Goal: Transaction & Acquisition: Purchase product/service

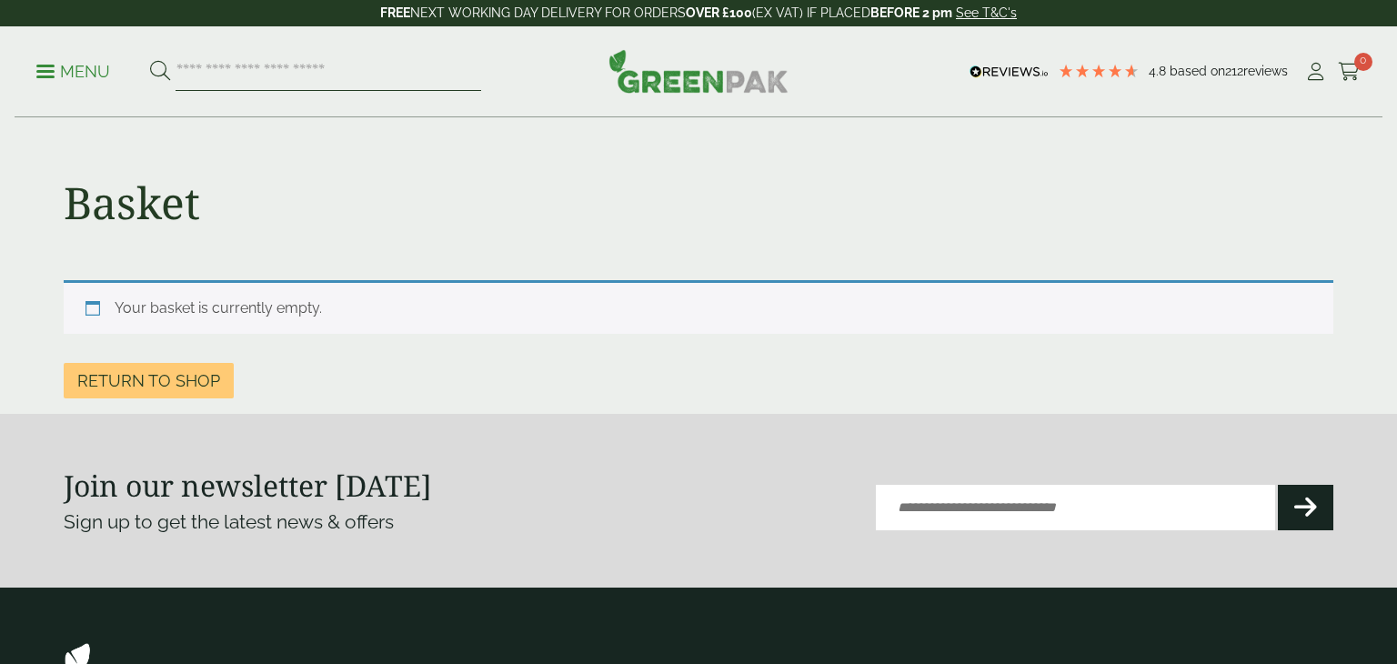
click at [256, 66] on input "search" at bounding box center [329, 72] width 306 height 38
type input "*********"
click at [150, 60] on button at bounding box center [160, 72] width 20 height 24
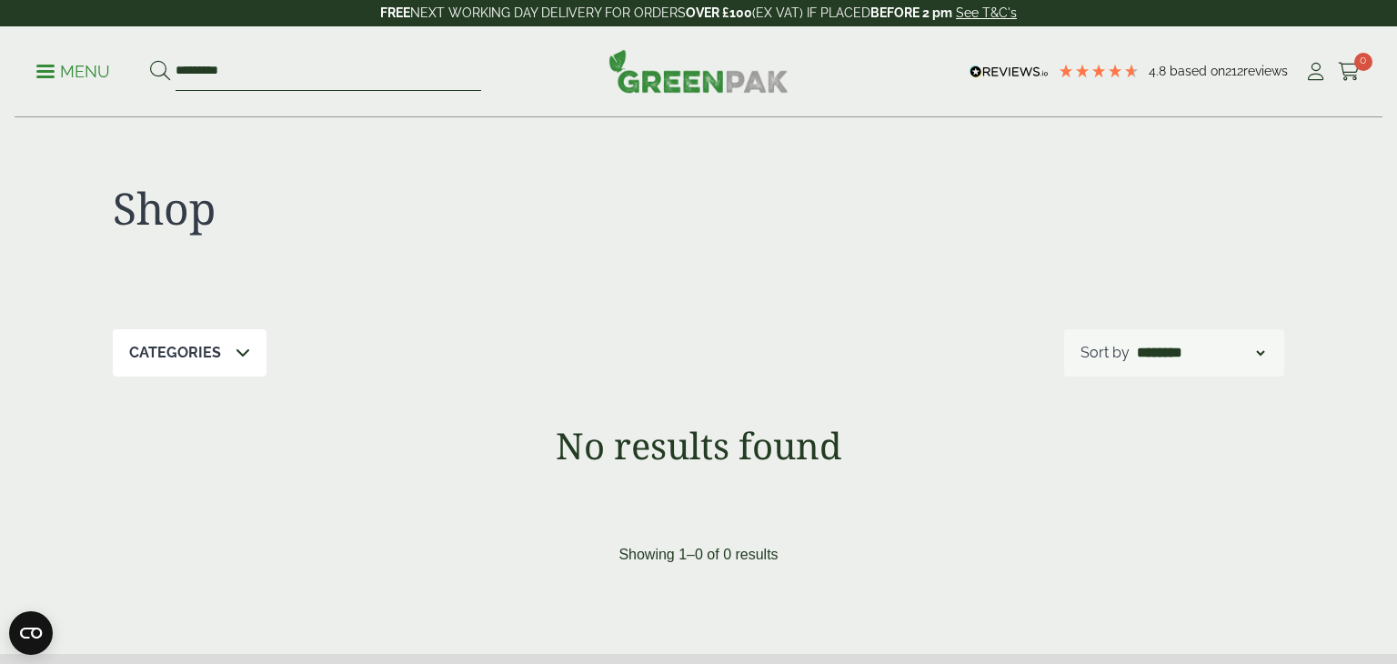
click at [204, 69] on input "*********" at bounding box center [329, 72] width 306 height 38
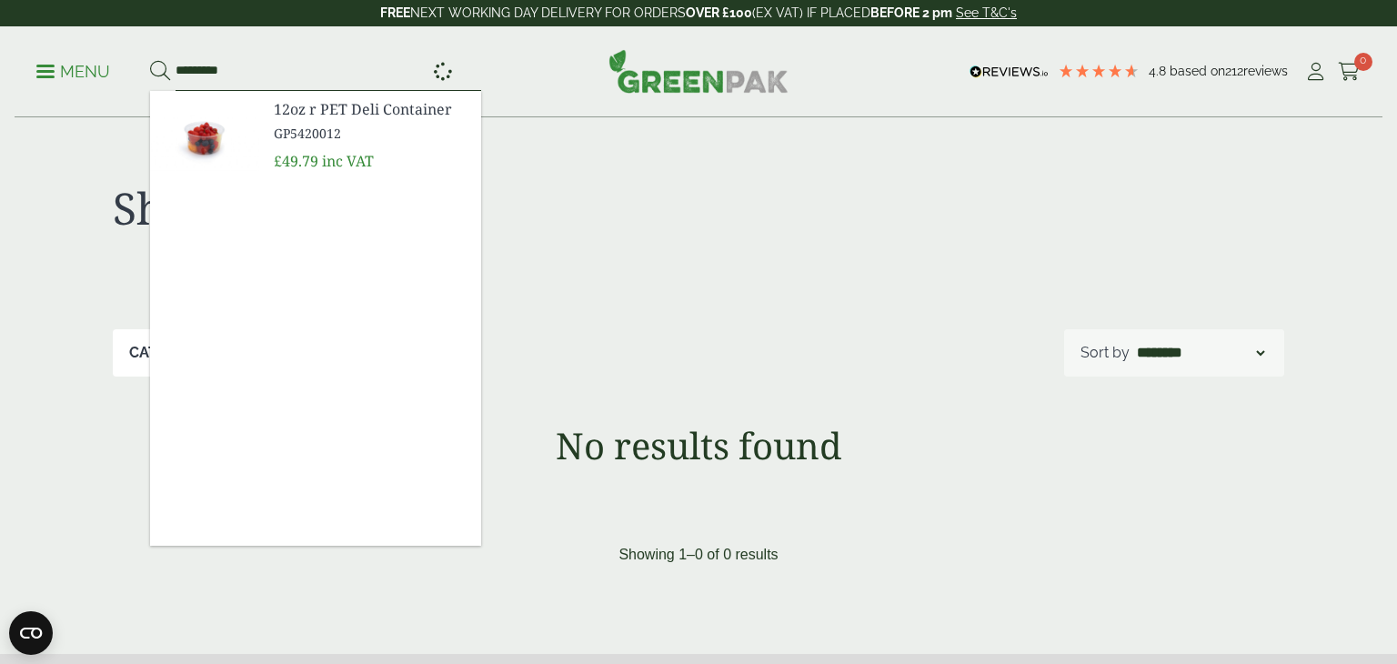
type input "*********"
click at [150, 60] on button at bounding box center [160, 72] width 20 height 24
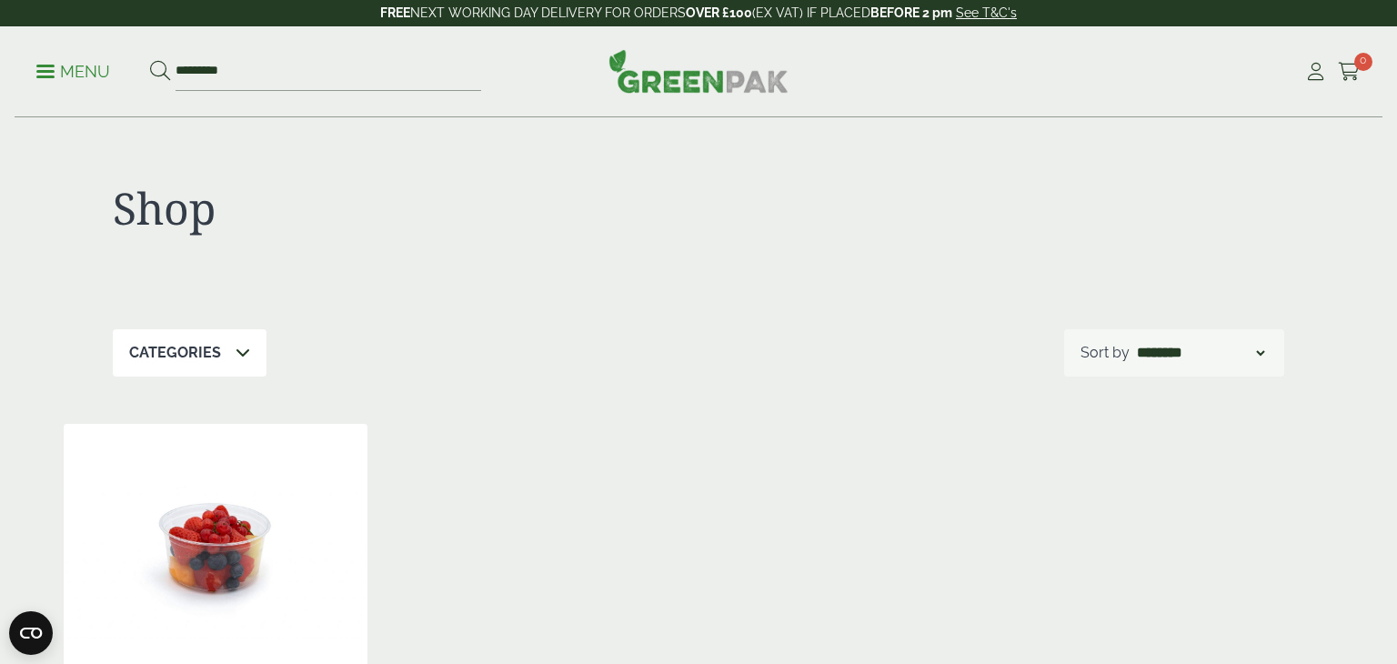
click at [191, 513] on img at bounding box center [216, 537] width 304 height 227
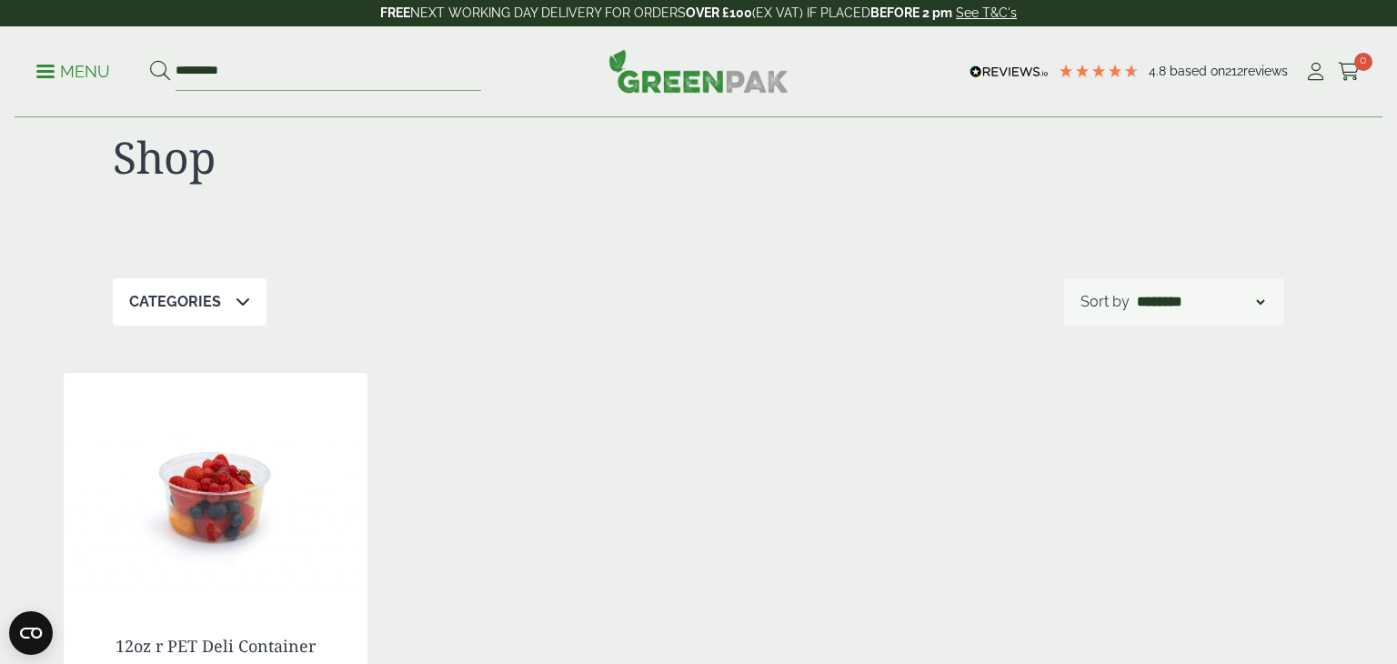
scroll to position [241, 0]
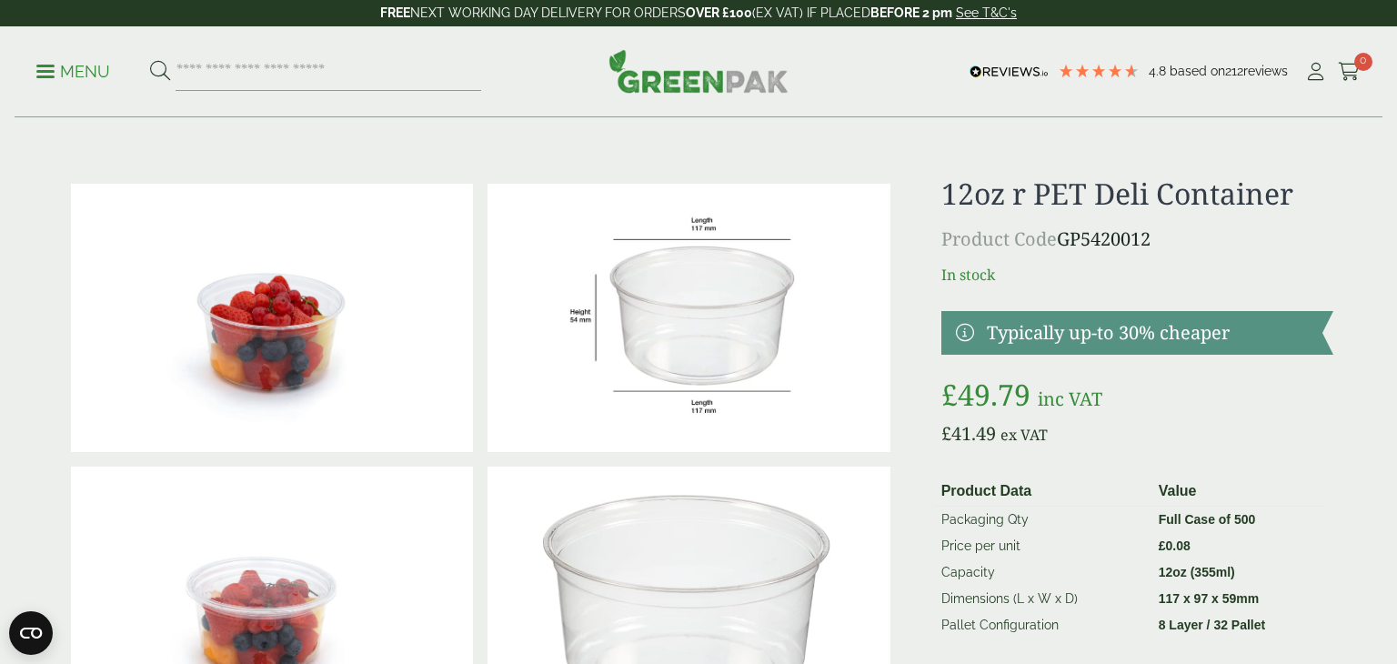
scroll to position [273, 0]
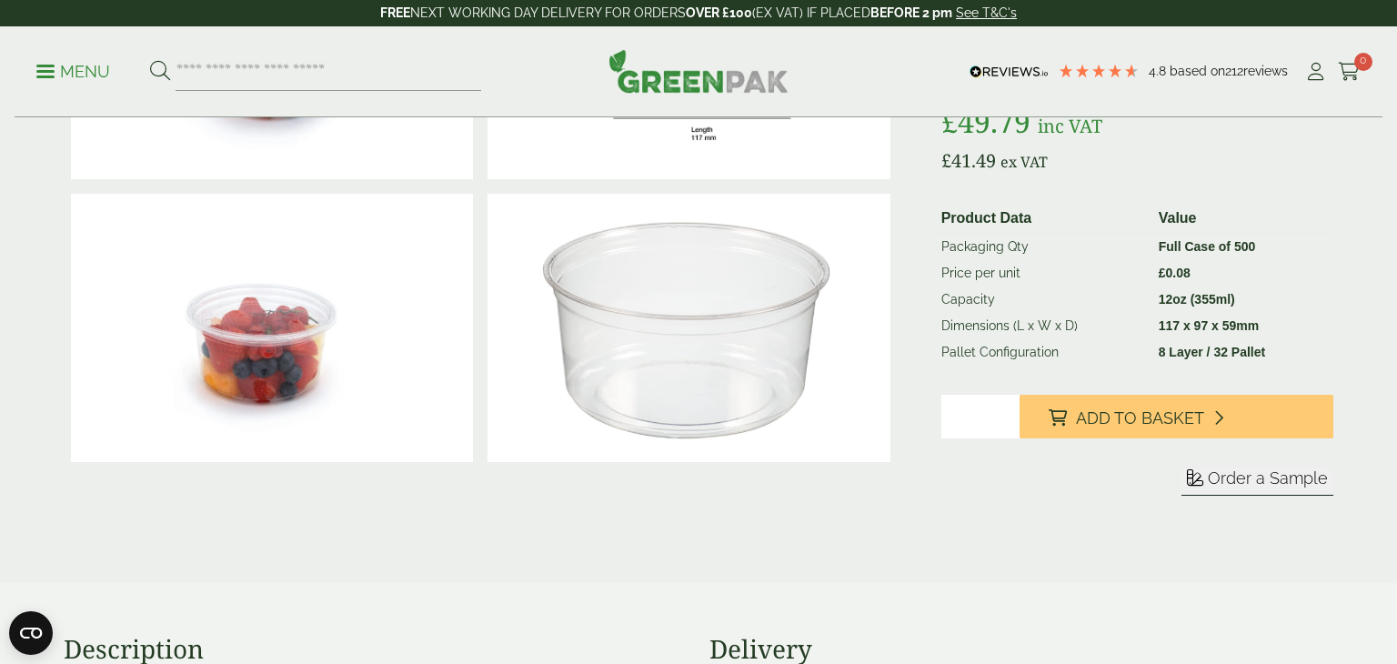
click at [1005, 408] on input "*" at bounding box center [980, 417] width 78 height 44
type input "*"
click at [1005, 408] on input "*" at bounding box center [980, 417] width 78 height 44
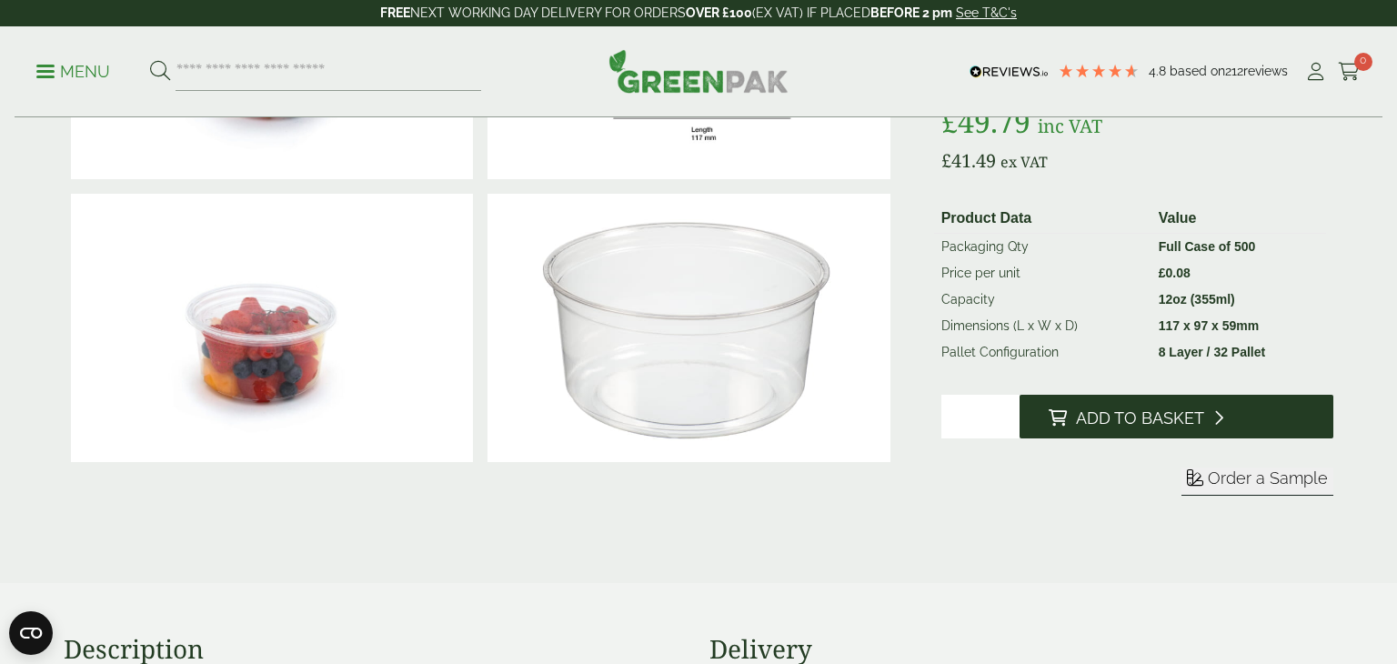
click at [1093, 427] on button "Add to Basket" at bounding box center [1176, 417] width 314 height 44
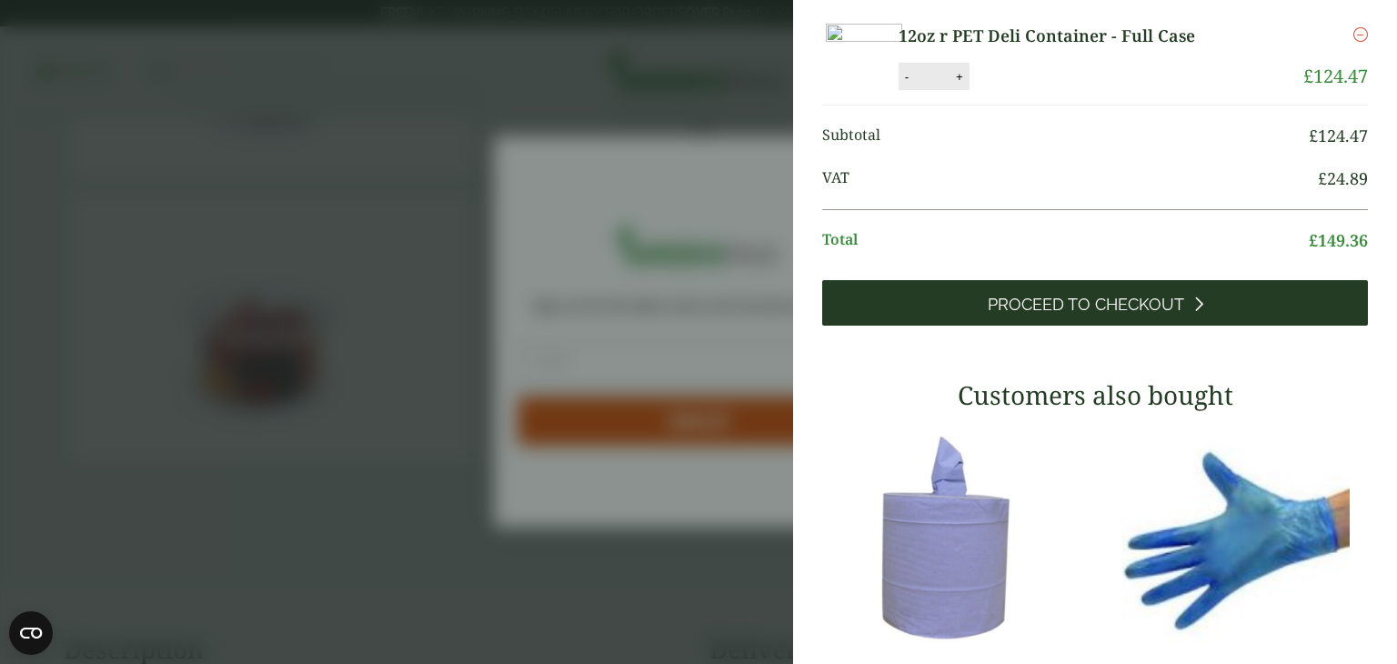
scroll to position [44, 0]
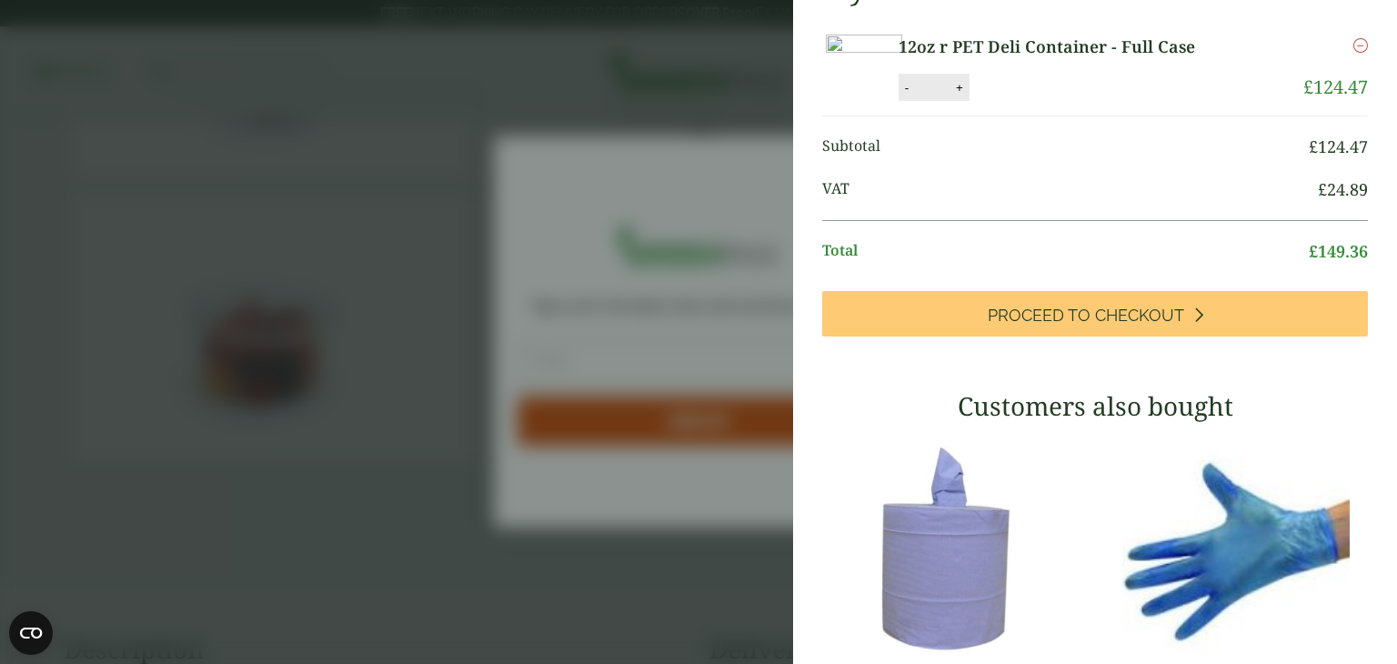
click at [619, 224] on aside "My Basket 12oz r PET Deli Container - Full Case 12oz r PET Deli Container - Ful…" at bounding box center [698, 332] width 1397 height 664
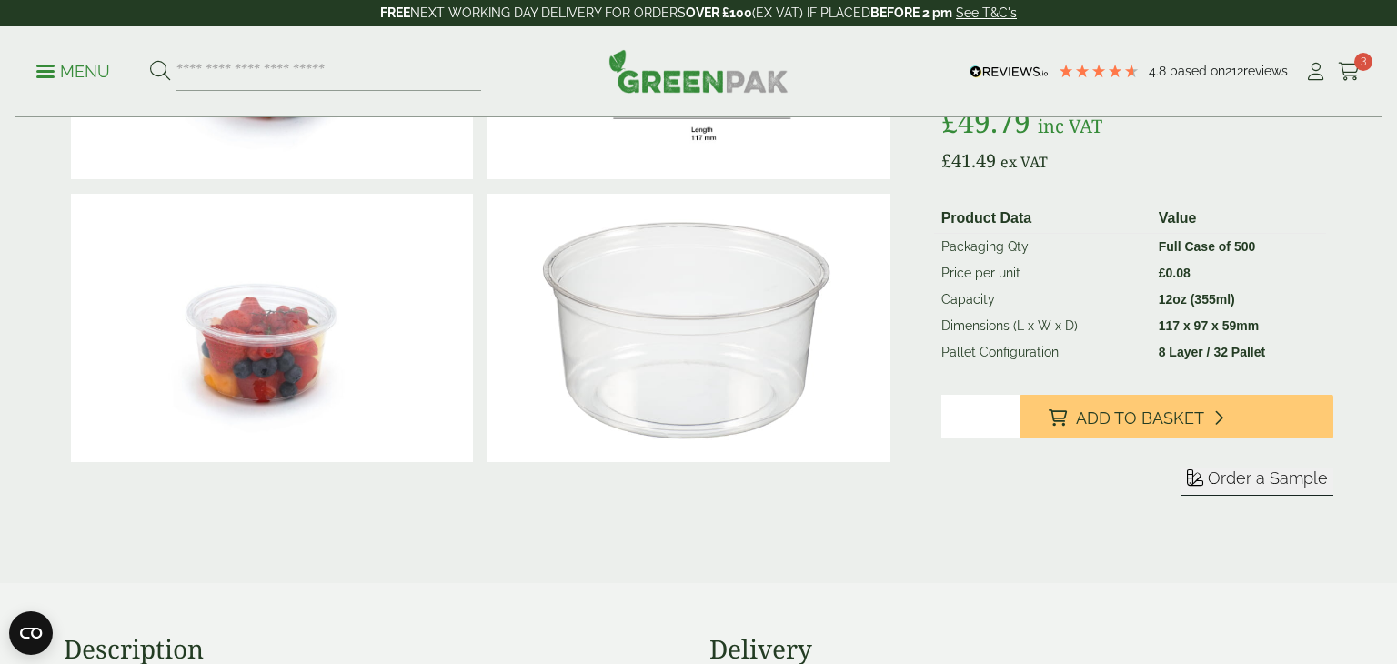
scroll to position [0, 0]
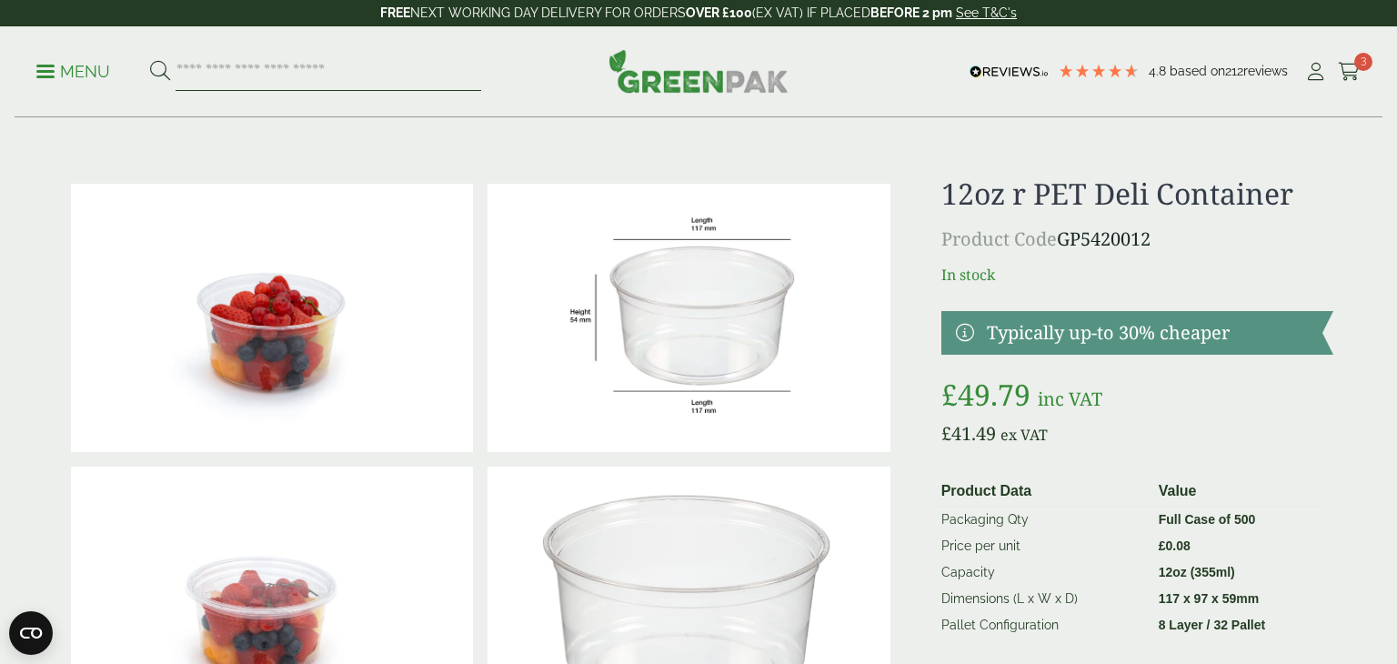
click at [246, 75] on input "search" at bounding box center [329, 72] width 306 height 38
type input "***"
click at [150, 60] on button at bounding box center [160, 72] width 20 height 24
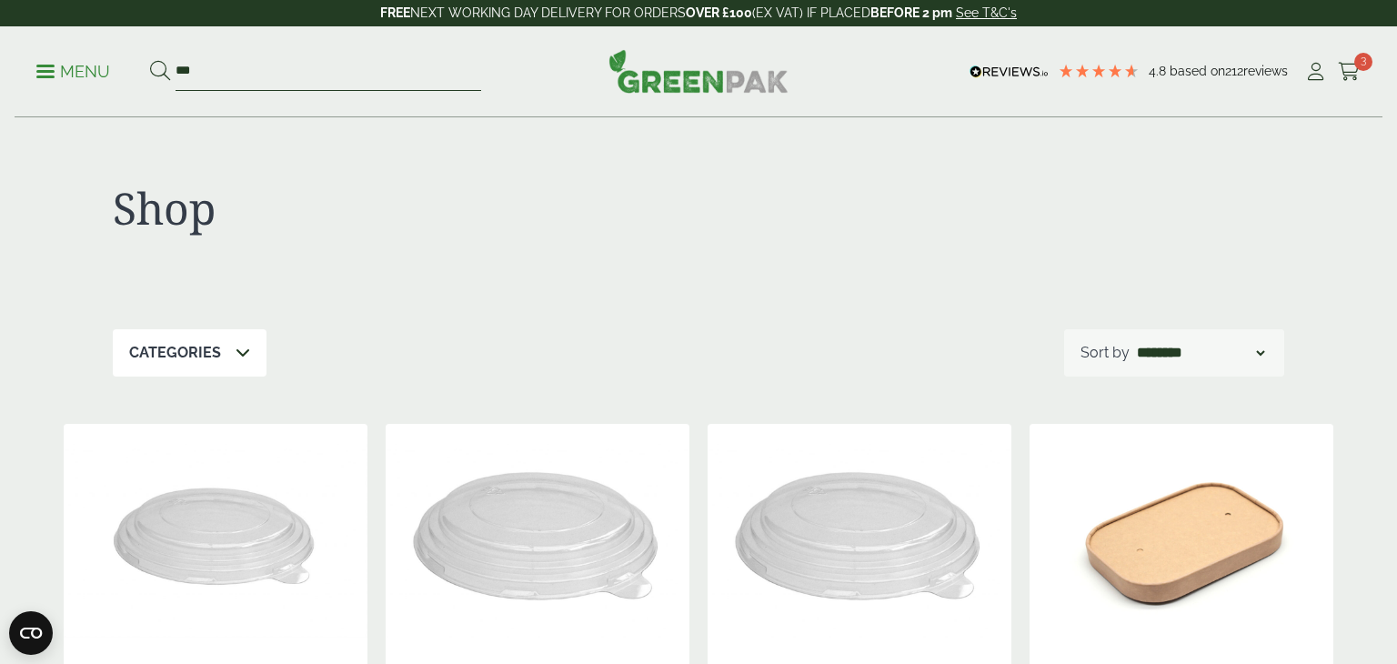
click at [313, 71] on input "***" at bounding box center [329, 72] width 306 height 38
type input "*"
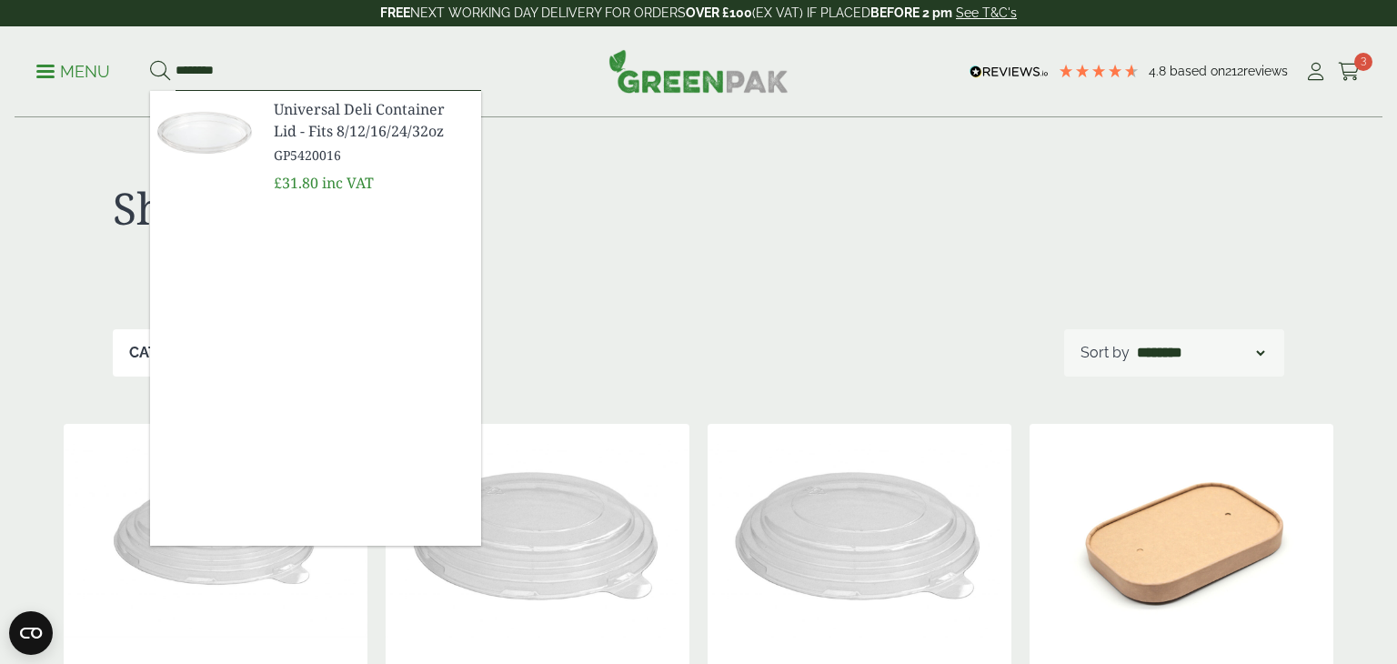
type input "********"
click at [302, 148] on span "GP5420016" at bounding box center [370, 155] width 193 height 19
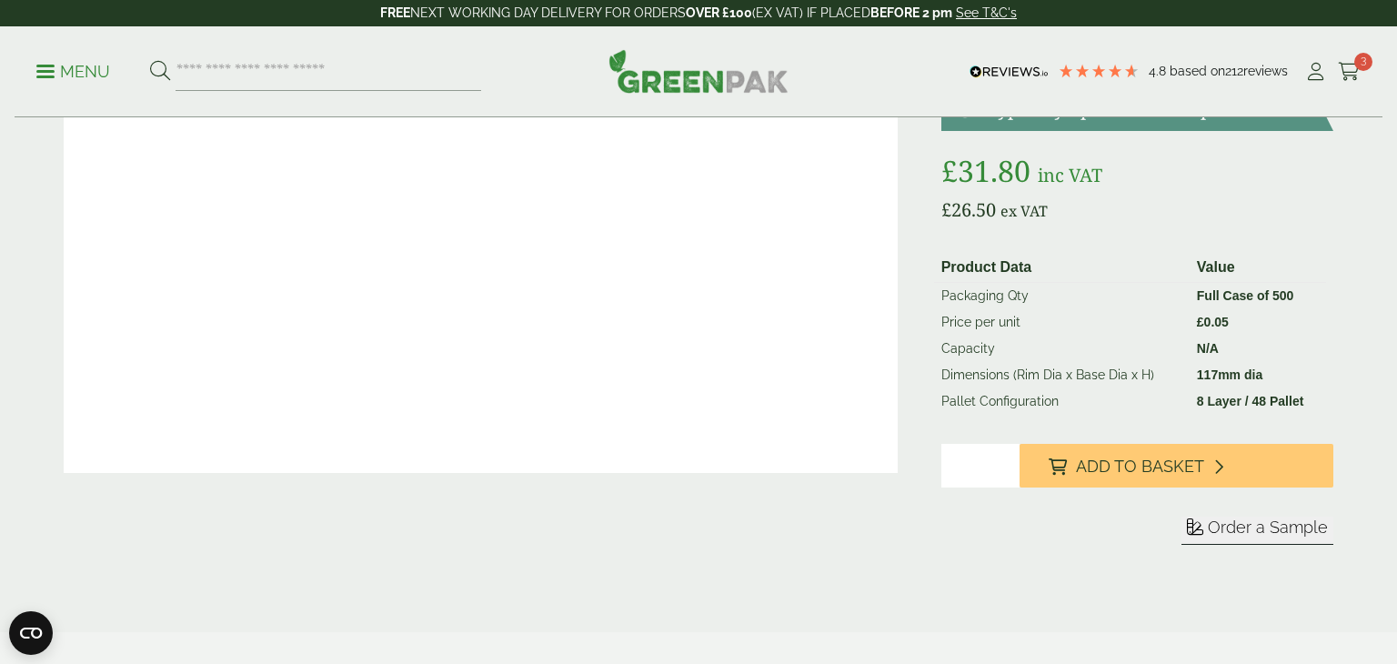
scroll to position [260, 0]
click at [1009, 460] on input "*" at bounding box center [980, 465] width 78 height 44
type input "*"
click at [1009, 460] on input "*" at bounding box center [980, 465] width 78 height 44
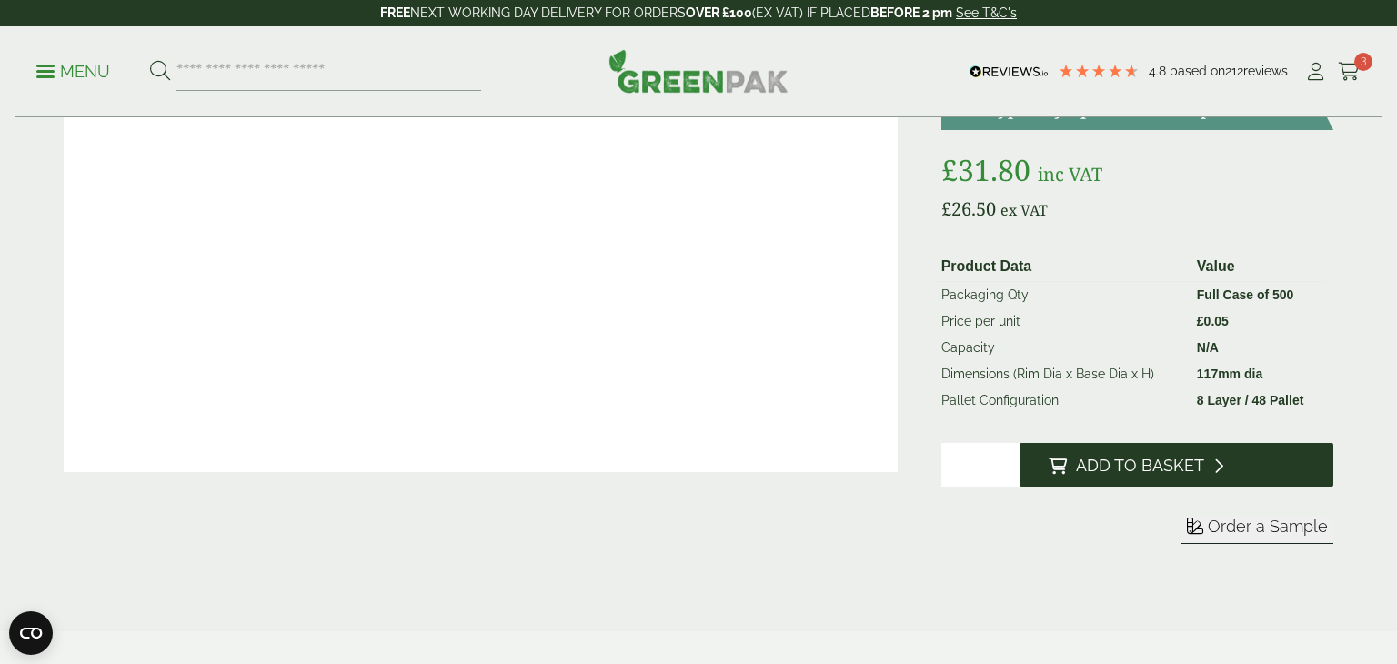
click at [1150, 470] on span "Add to Basket" at bounding box center [1140, 466] width 128 height 20
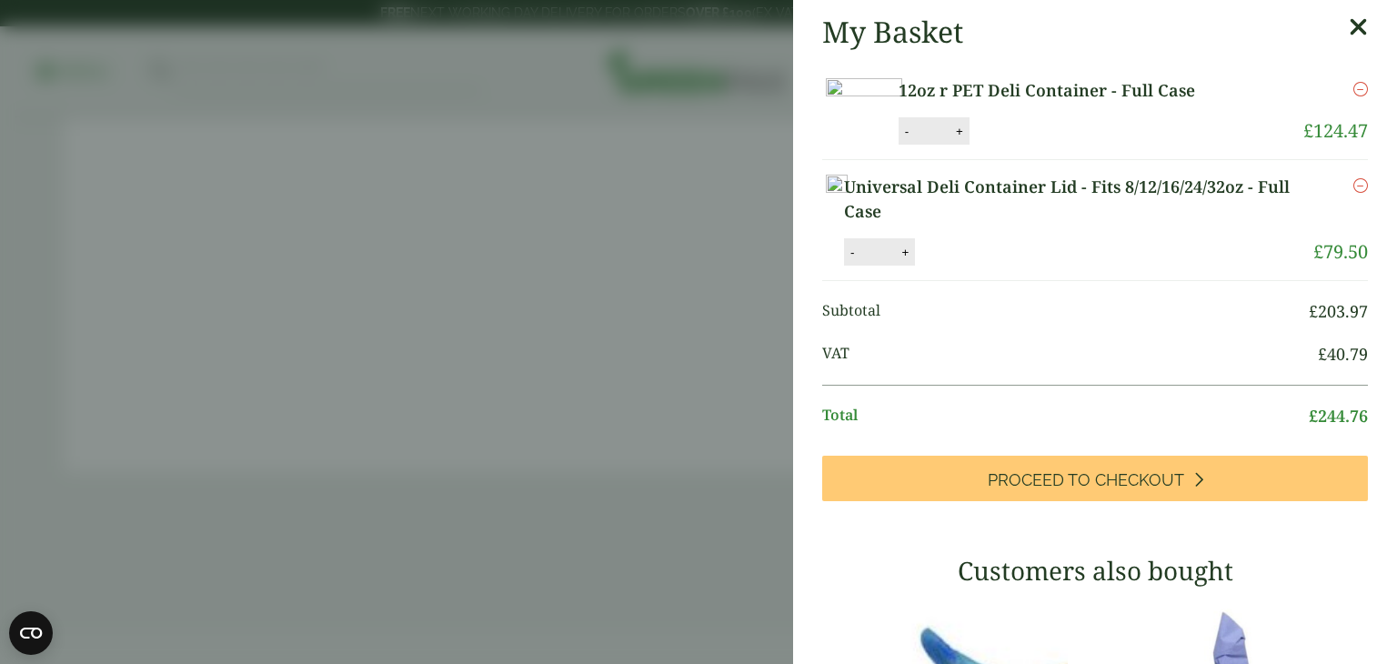
click at [565, 356] on aside "My Basket 12oz r PET Deli Container - Full Case 12oz r PET Deli Container - Ful…" at bounding box center [698, 332] width 1397 height 664
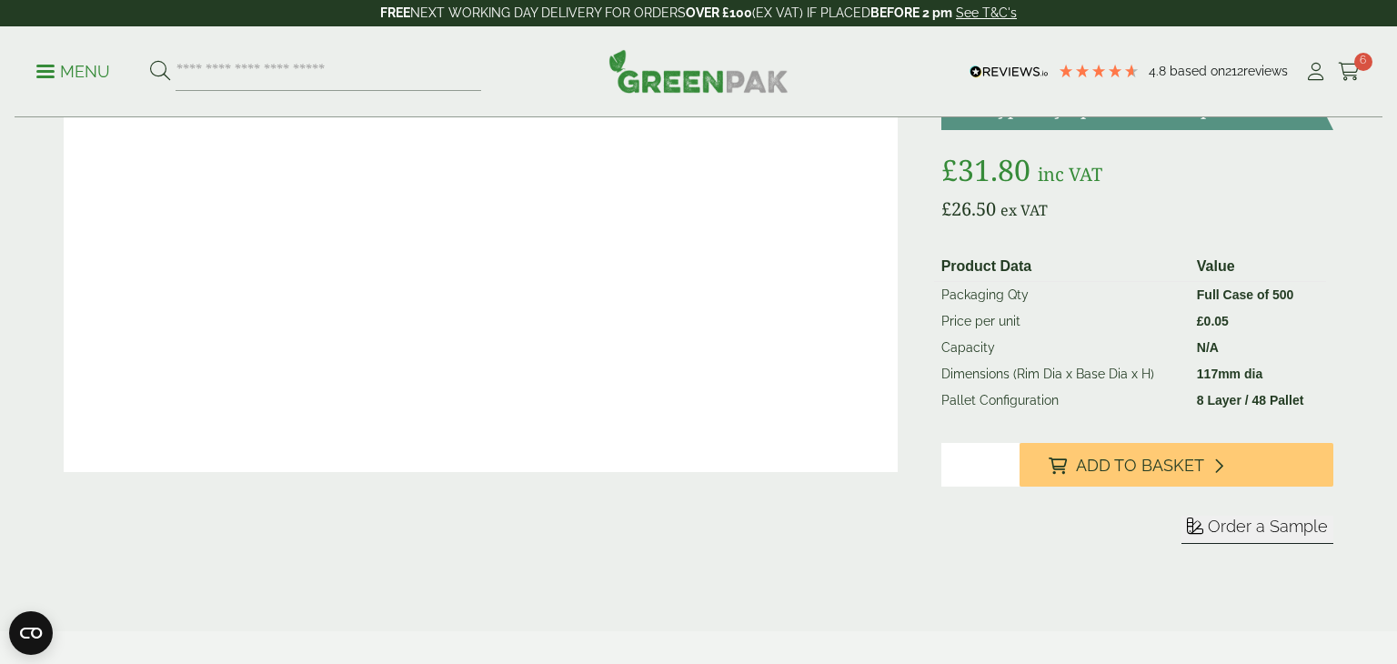
click at [75, 56] on ul "Menu" at bounding box center [258, 72] width 445 height 38
click at [65, 62] on p "Menu" at bounding box center [73, 72] width 74 height 22
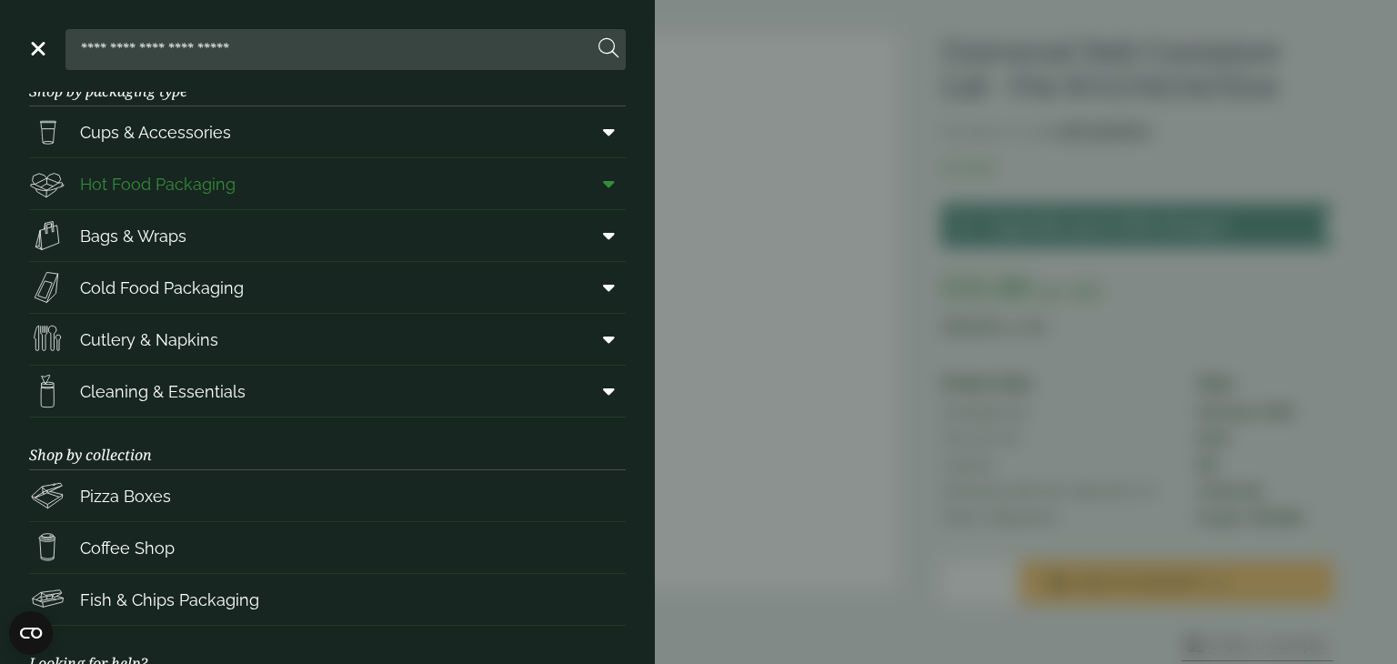
scroll to position [0, 0]
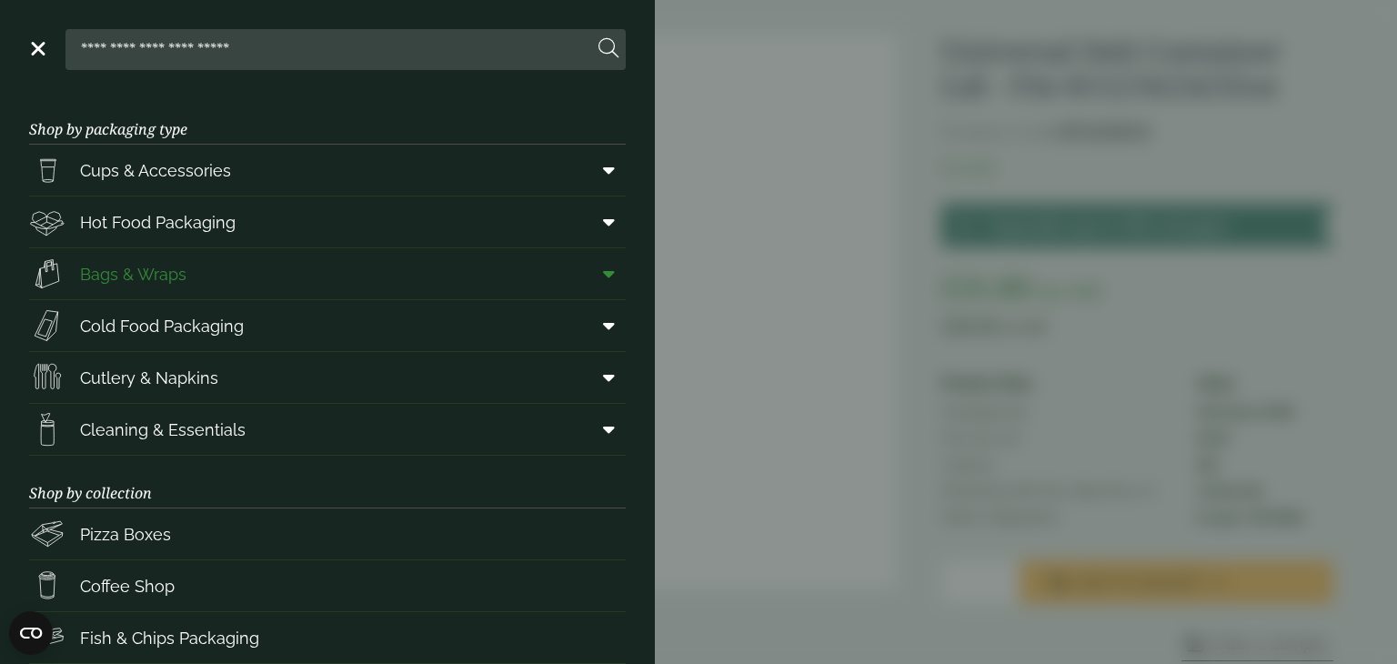
click at [180, 285] on span "Bags & Wraps" at bounding box center [133, 274] width 106 height 25
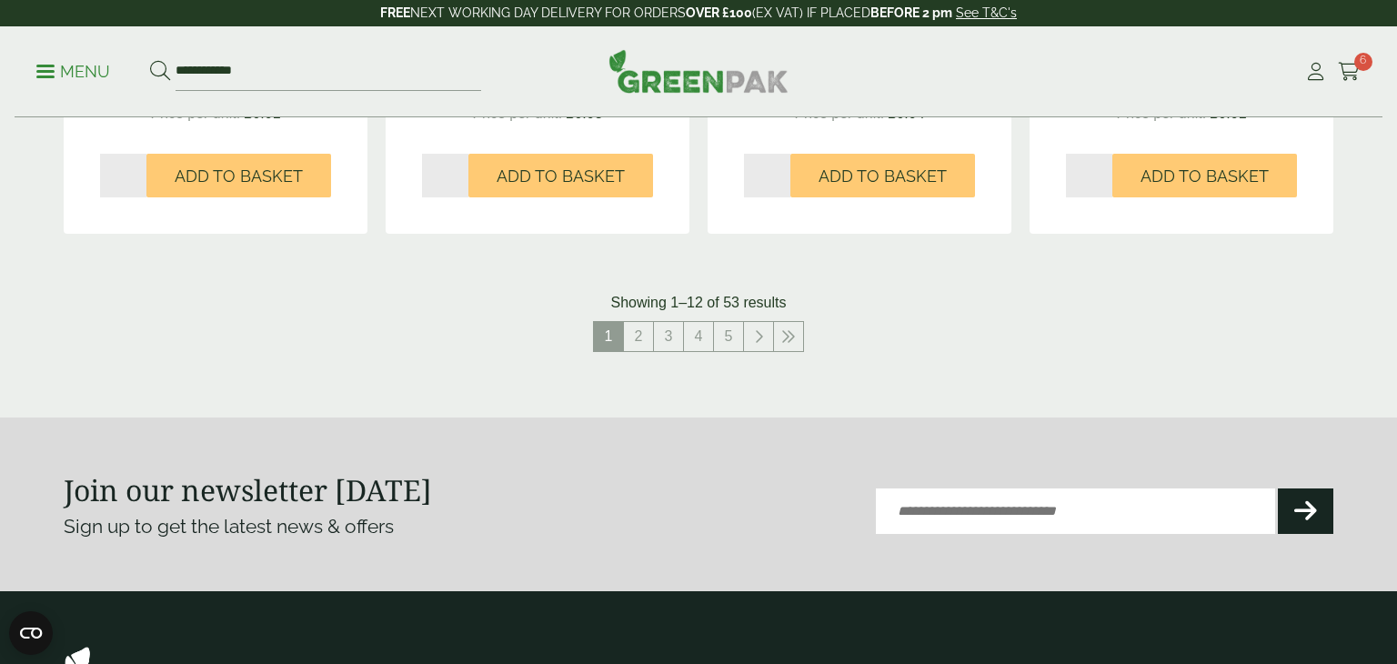
scroll to position [2011, 0]
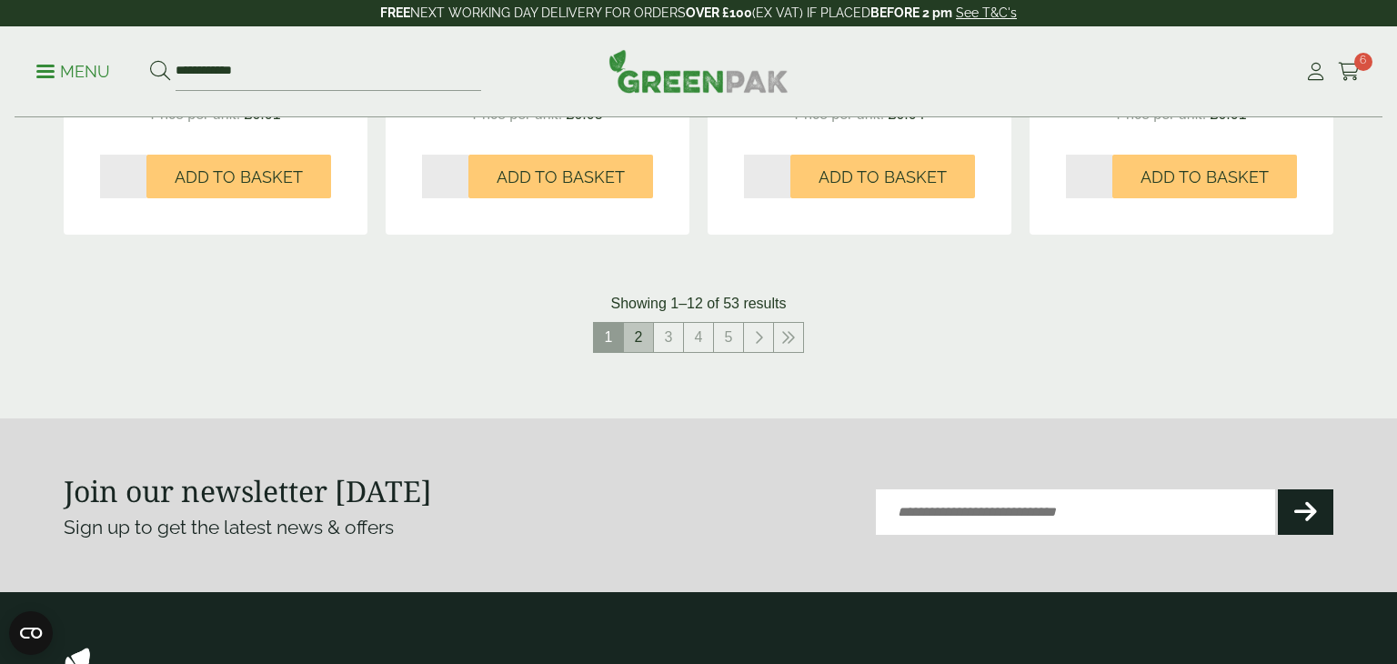
click at [633, 332] on link "2" at bounding box center [638, 337] width 29 height 29
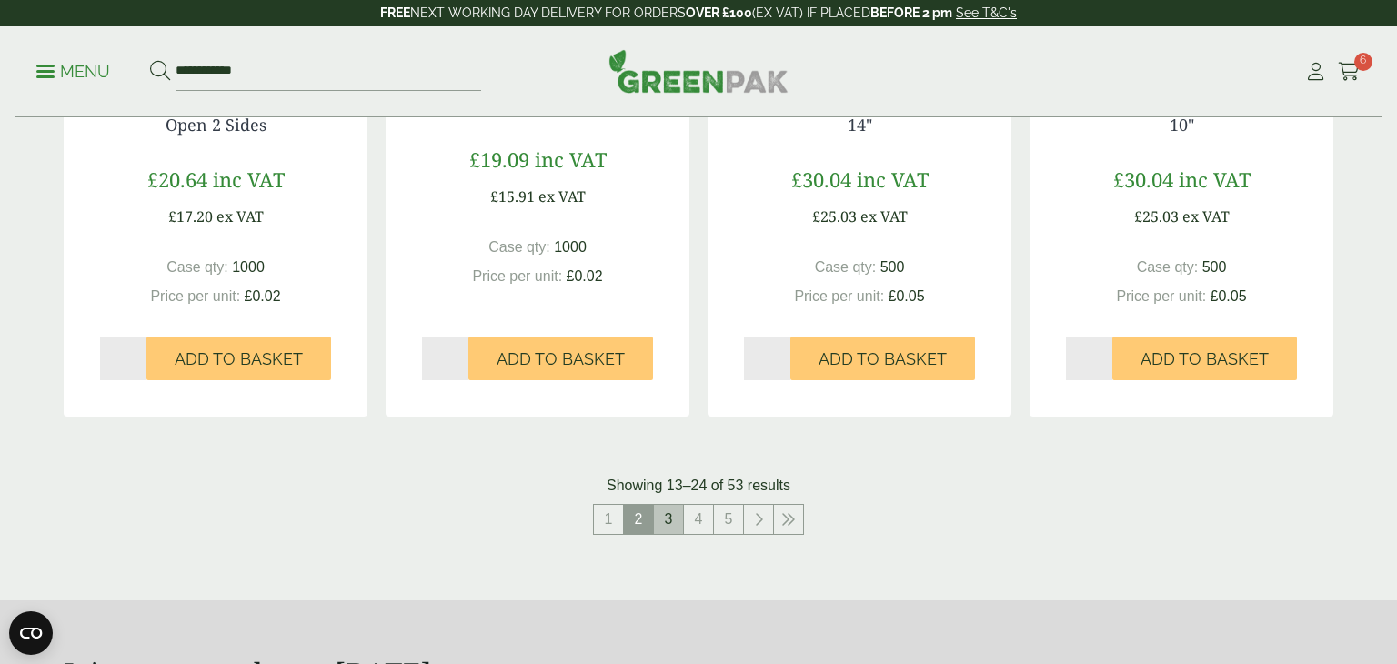
scroll to position [1860, 0]
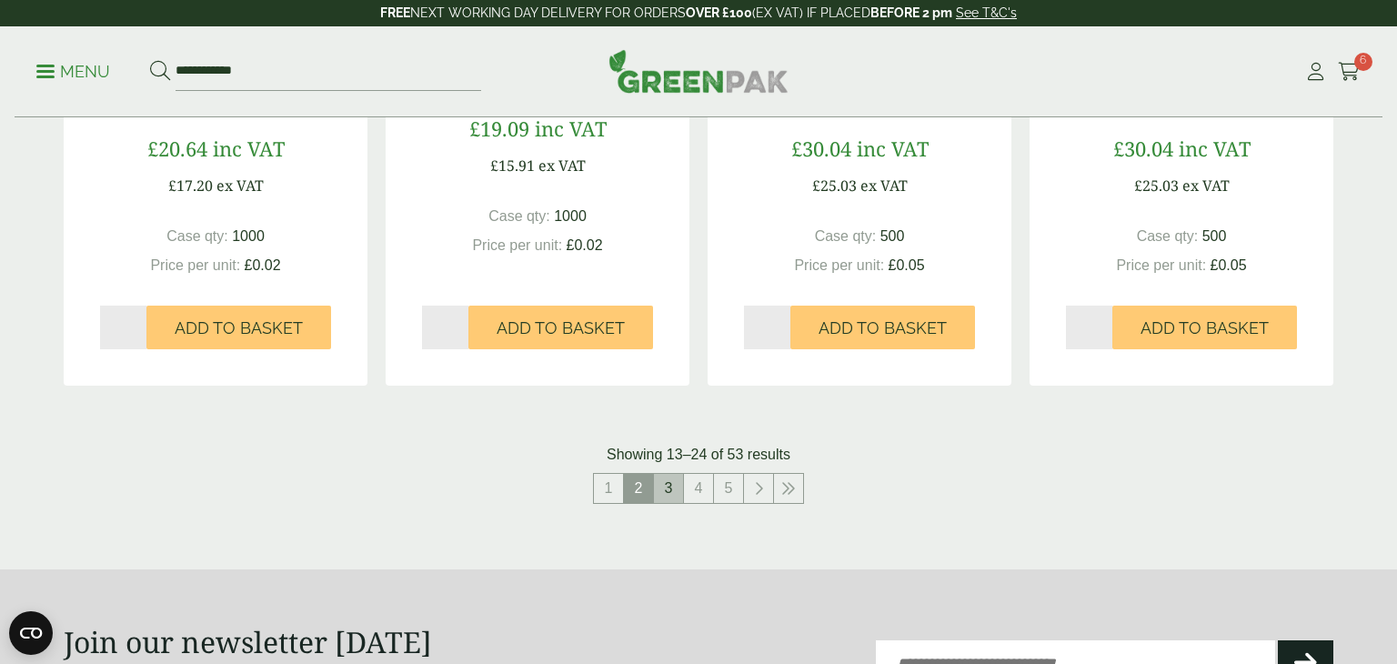
click at [668, 491] on link "3" at bounding box center [668, 488] width 29 height 29
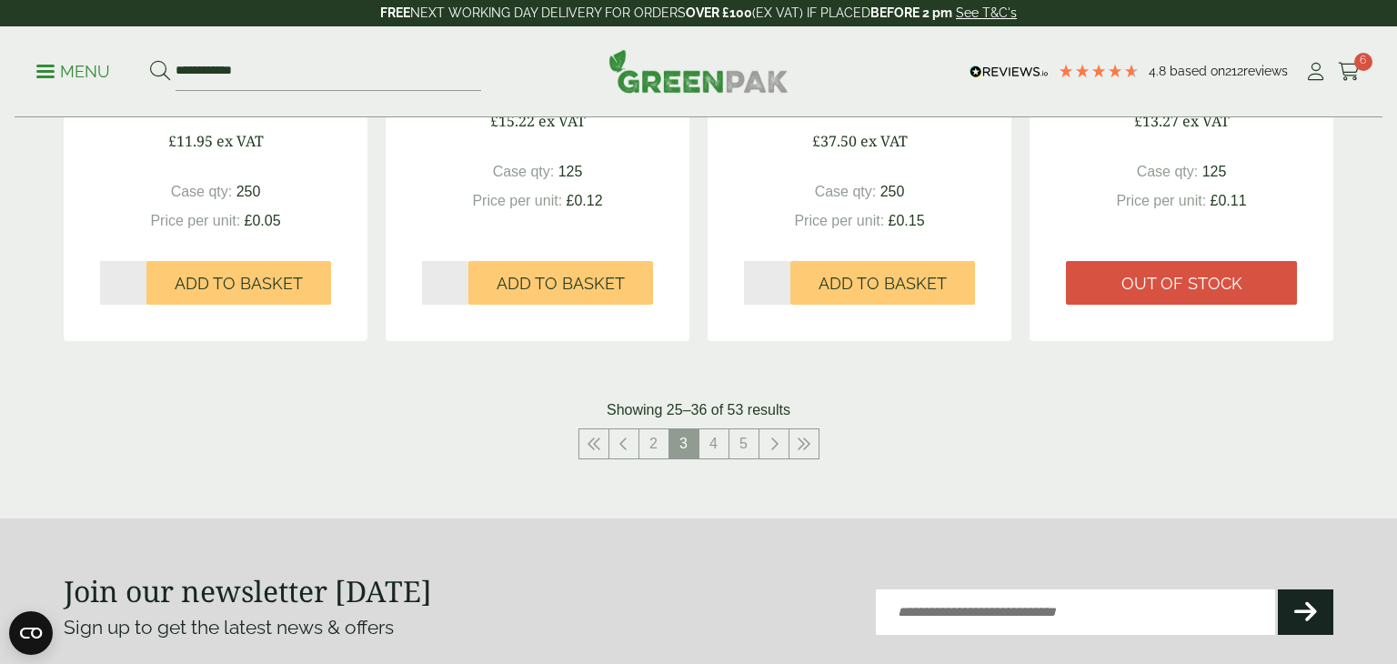
scroll to position [1903, 0]
click at [717, 444] on link "4" at bounding box center [713, 444] width 29 height 29
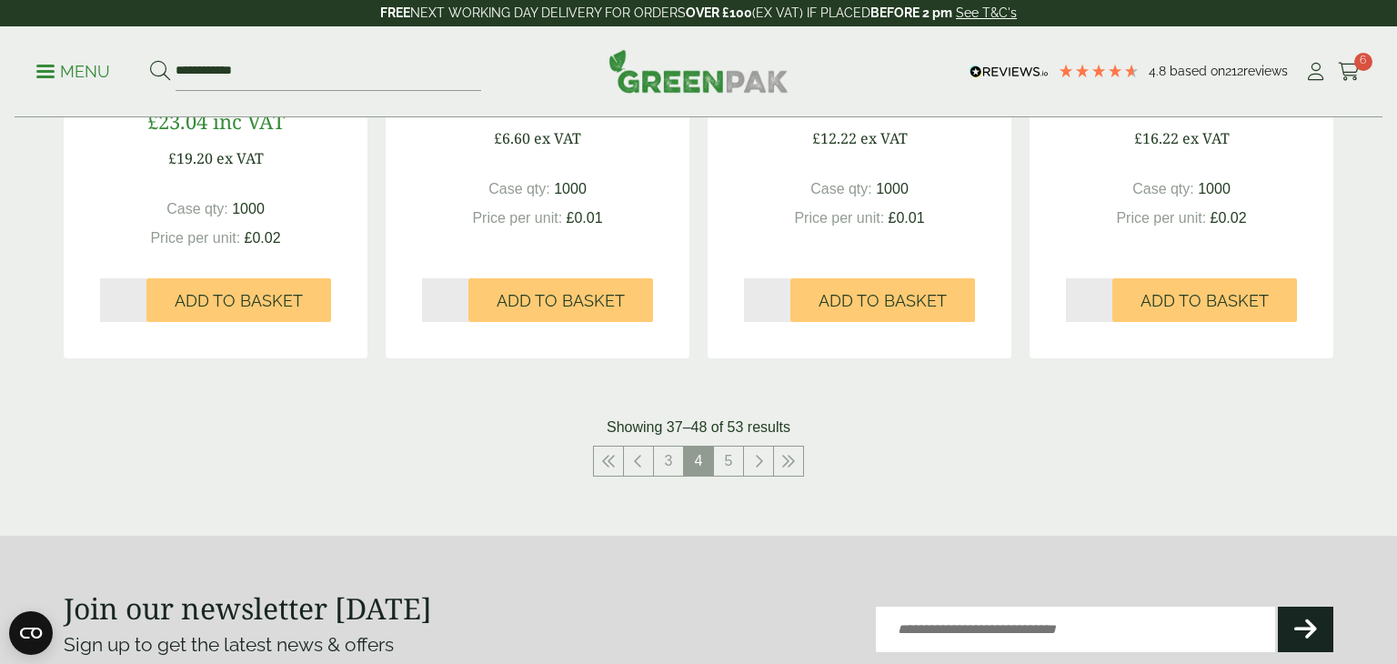
scroll to position [1814, 0]
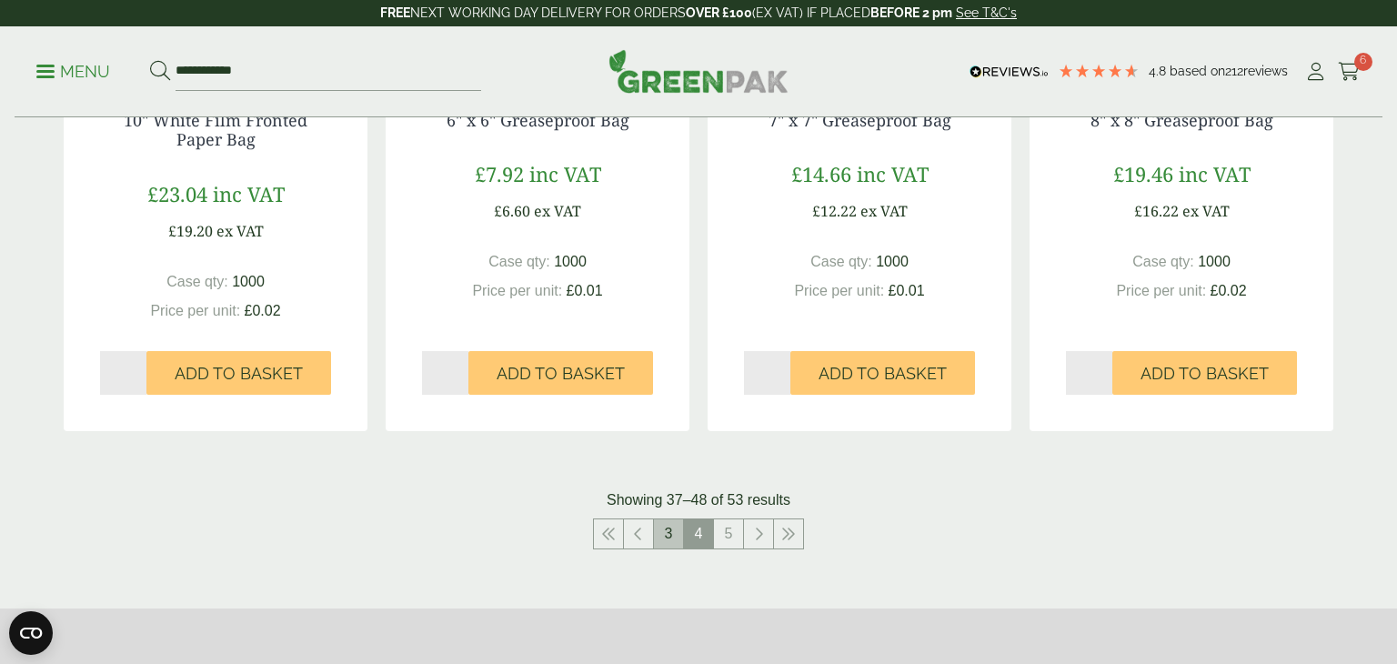
click at [673, 546] on link "3" at bounding box center [668, 533] width 29 height 29
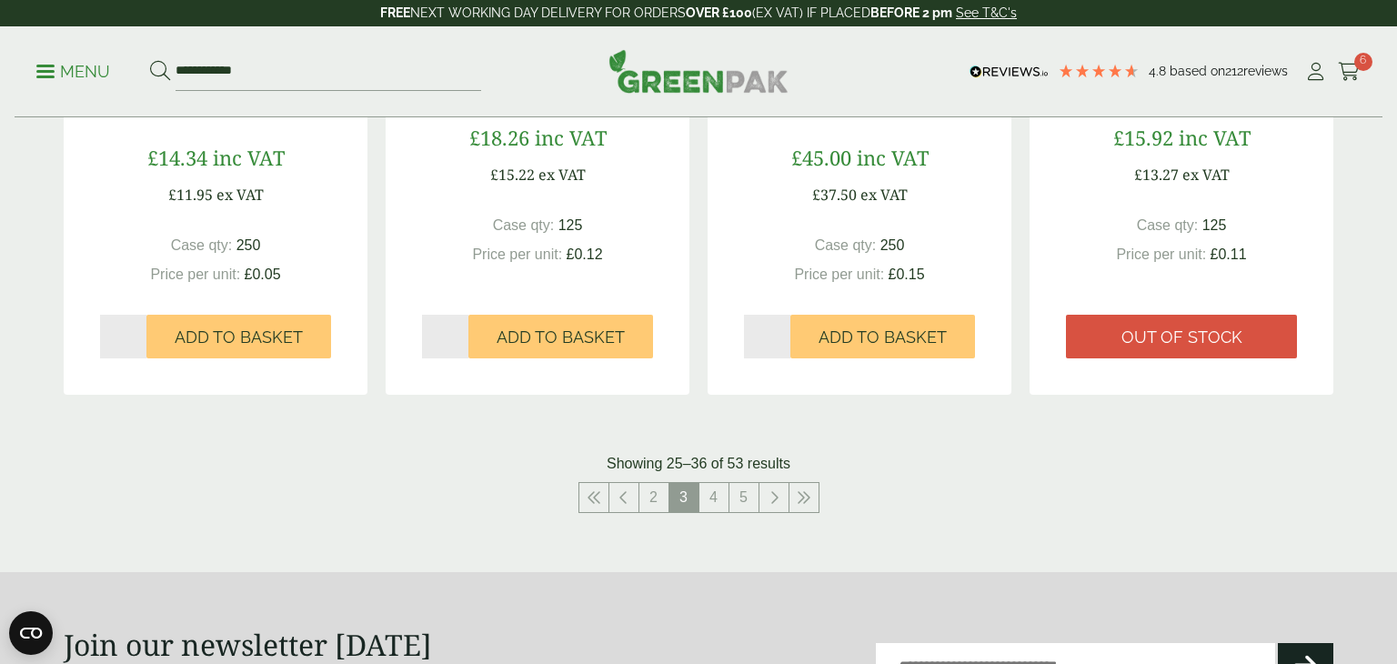
scroll to position [1864, 0]
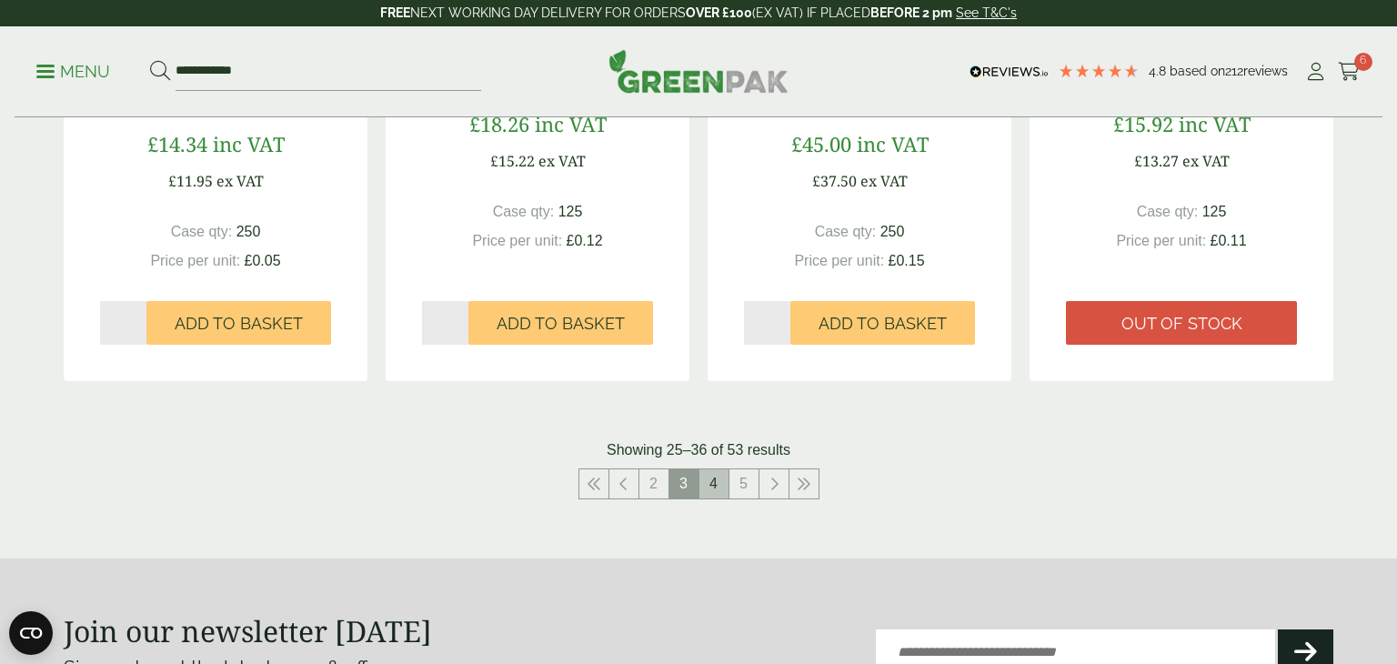
click at [714, 488] on link "4" at bounding box center [713, 483] width 29 height 29
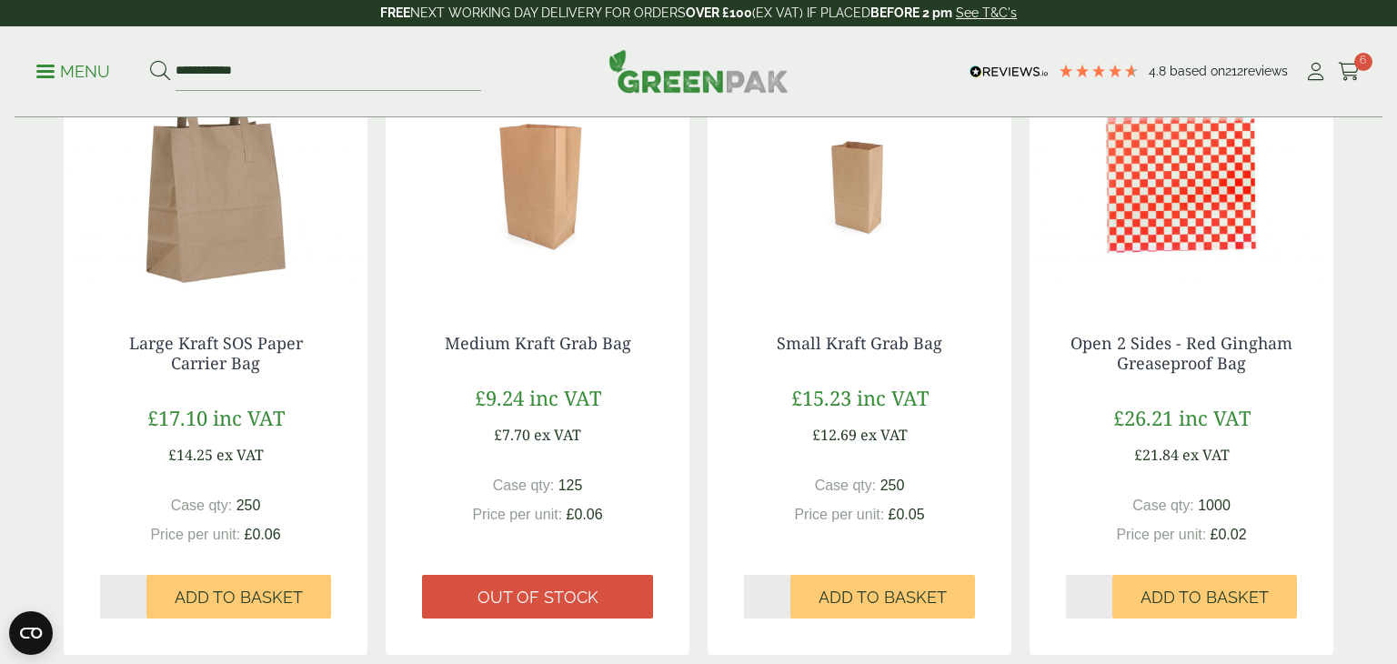
scroll to position [389, 0]
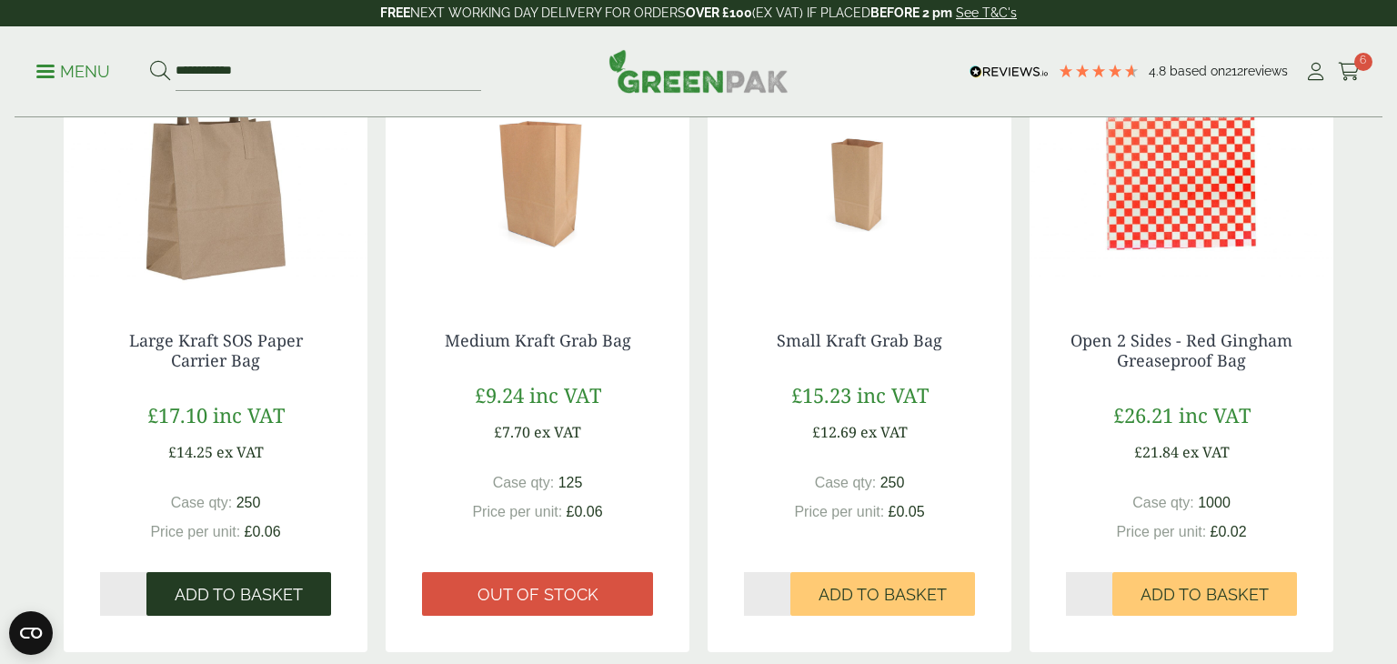
click at [239, 595] on span "Add to Basket" at bounding box center [239, 595] width 128 height 20
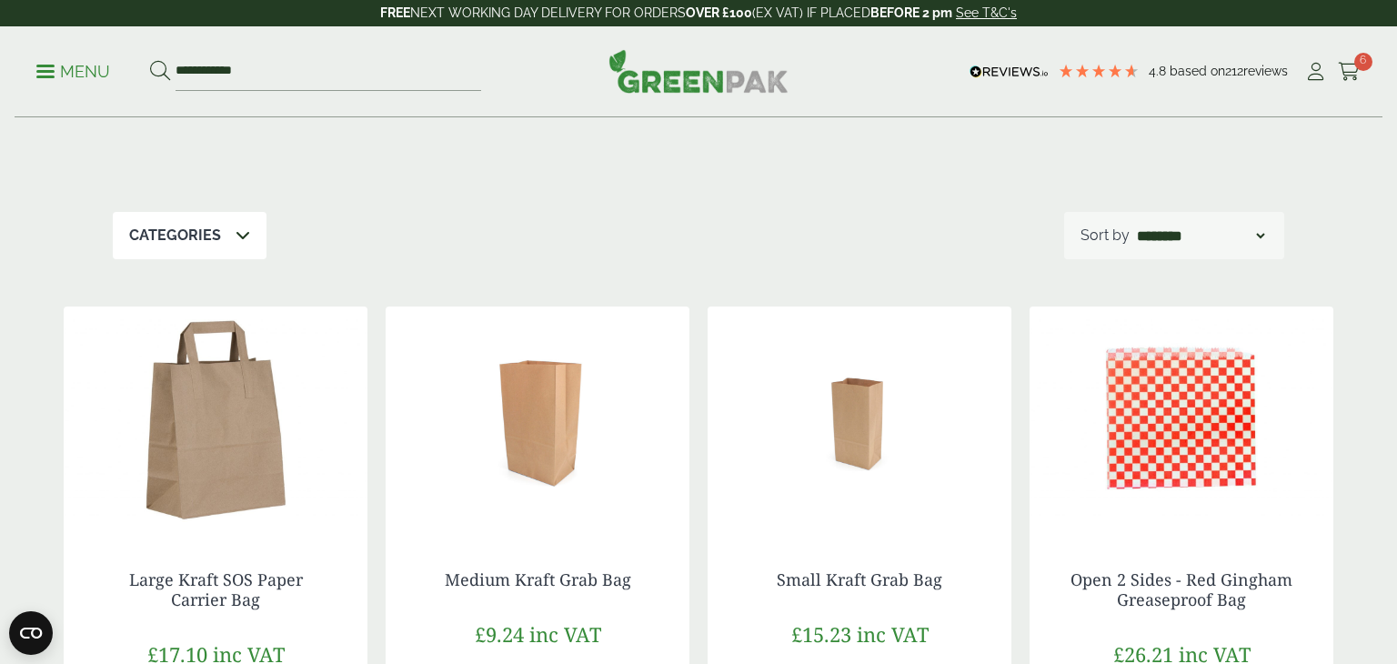
scroll to position [151, 0]
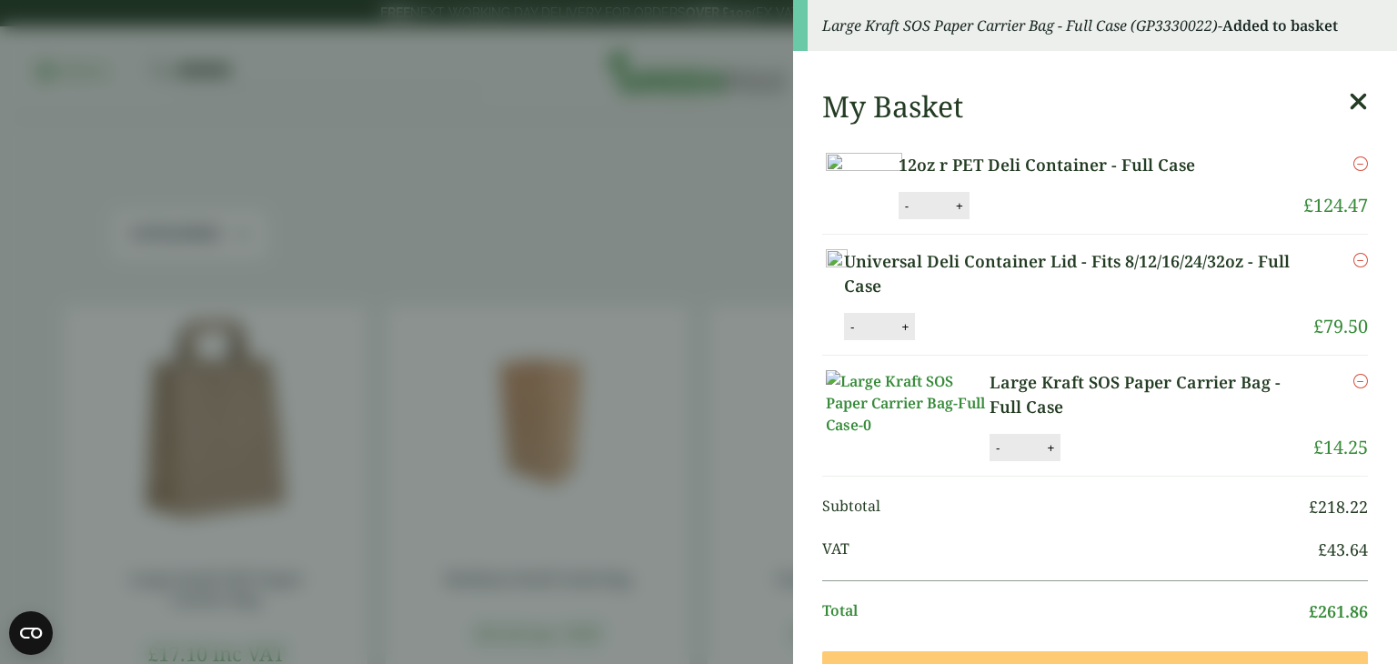
click at [701, 176] on aside "Large Kraft SOS Paper Carrier Bag - Full Case (GP3330022) - Added to basket My …" at bounding box center [698, 332] width 1397 height 664
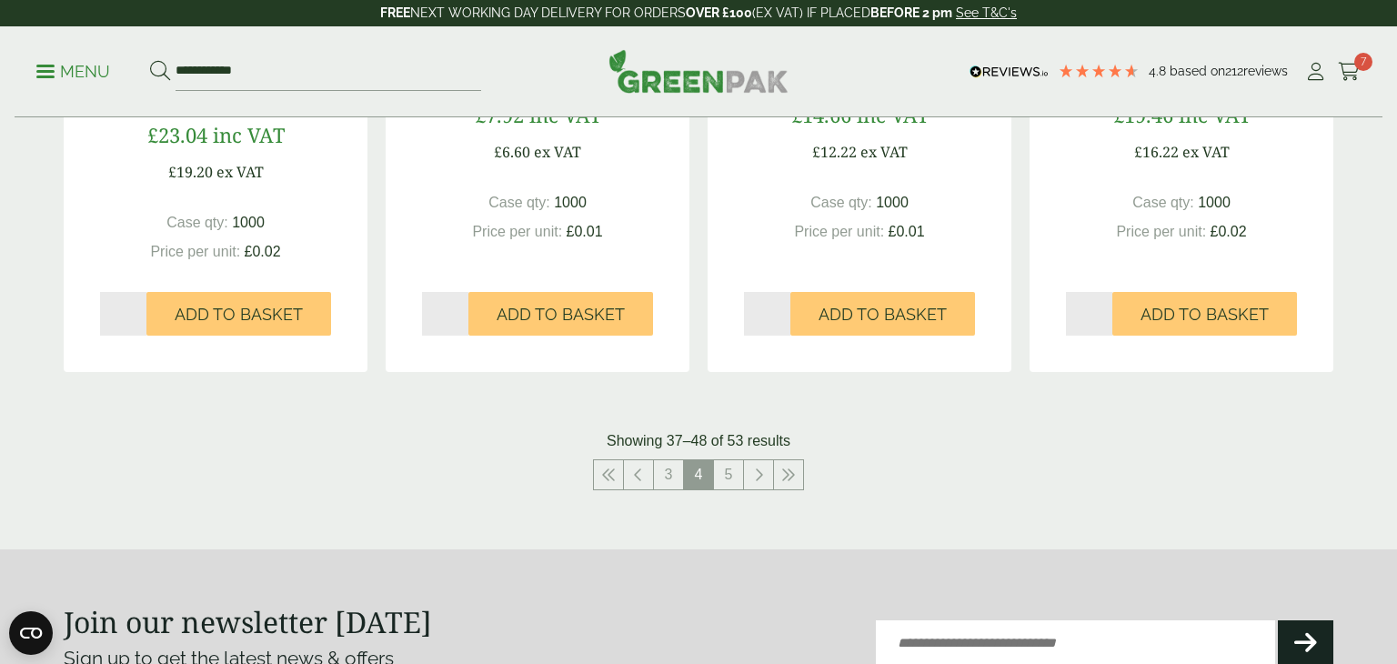
scroll to position [1875, 0]
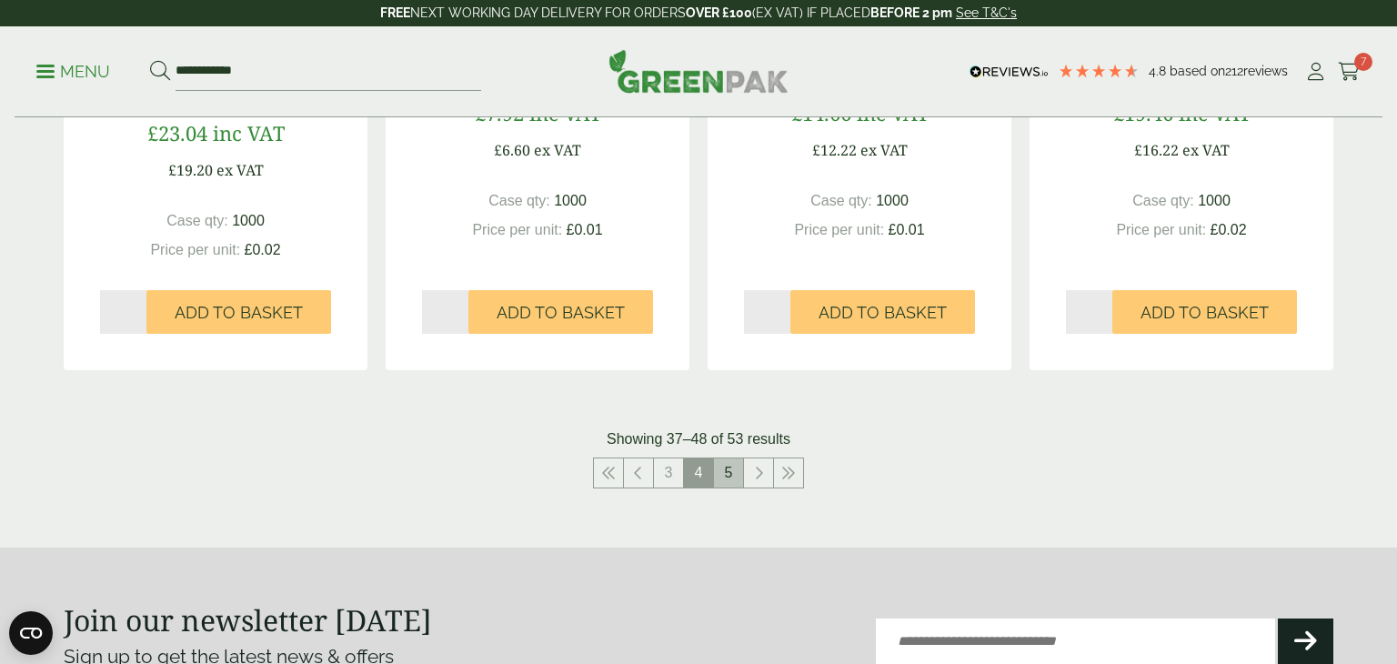
click at [736, 480] on link "5" at bounding box center [728, 472] width 29 height 29
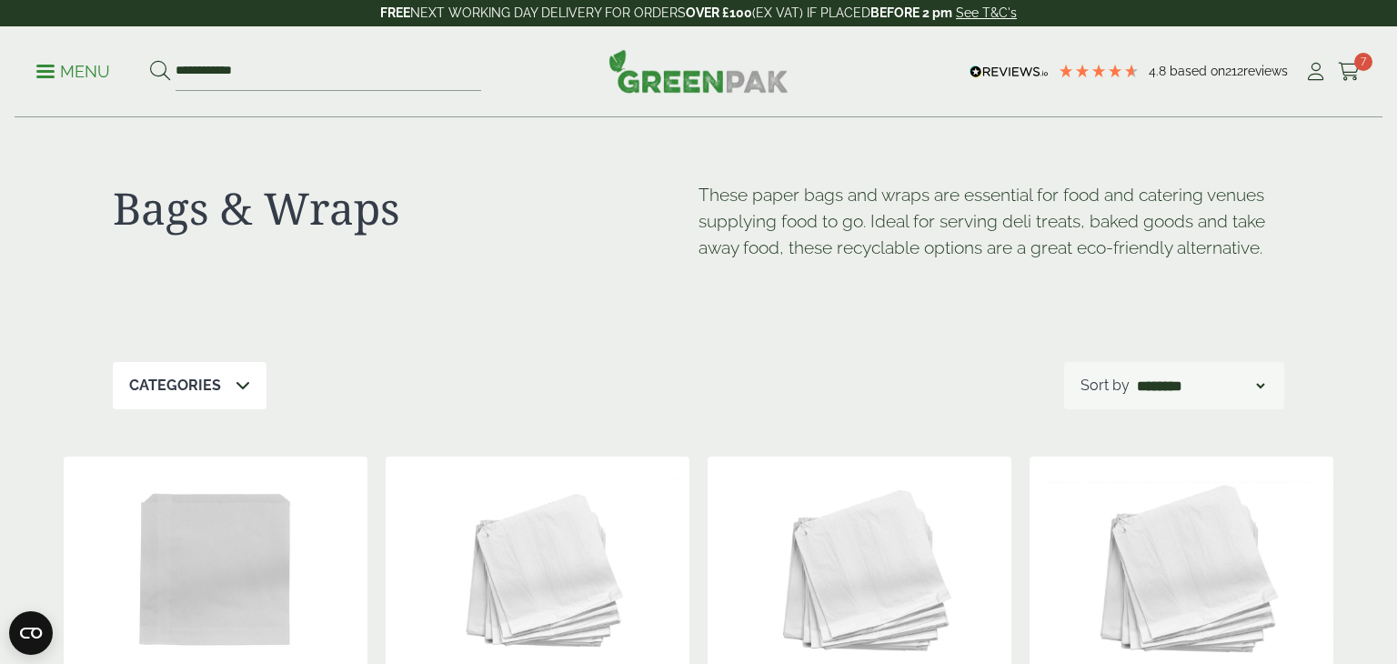
click at [85, 66] on p "Menu" at bounding box center [73, 72] width 74 height 22
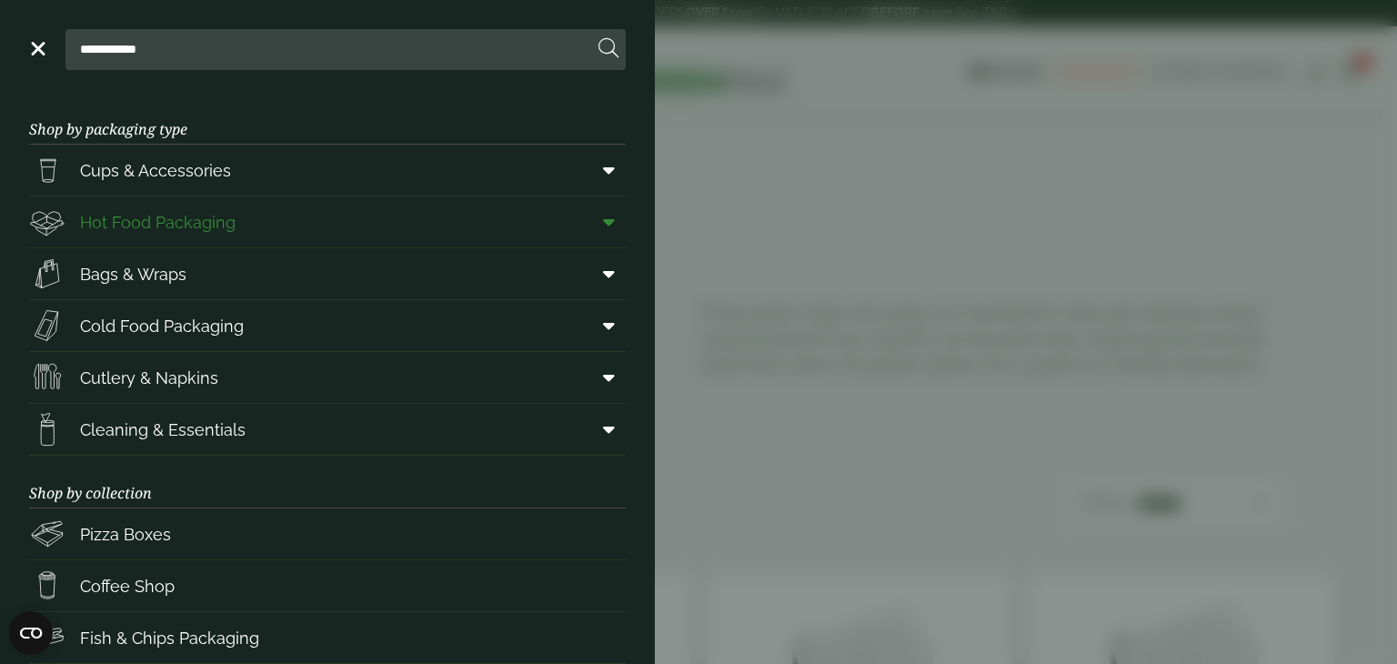
click at [171, 236] on span "Hot Food Packaging" at bounding box center [132, 222] width 206 height 36
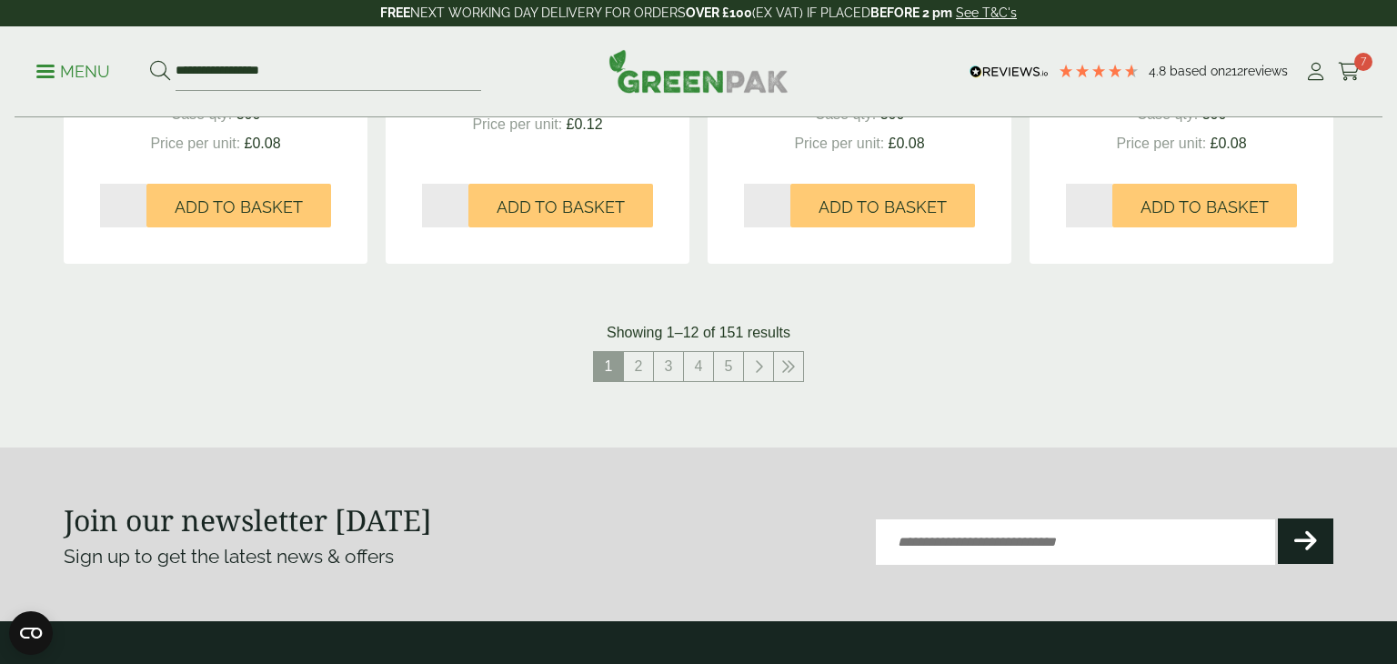
scroll to position [2078, 0]
click at [645, 367] on link "2" at bounding box center [638, 366] width 29 height 29
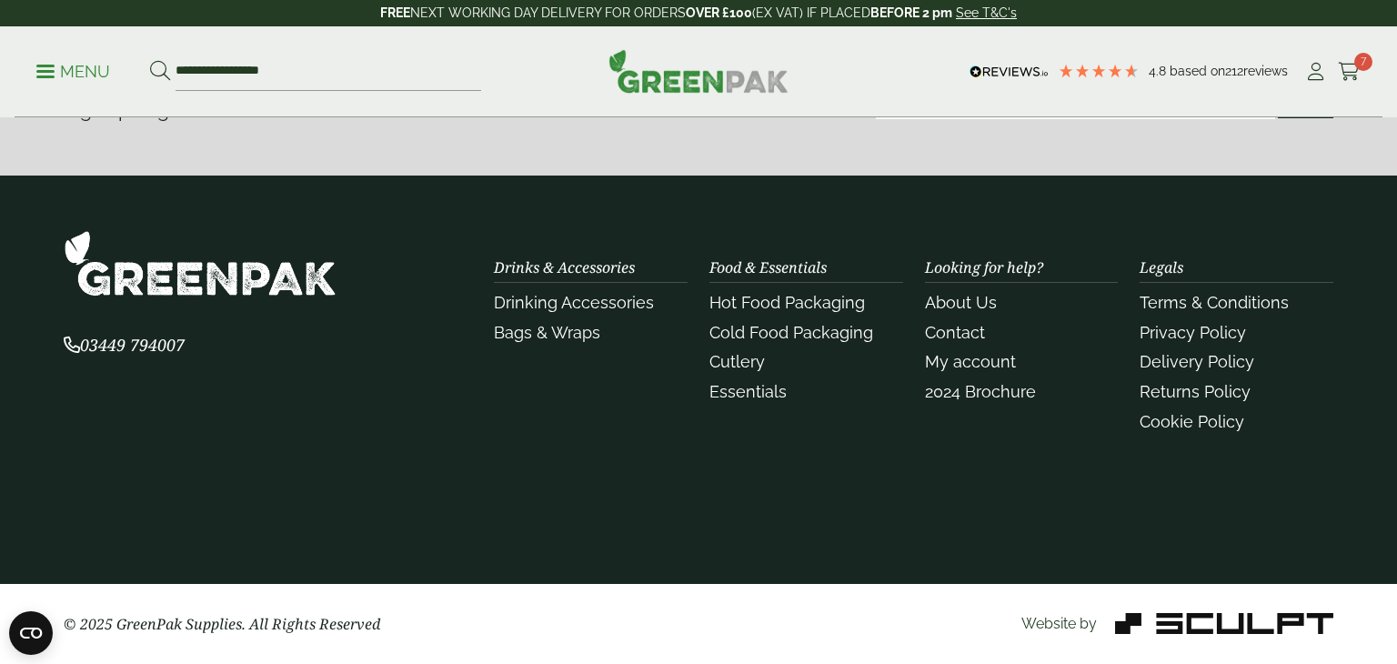
scroll to position [2146, 0]
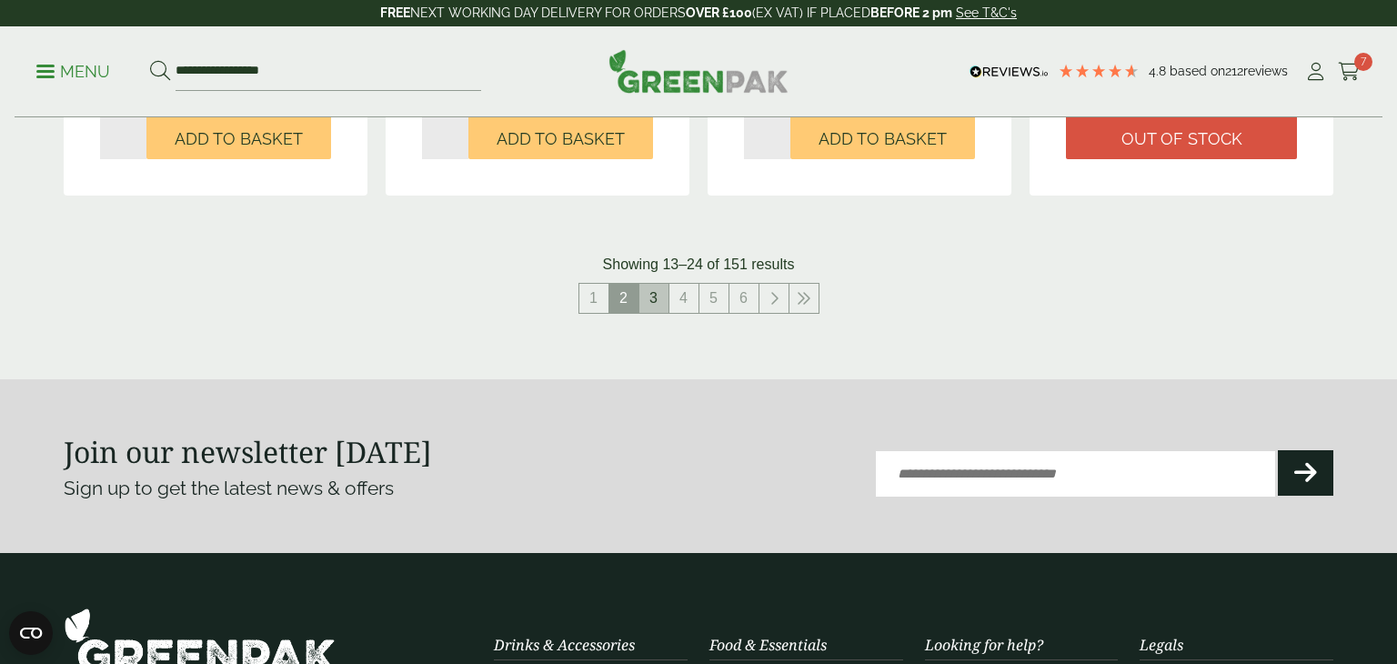
click at [648, 300] on link "3" at bounding box center [653, 298] width 29 height 29
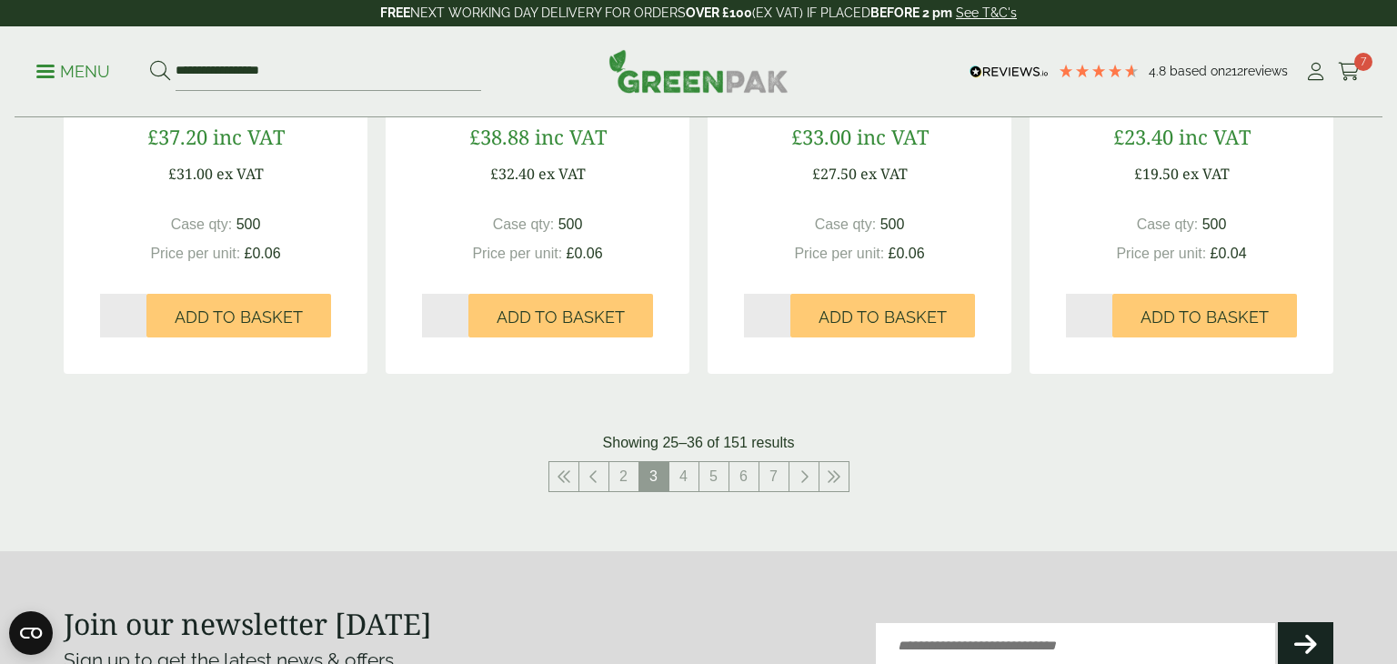
scroll to position [1967, 0]
click at [685, 478] on link "4" at bounding box center [683, 477] width 29 height 29
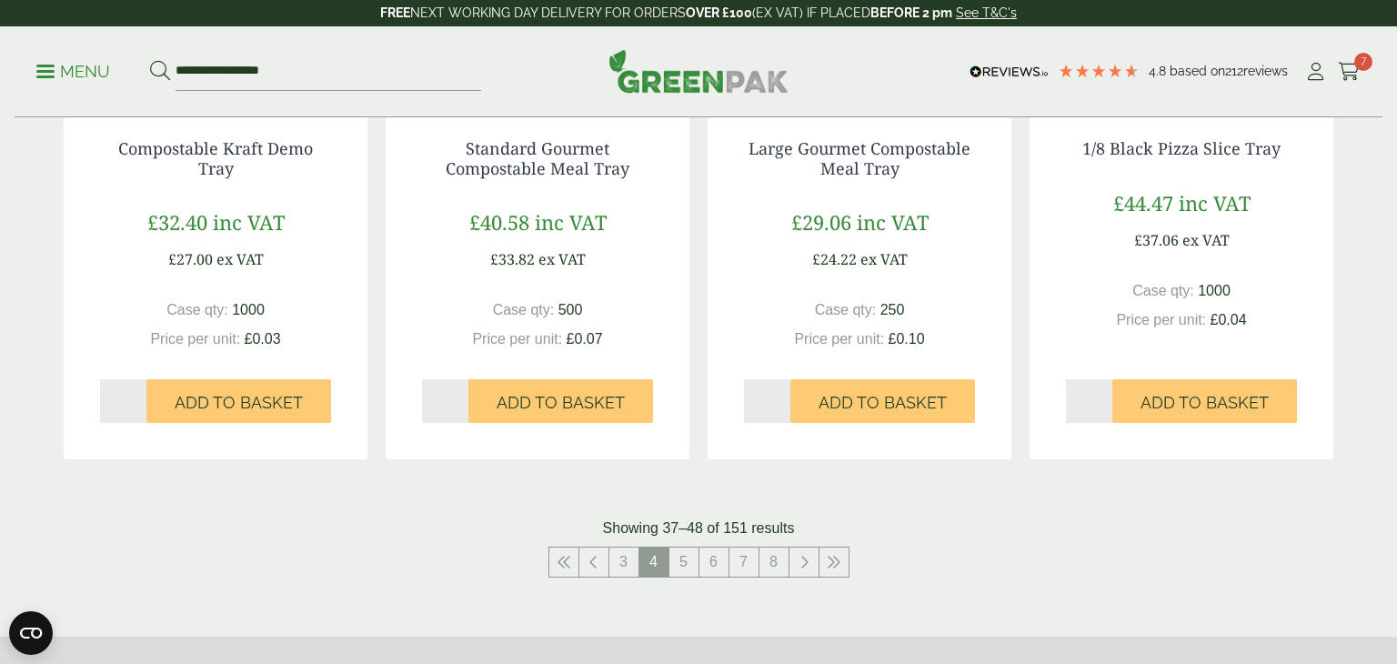
scroll to position [1879, 0]
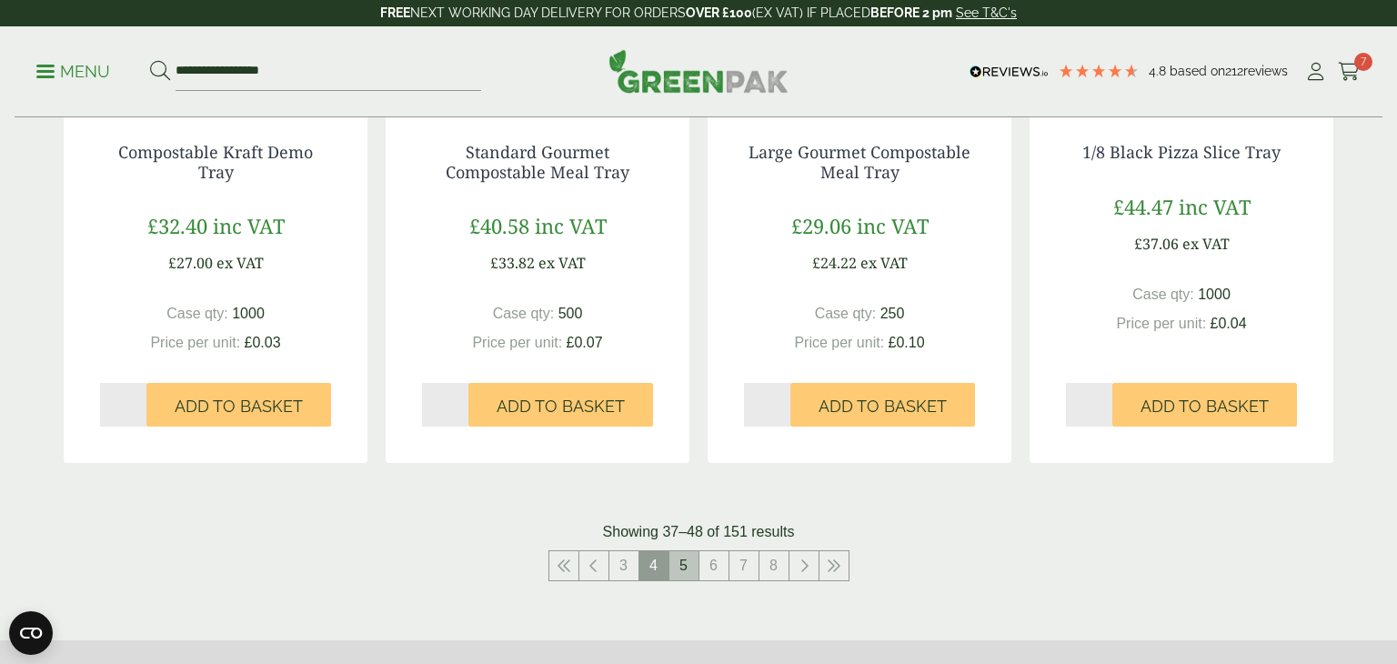
click at [672, 563] on link "5" at bounding box center [683, 565] width 29 height 29
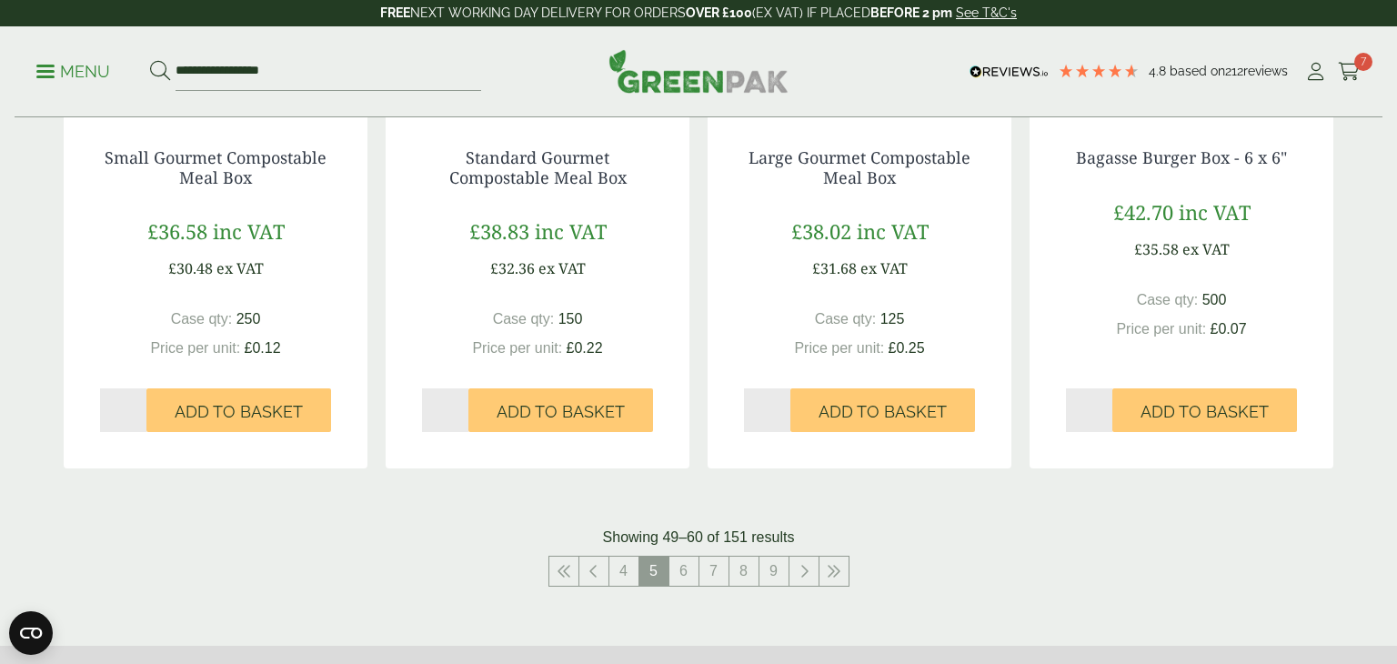
scroll to position [1873, 0]
click at [682, 573] on link "6" at bounding box center [683, 571] width 29 height 29
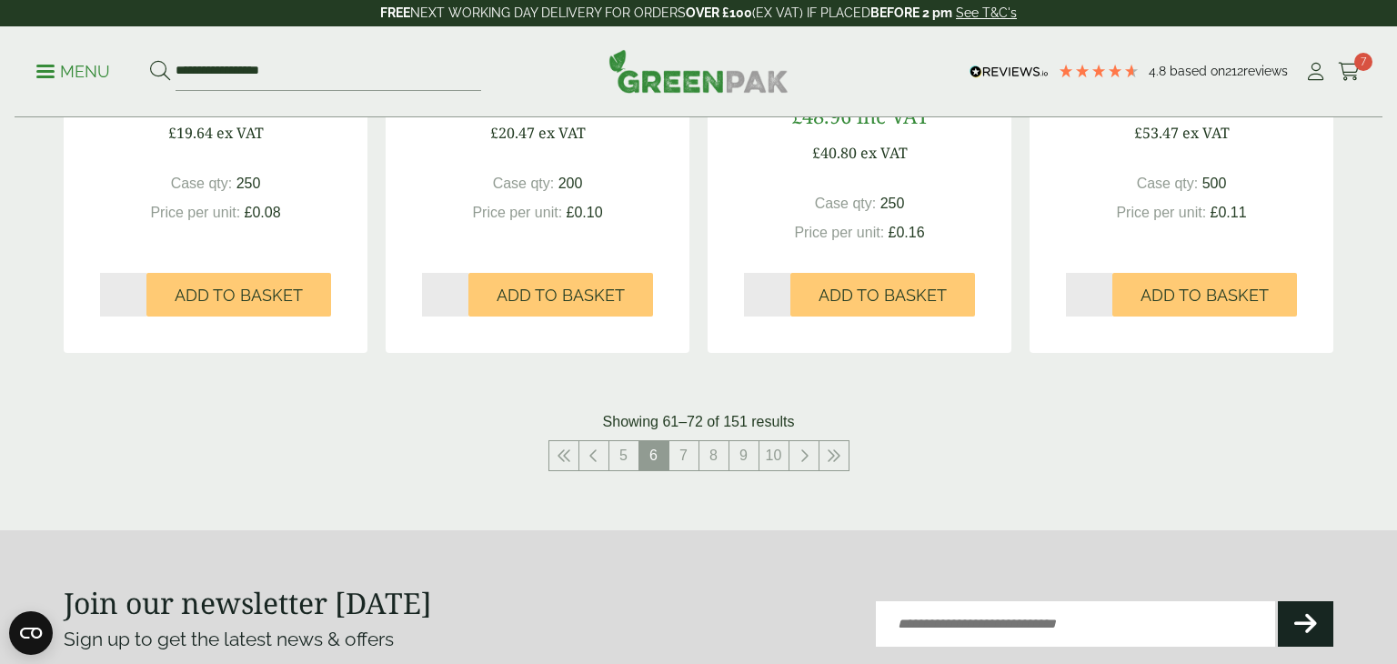
scroll to position [2010, 0]
click at [681, 457] on link "7" at bounding box center [683, 454] width 29 height 29
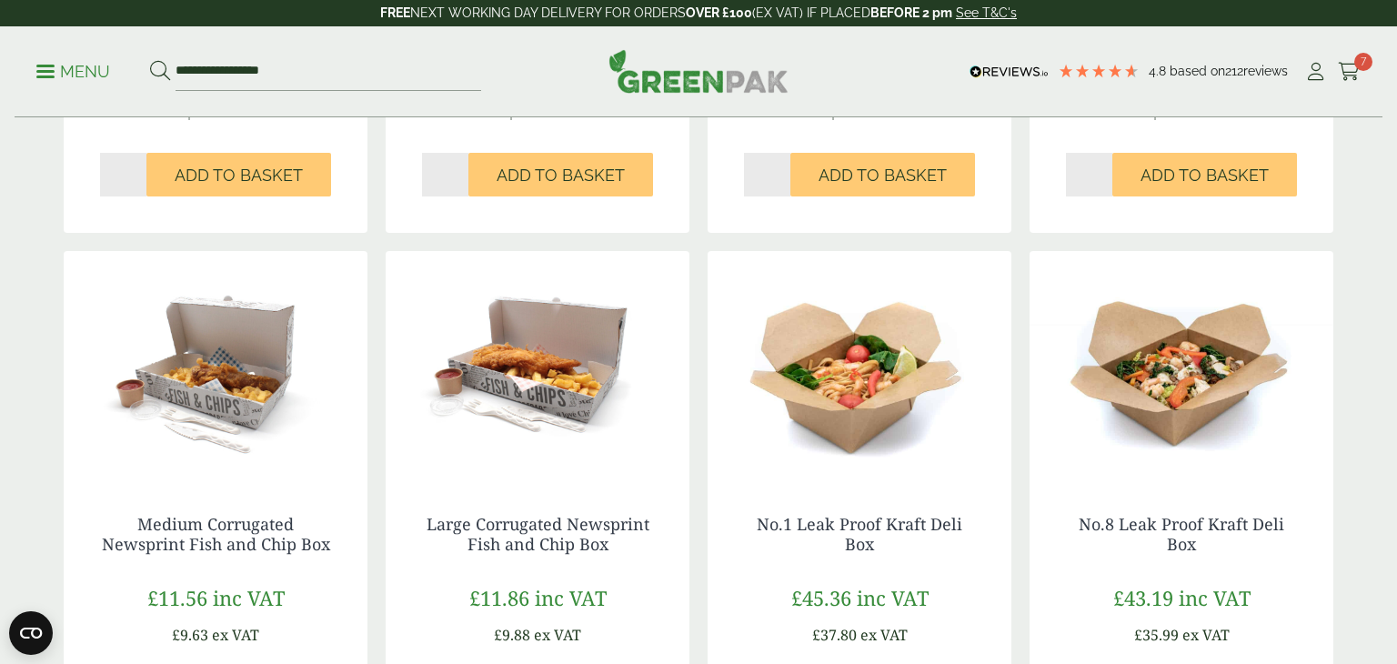
scroll to position [1509, 0]
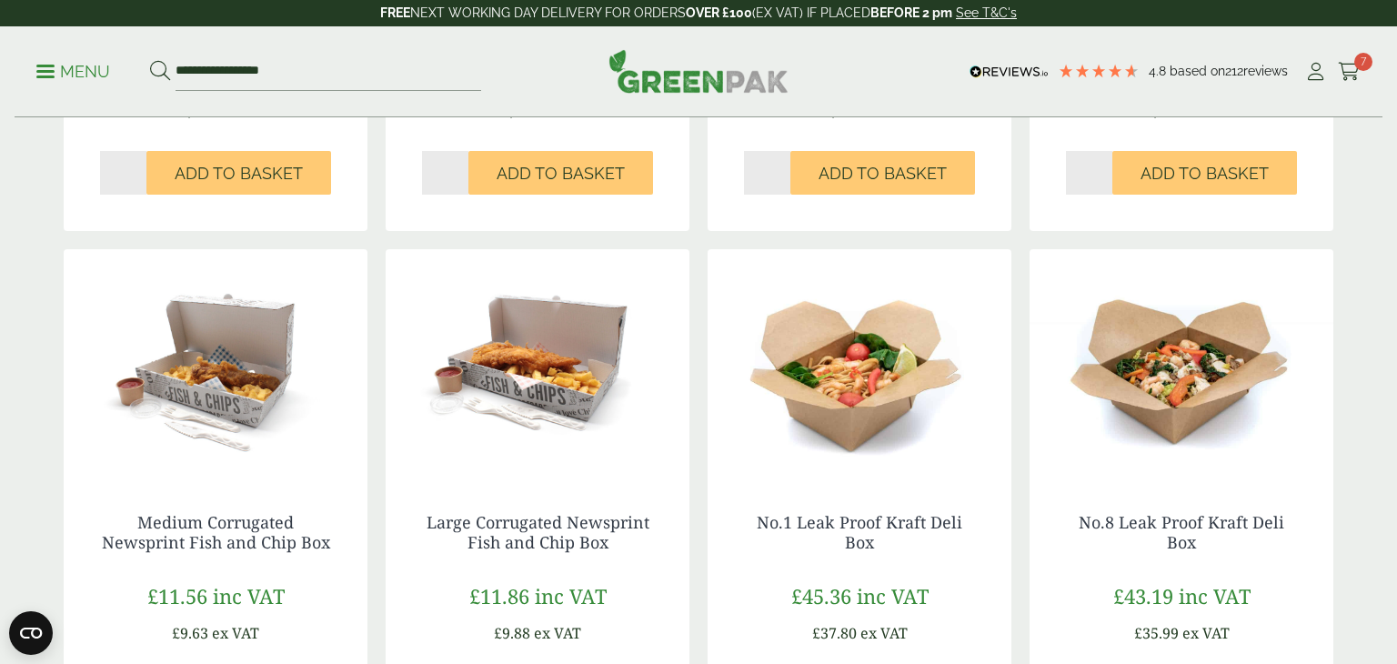
click at [1164, 384] on img at bounding box center [1181, 362] width 304 height 227
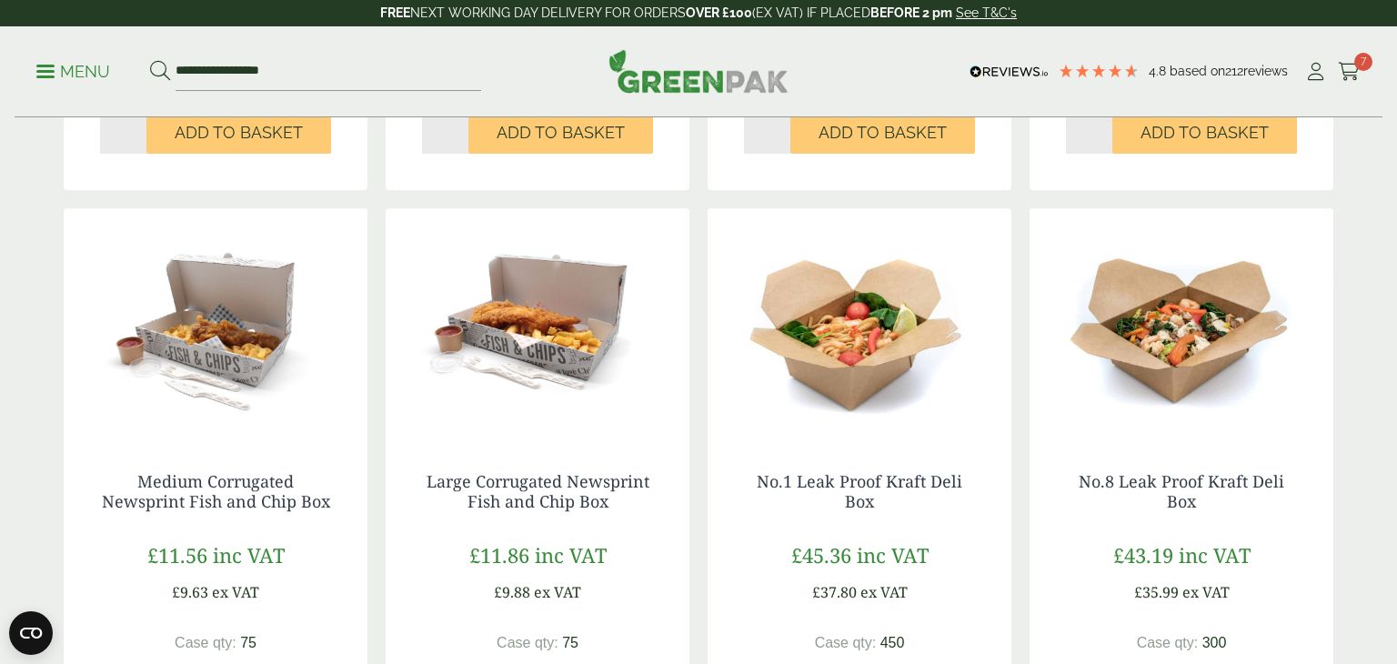
click at [1180, 360] on img at bounding box center [1181, 321] width 304 height 227
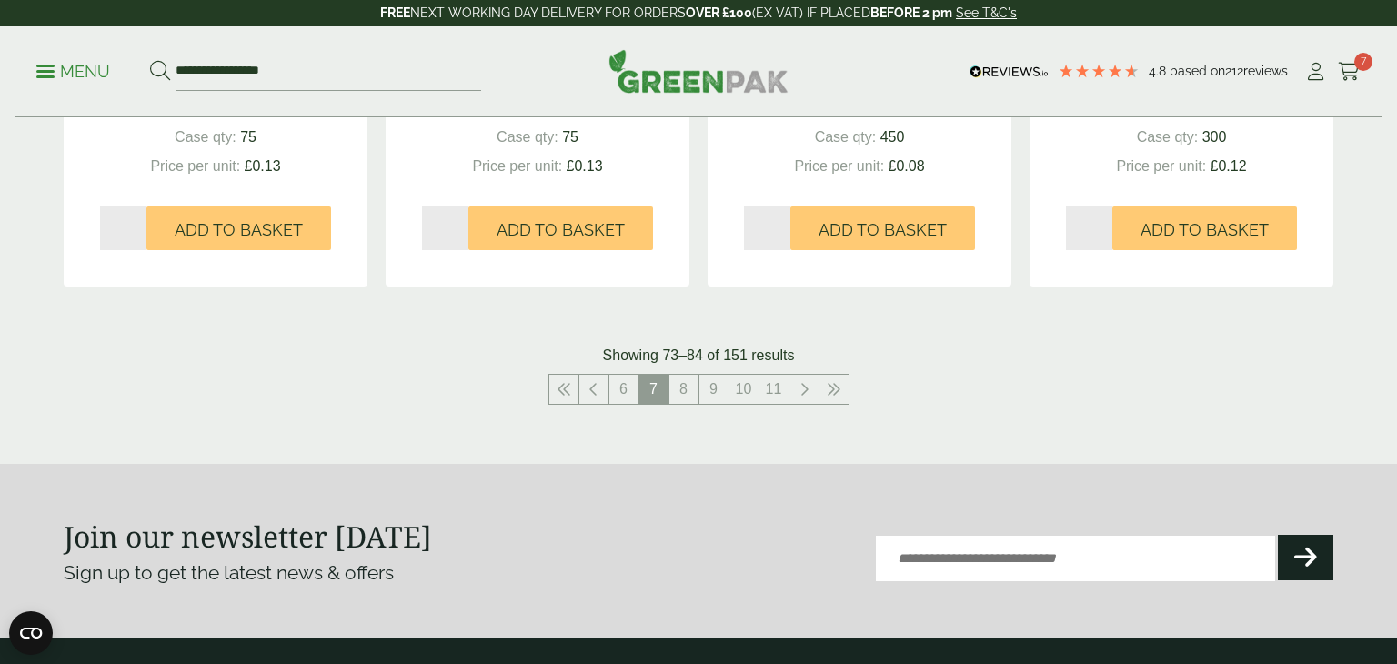
scroll to position [2060, 0]
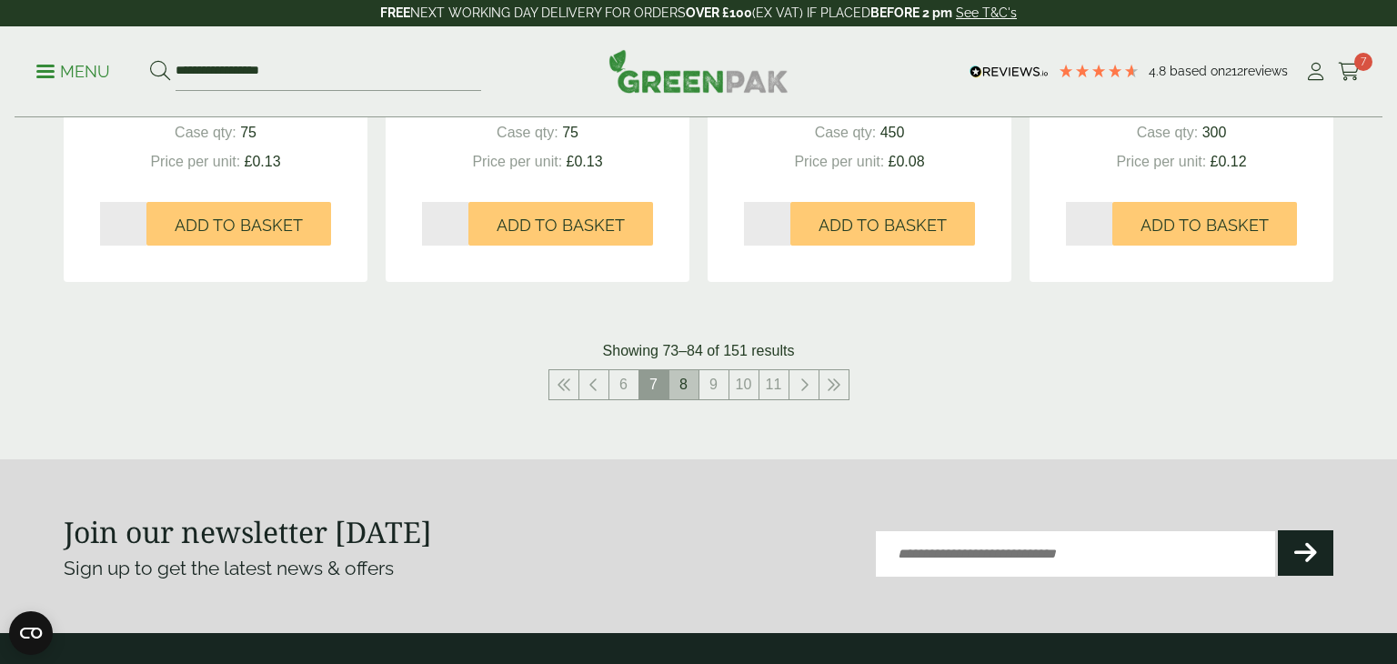
click at [692, 392] on link "8" at bounding box center [683, 384] width 29 height 29
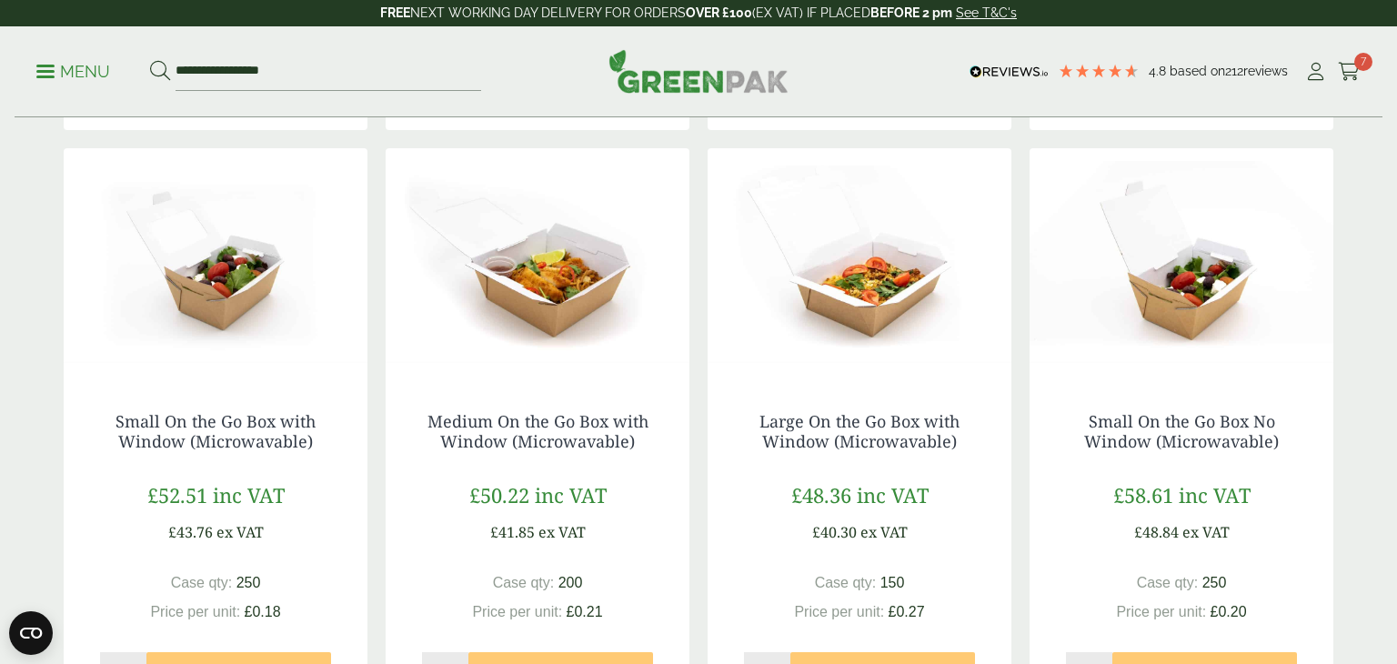
scroll to position [1015, 0]
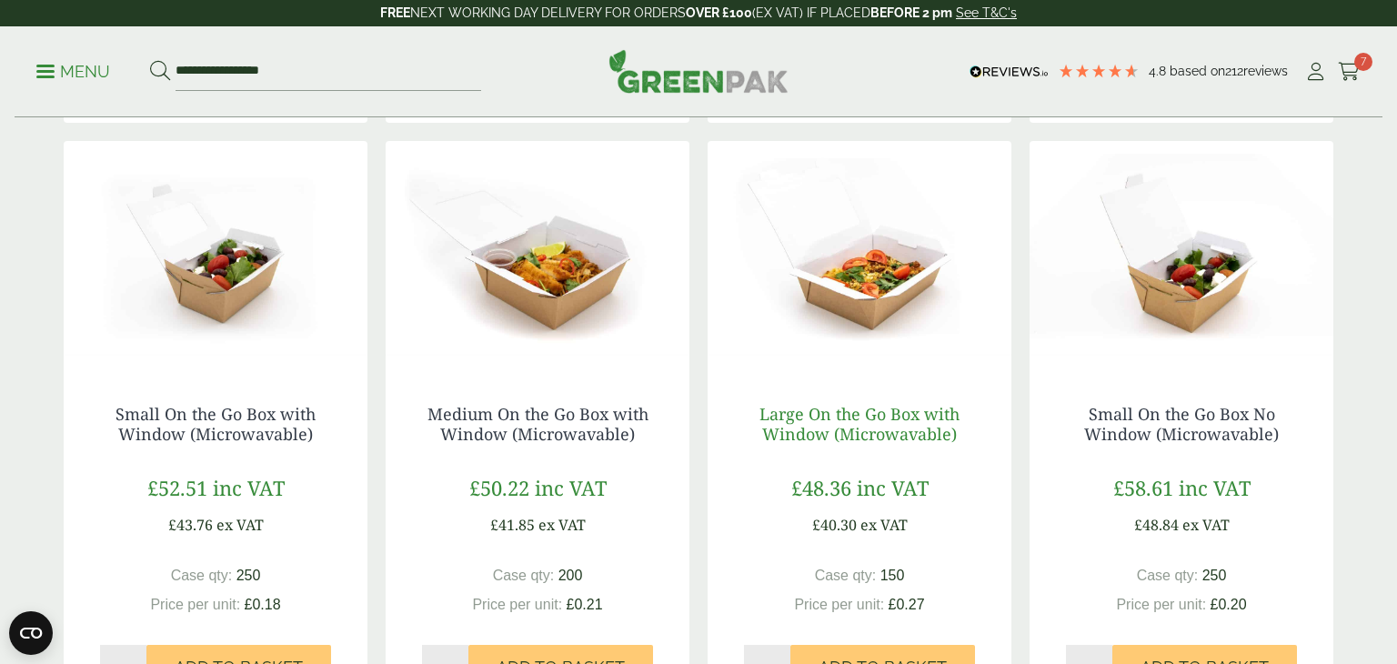
click at [836, 443] on link "Large On the Go Box with Window (Microwavable)" at bounding box center [859, 424] width 200 height 42
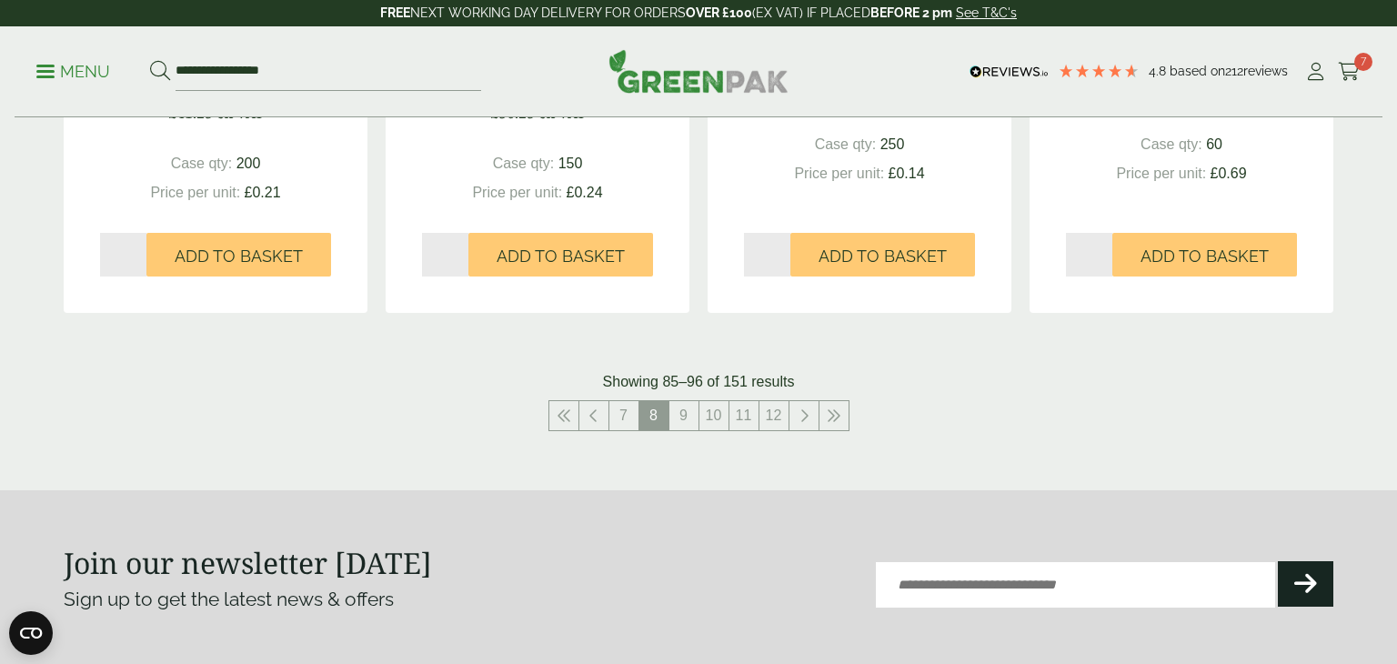
scroll to position [2028, 0]
click at [692, 407] on link "9" at bounding box center [683, 416] width 29 height 29
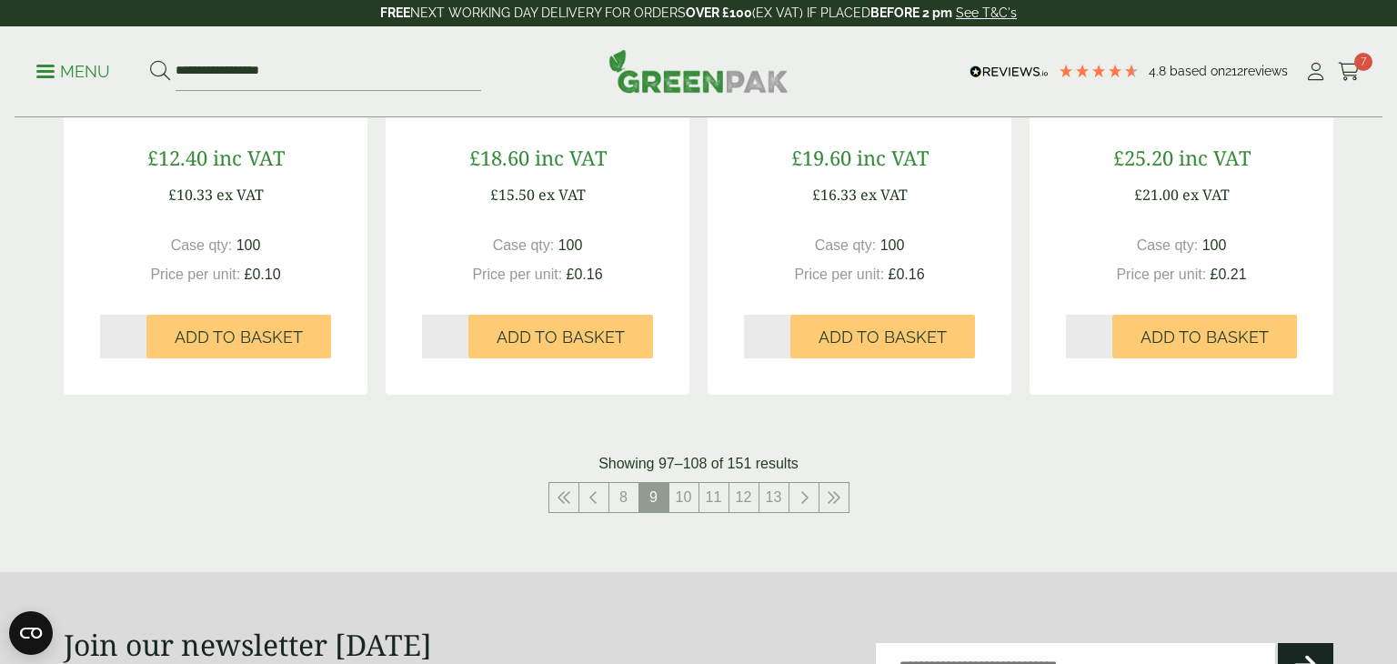
scroll to position [1927, 0]
click at [598, 500] on icon at bounding box center [593, 498] width 9 height 15
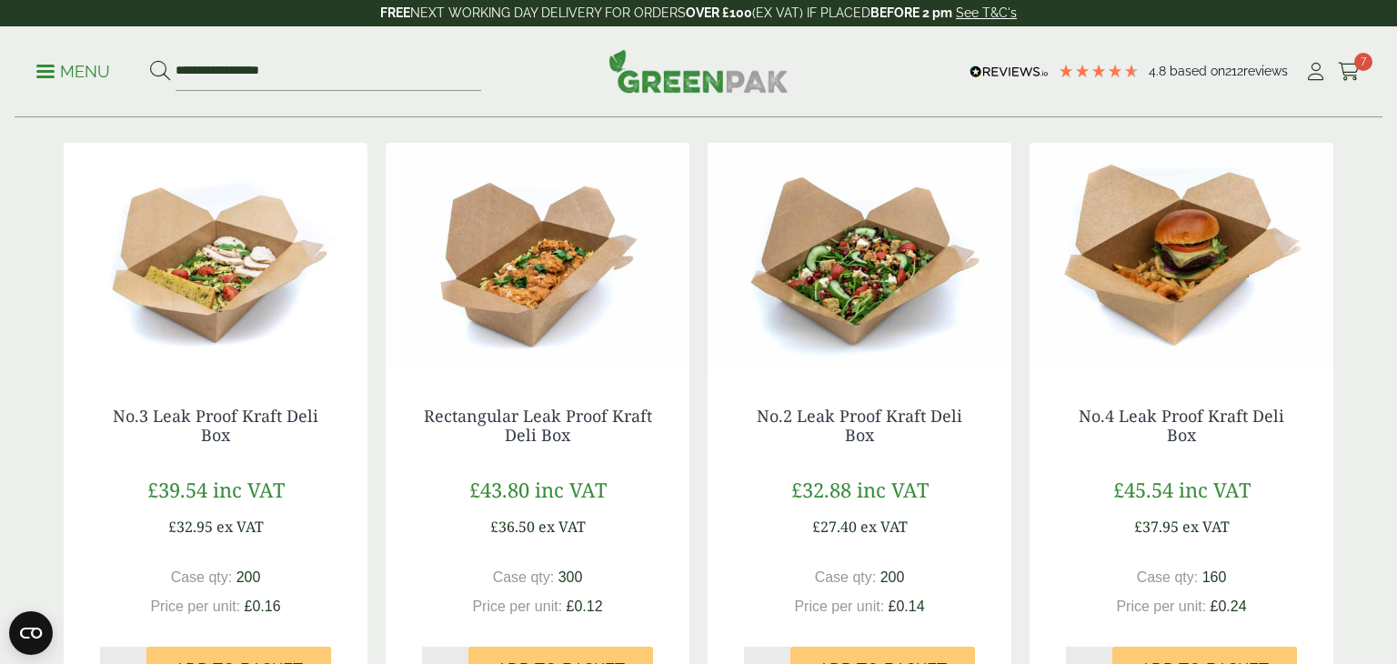
scroll to position [425, 0]
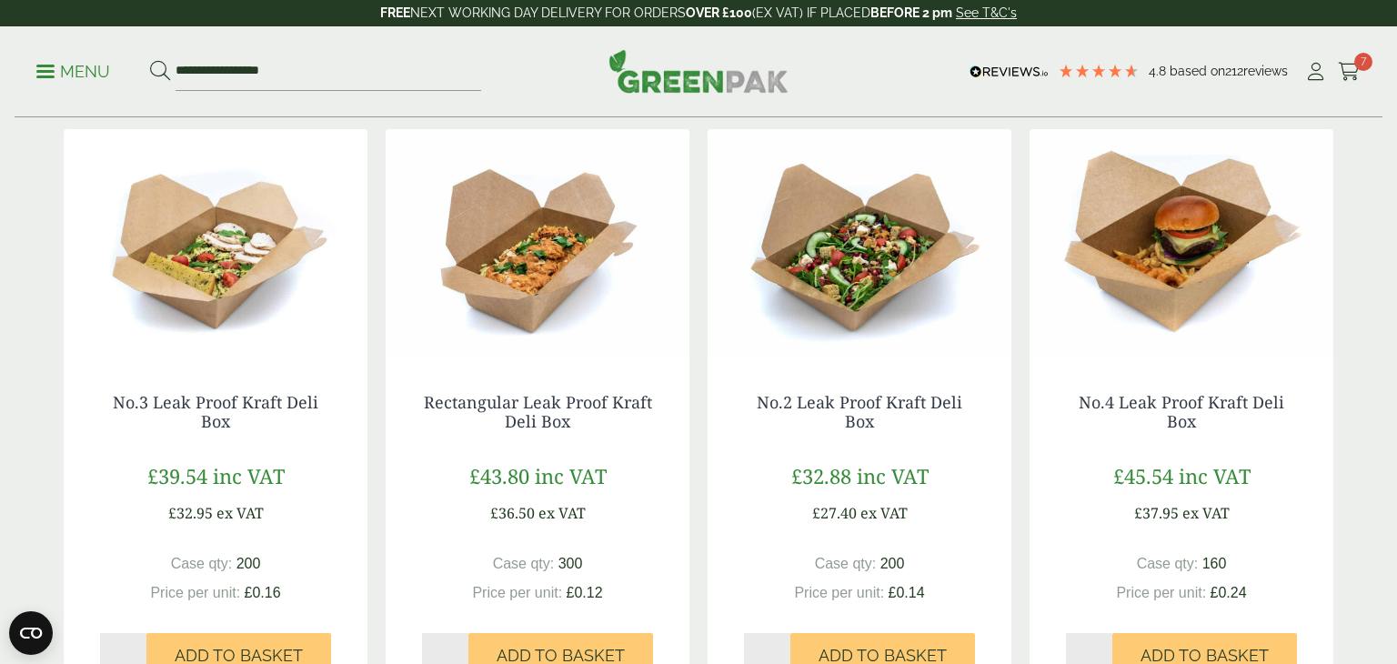
click at [849, 266] on img at bounding box center [860, 242] width 304 height 227
click at [246, 405] on link "No.3 Leak Proof Kraft Deli Box" at bounding box center [216, 412] width 206 height 42
click at [541, 407] on link "Rectangular Leak Proof Kraft Deli Box" at bounding box center [538, 412] width 228 height 42
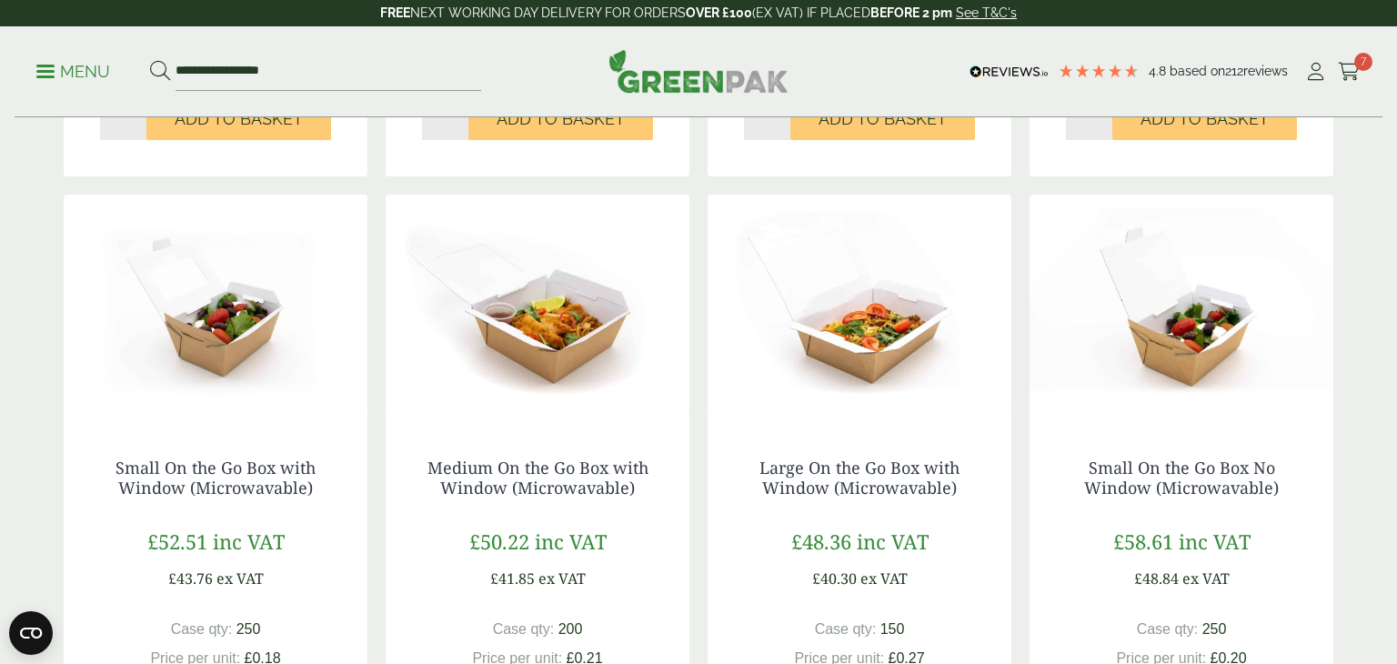
scroll to position [962, 0]
click at [875, 483] on link "Large On the Go Box with Window (Microwavable)" at bounding box center [859, 477] width 200 height 42
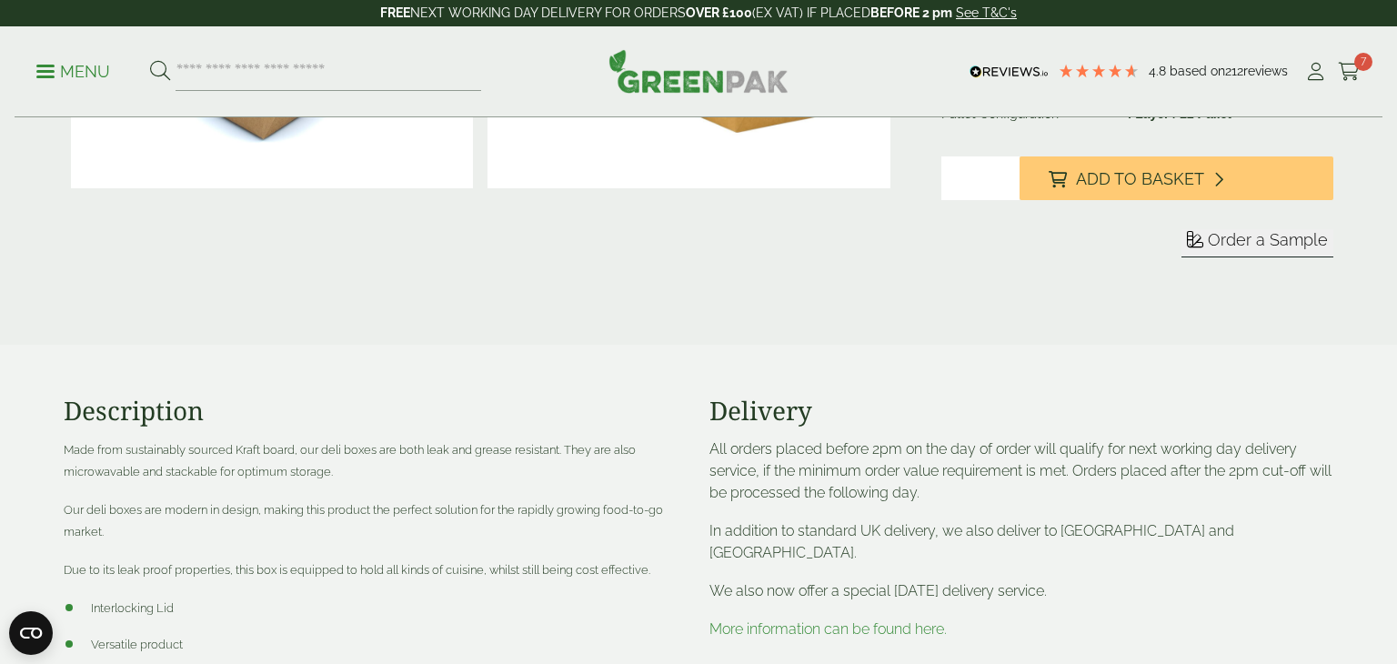
scroll to position [544, 0]
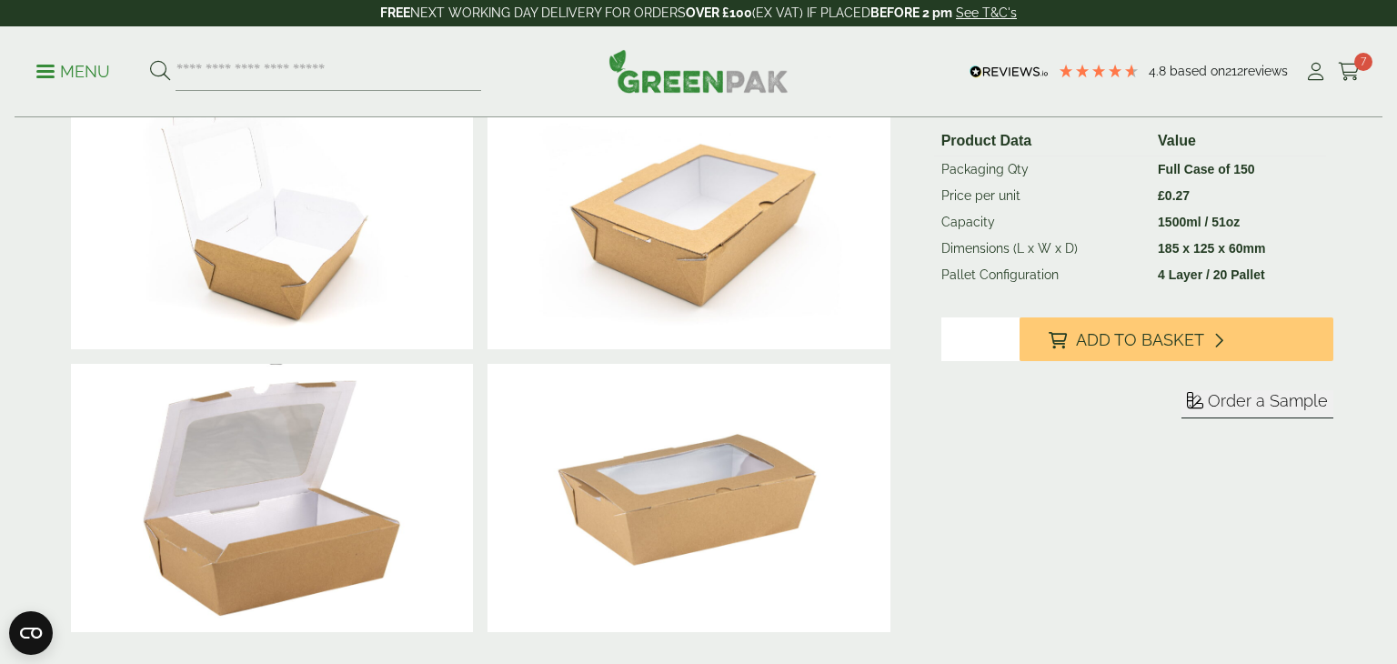
scroll to position [385, 0]
click at [1222, 421] on form "Sleeve Sample" at bounding box center [1137, 427] width 392 height 72
click at [1236, 405] on span "Order a Sample" at bounding box center [1268, 401] width 120 height 19
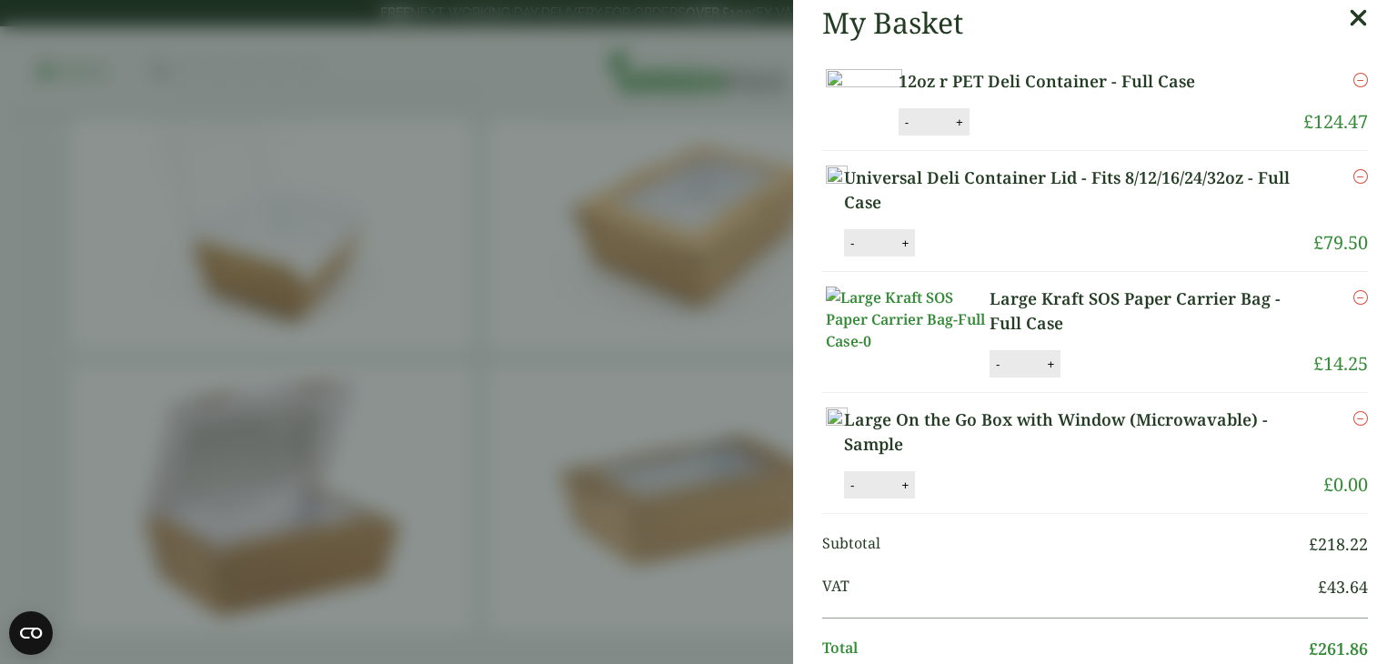
scroll to position [84, 0]
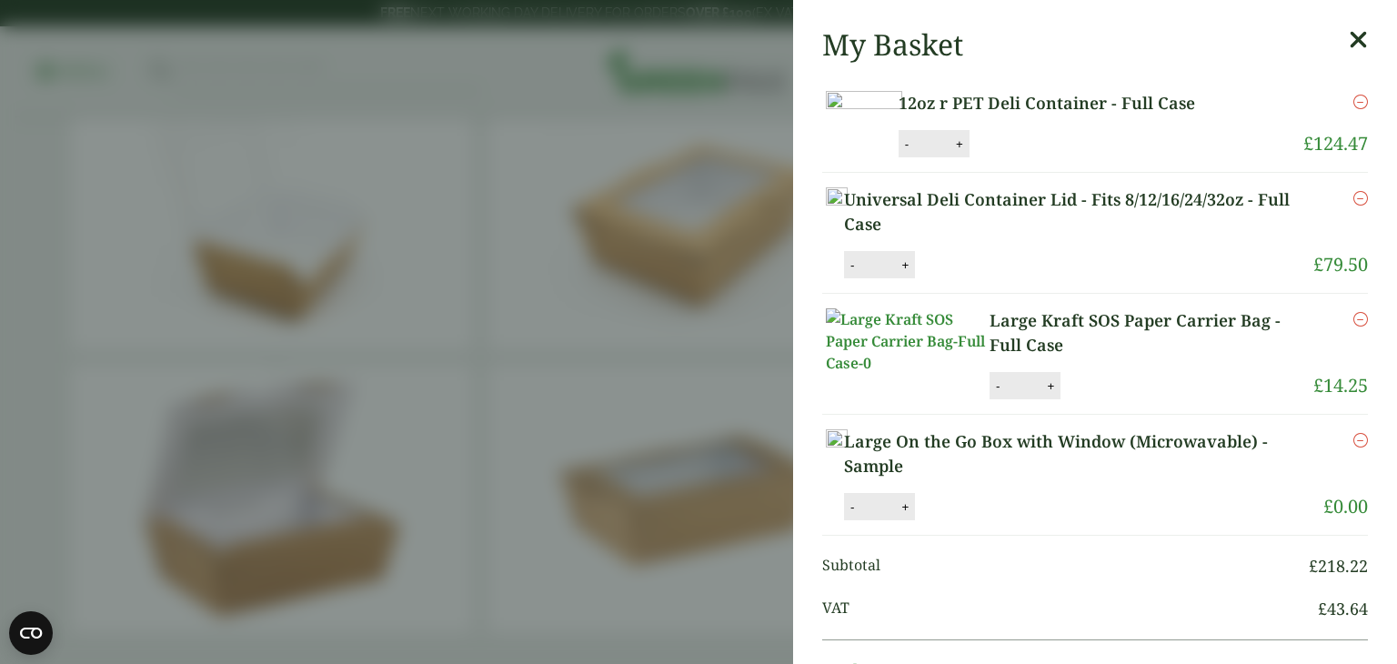
click at [652, 314] on aside "Large On the Go Box with Window (Microwavable) - Sample (GP5430047-sample) - Ad…" at bounding box center [698, 332] width 1397 height 664
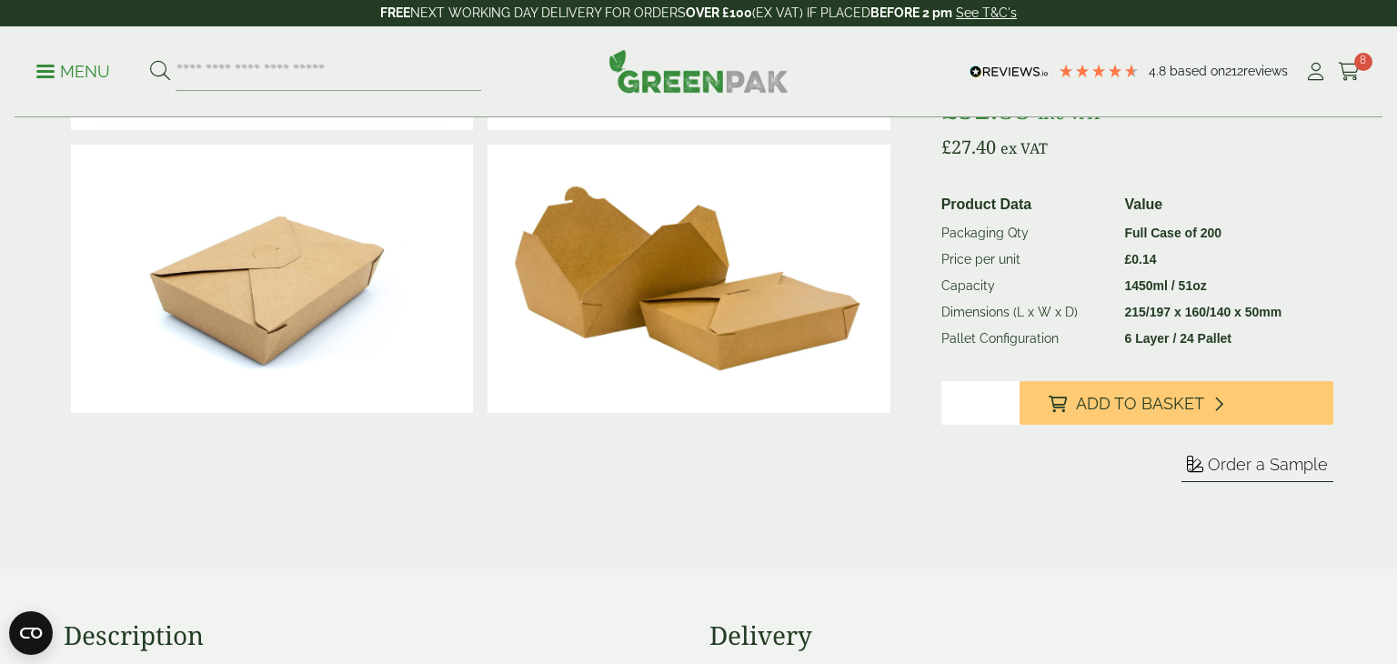
scroll to position [323, 0]
click at [1221, 466] on span "Order a Sample" at bounding box center [1268, 463] width 120 height 19
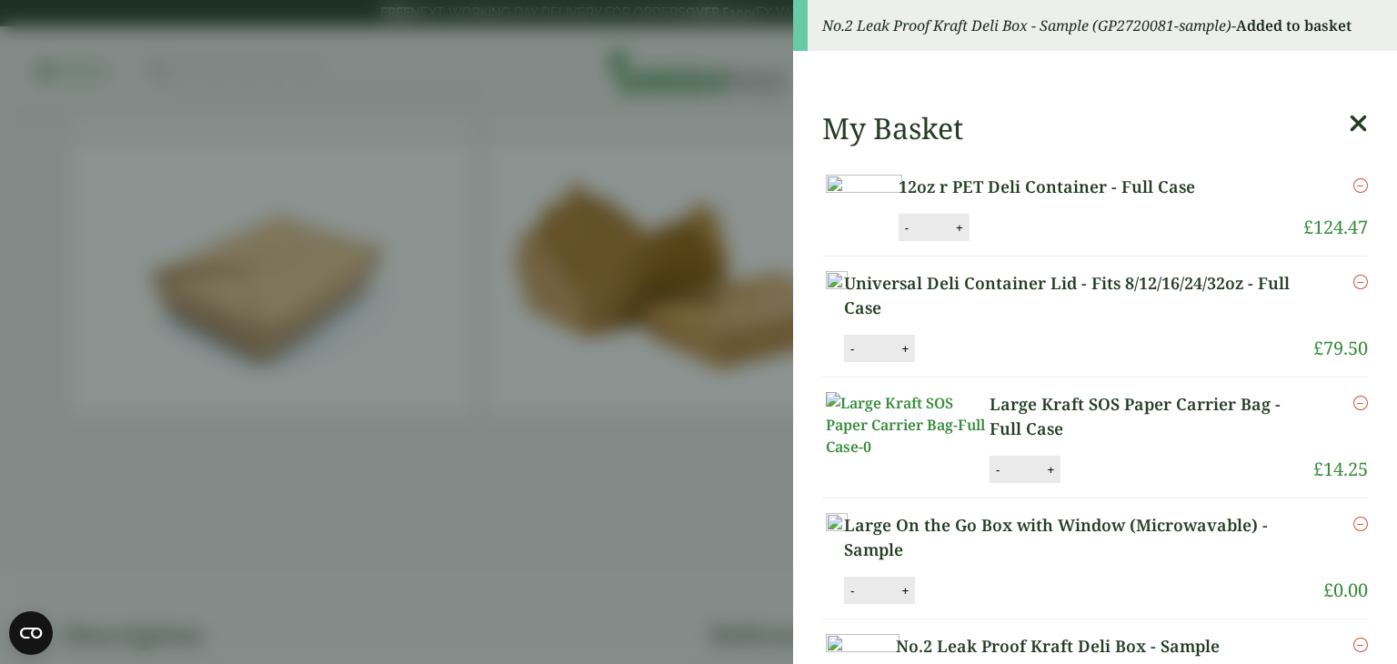
click at [342, 82] on aside "No.2 Leak Proof Kraft Deli Box - Sample (GP2720081-sample) - Added to basket My…" at bounding box center [698, 332] width 1397 height 664
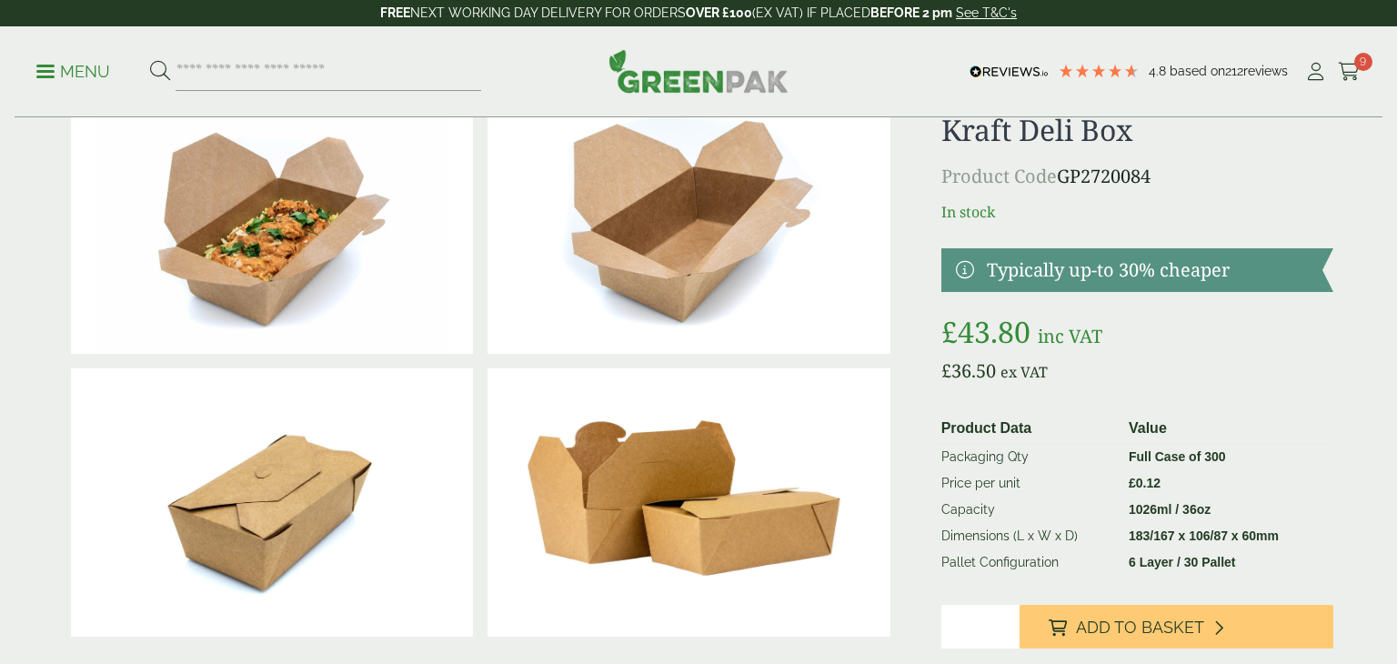
scroll to position [100, 0]
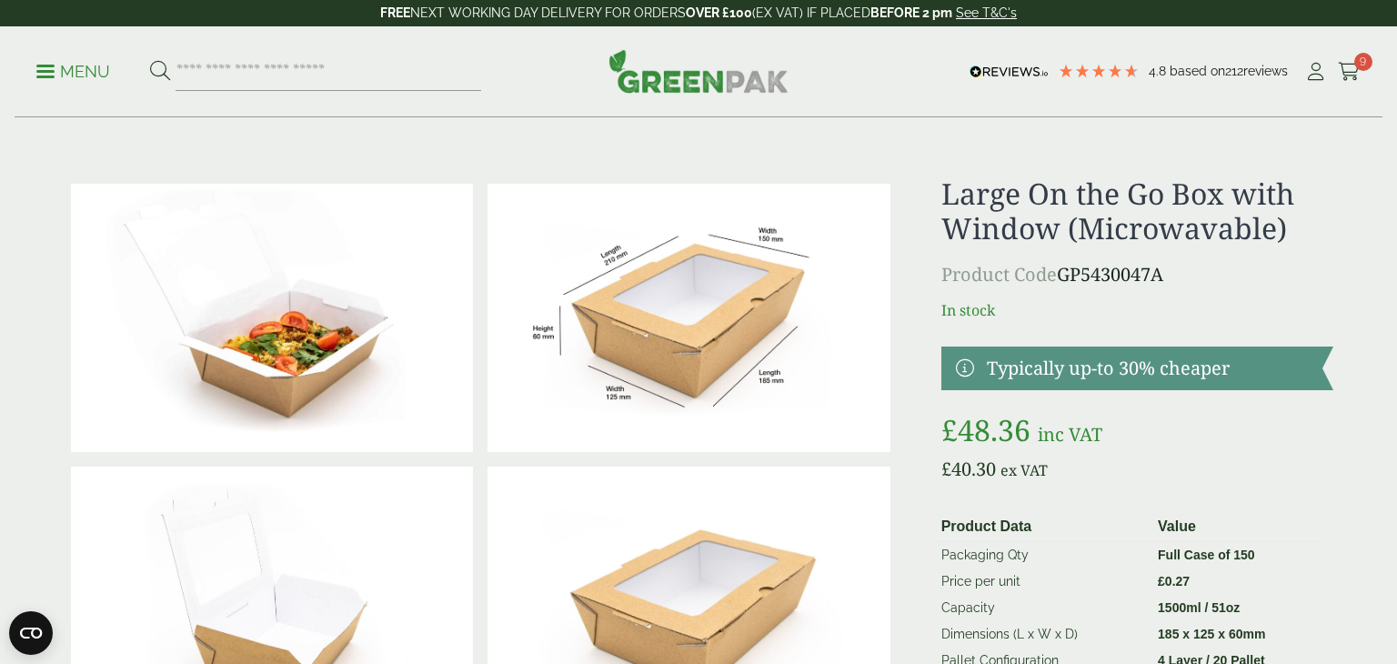
click at [80, 62] on p "Menu" at bounding box center [73, 72] width 74 height 22
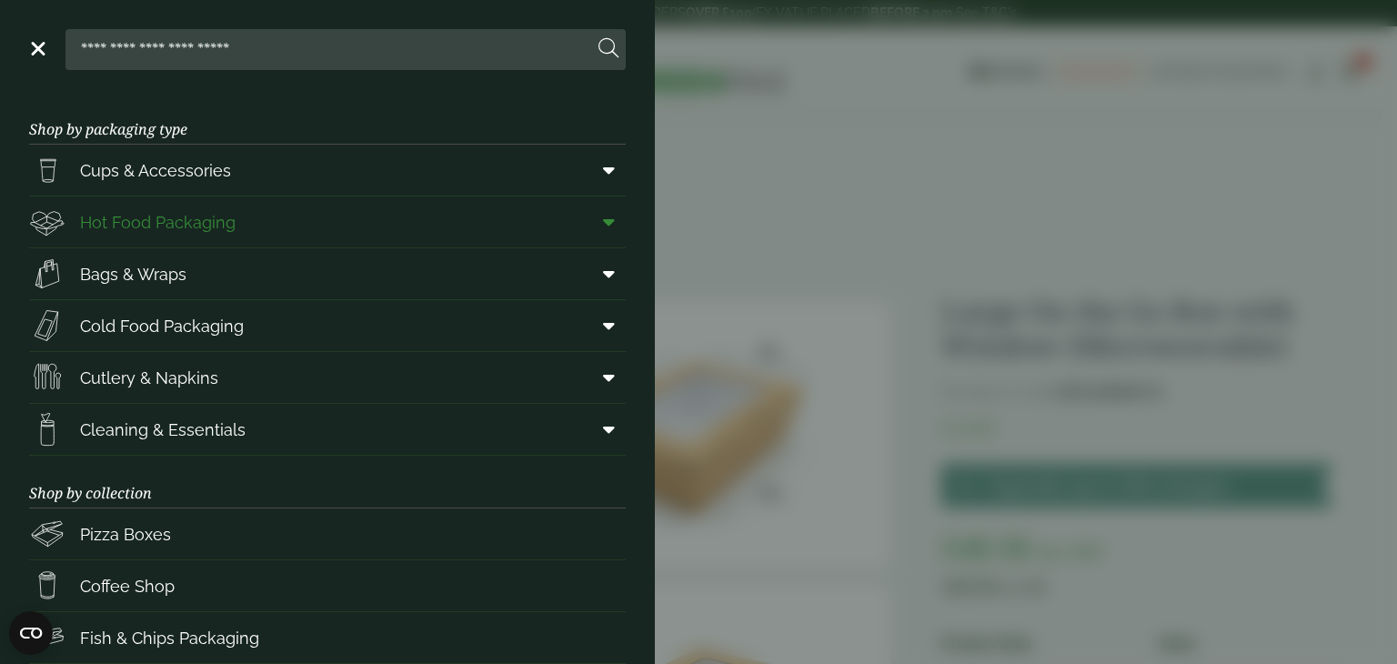
click at [171, 218] on span "Hot Food Packaging" at bounding box center [158, 222] width 156 height 25
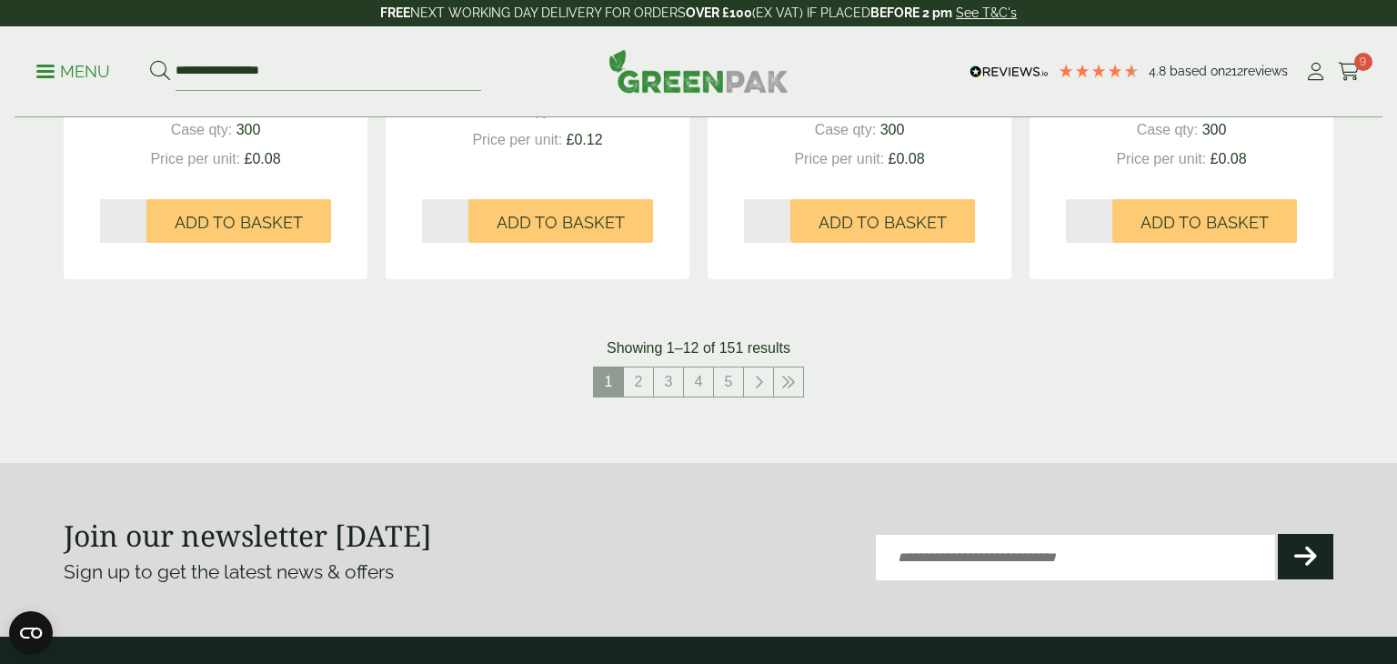
scroll to position [2068, 0]
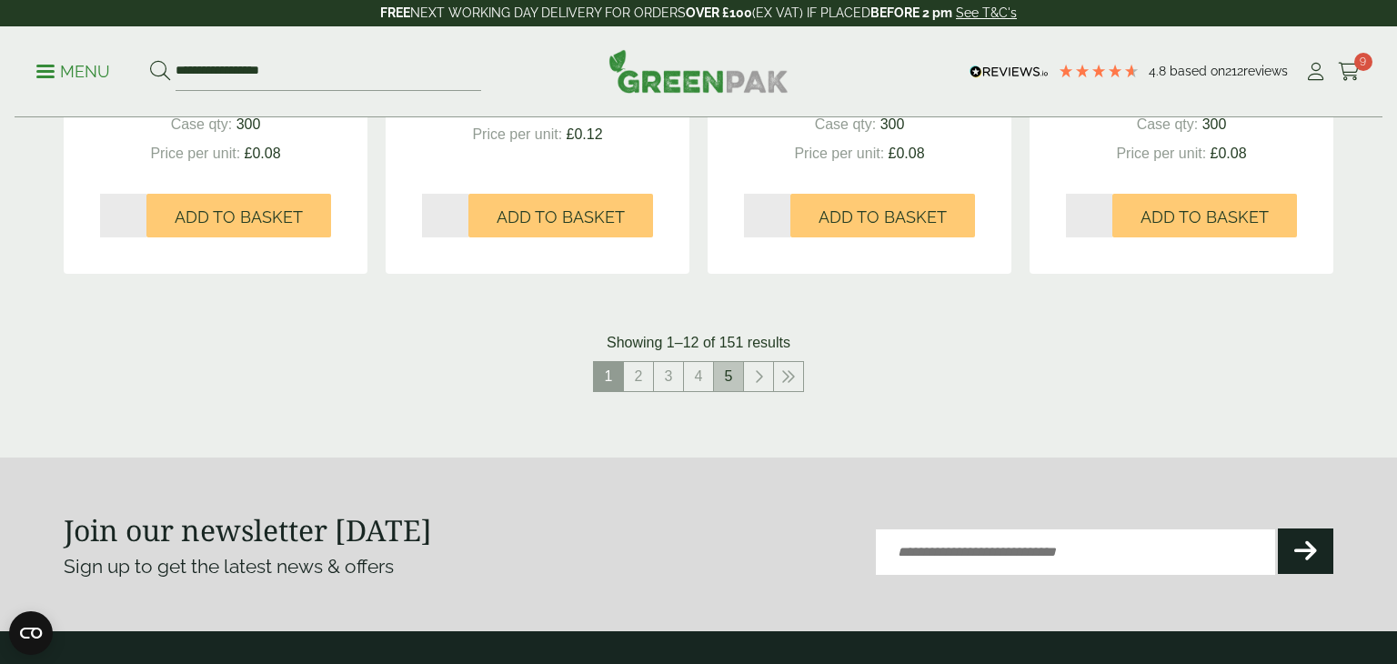
click at [728, 380] on link "5" at bounding box center [728, 376] width 29 height 29
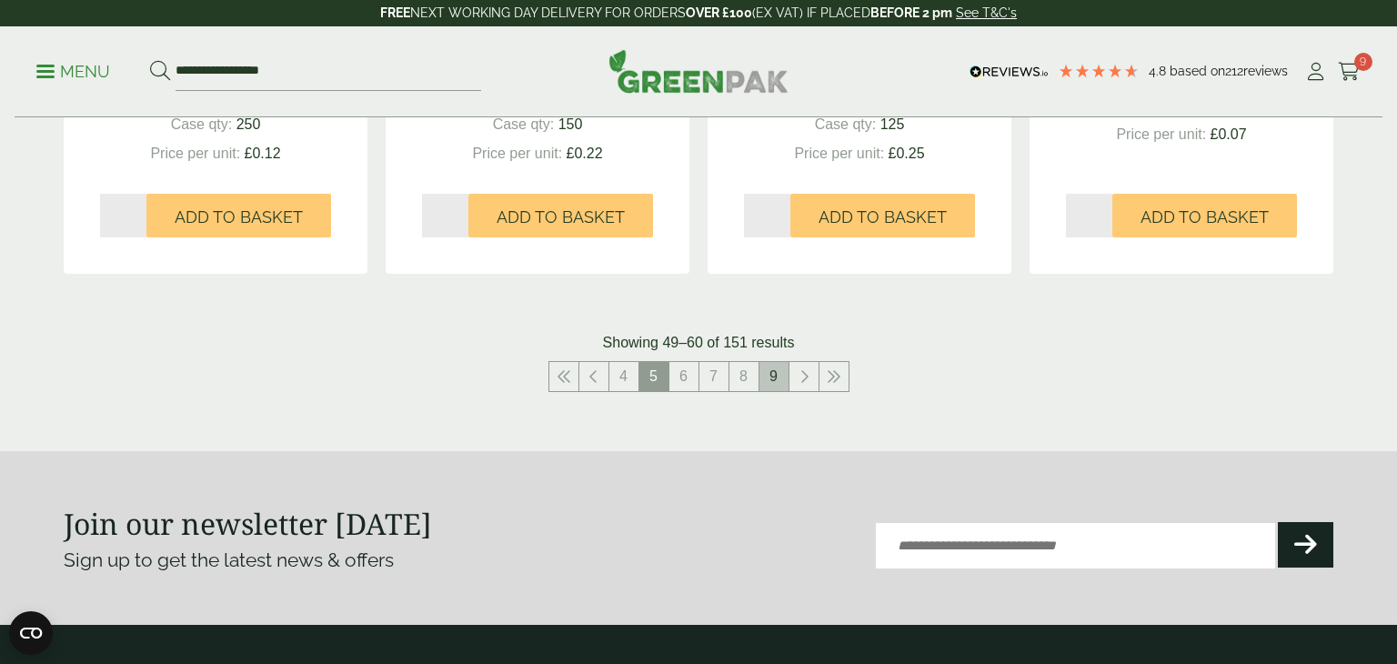
click at [778, 376] on link "9" at bounding box center [773, 376] width 29 height 29
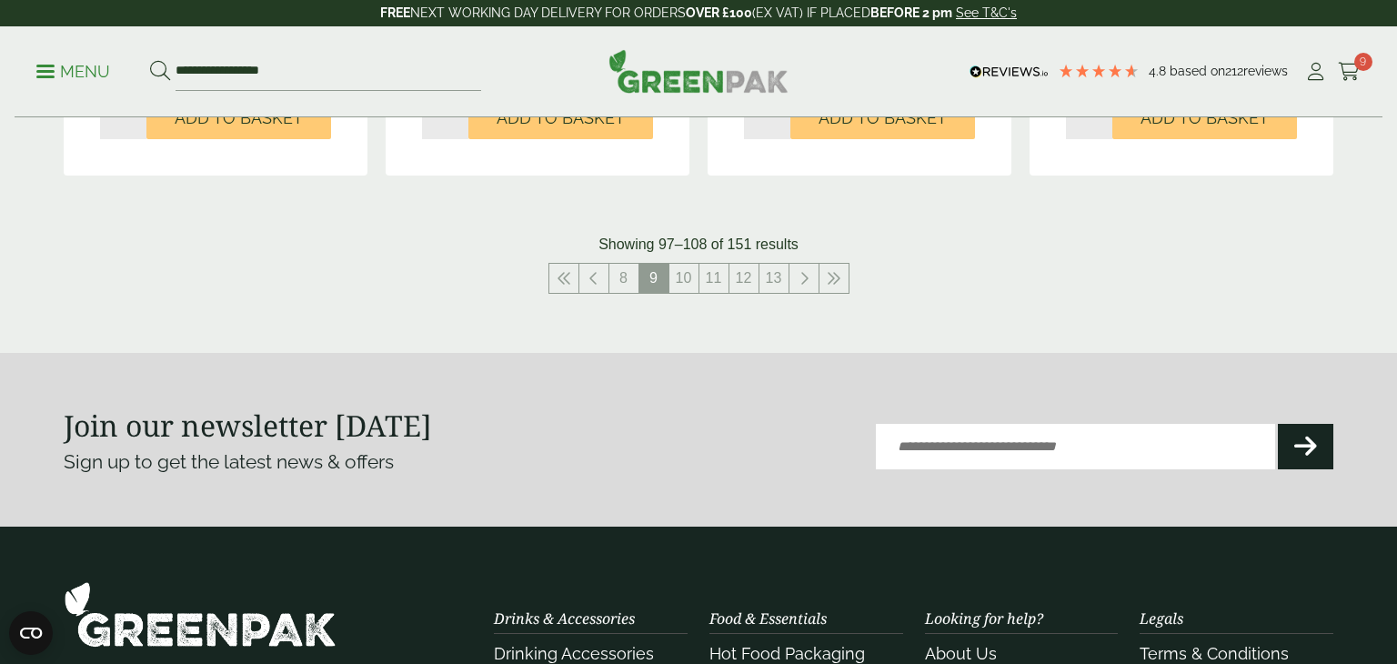
scroll to position [2157, 0]
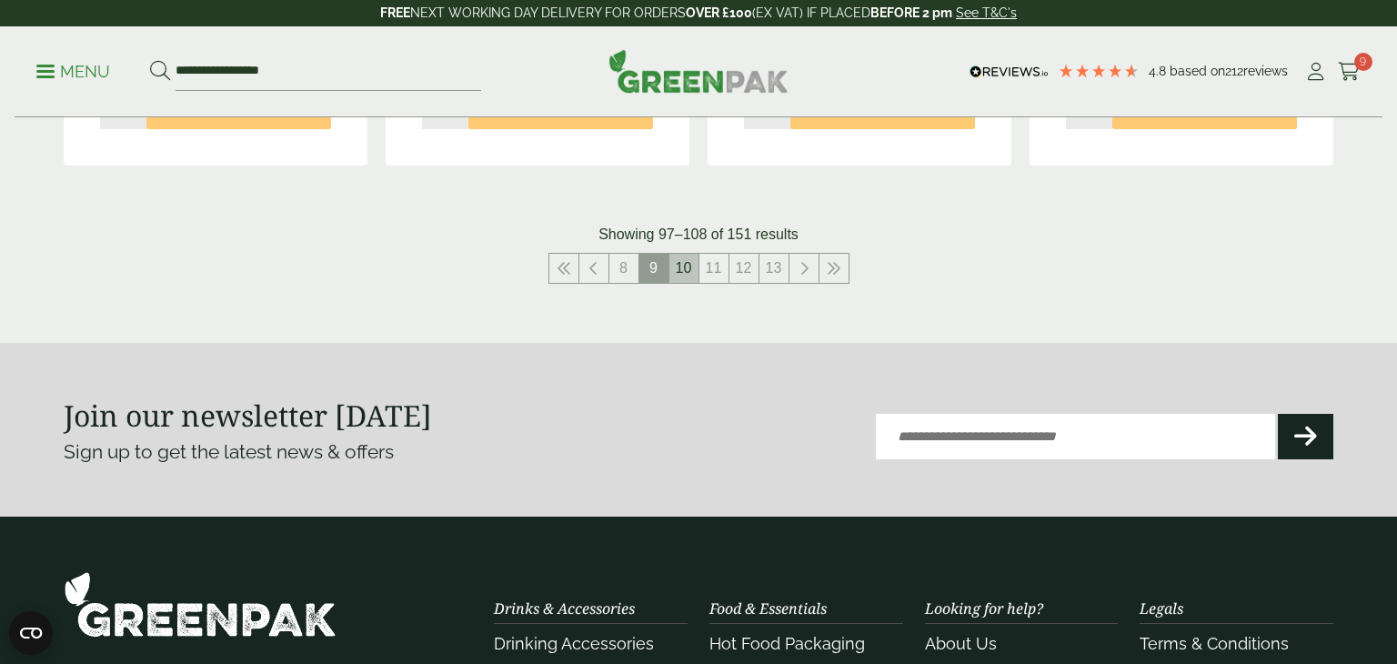
click at [687, 259] on link "10" at bounding box center [683, 268] width 29 height 29
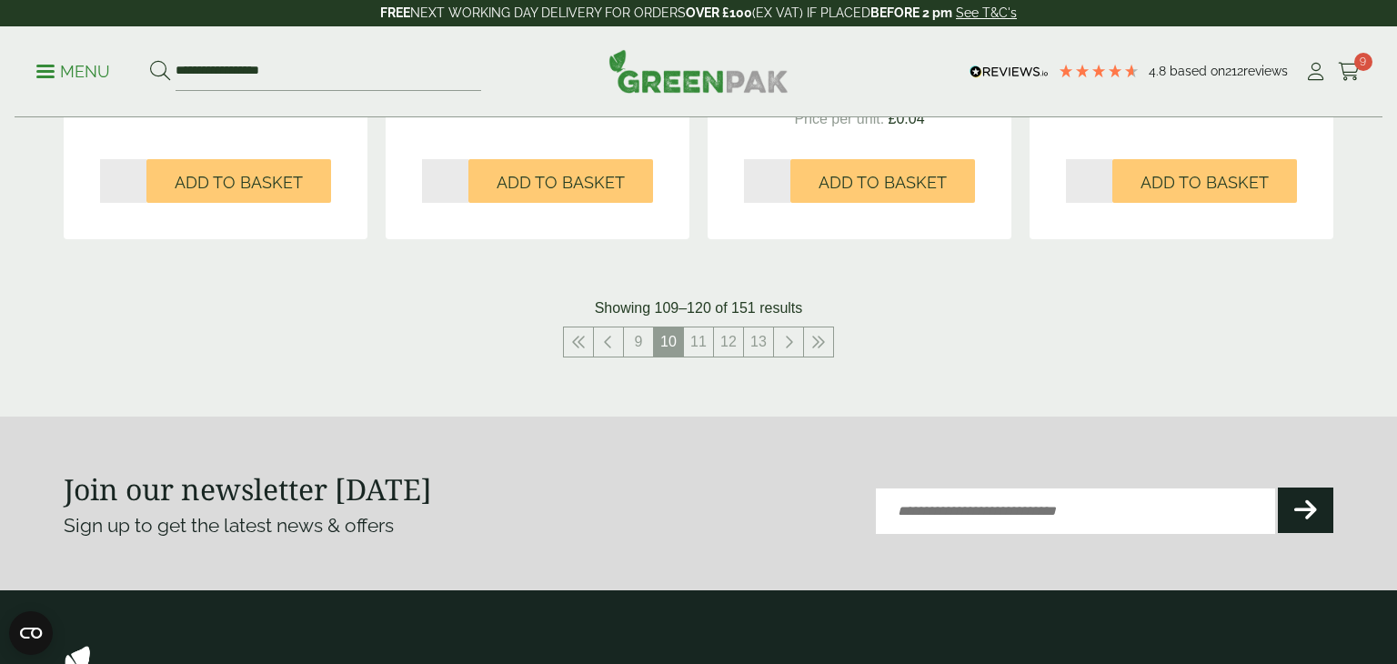
scroll to position [2102, 0]
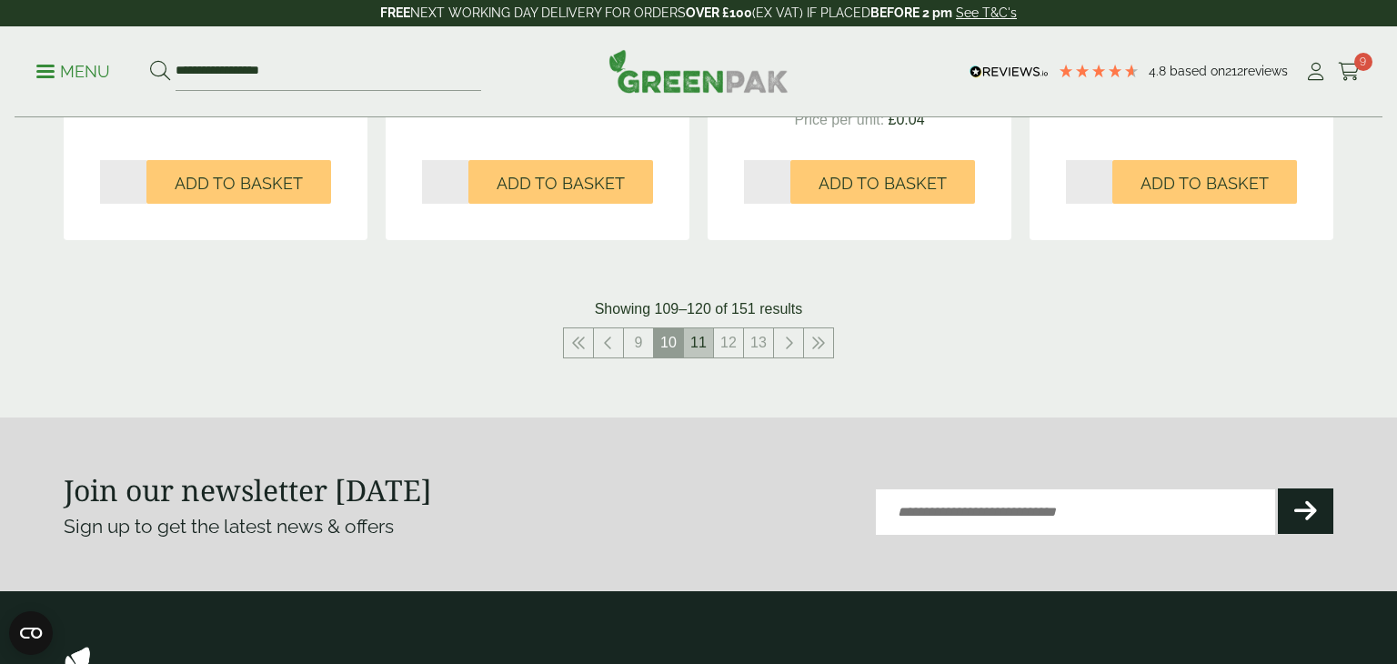
click at [692, 343] on link "11" at bounding box center [698, 342] width 29 height 29
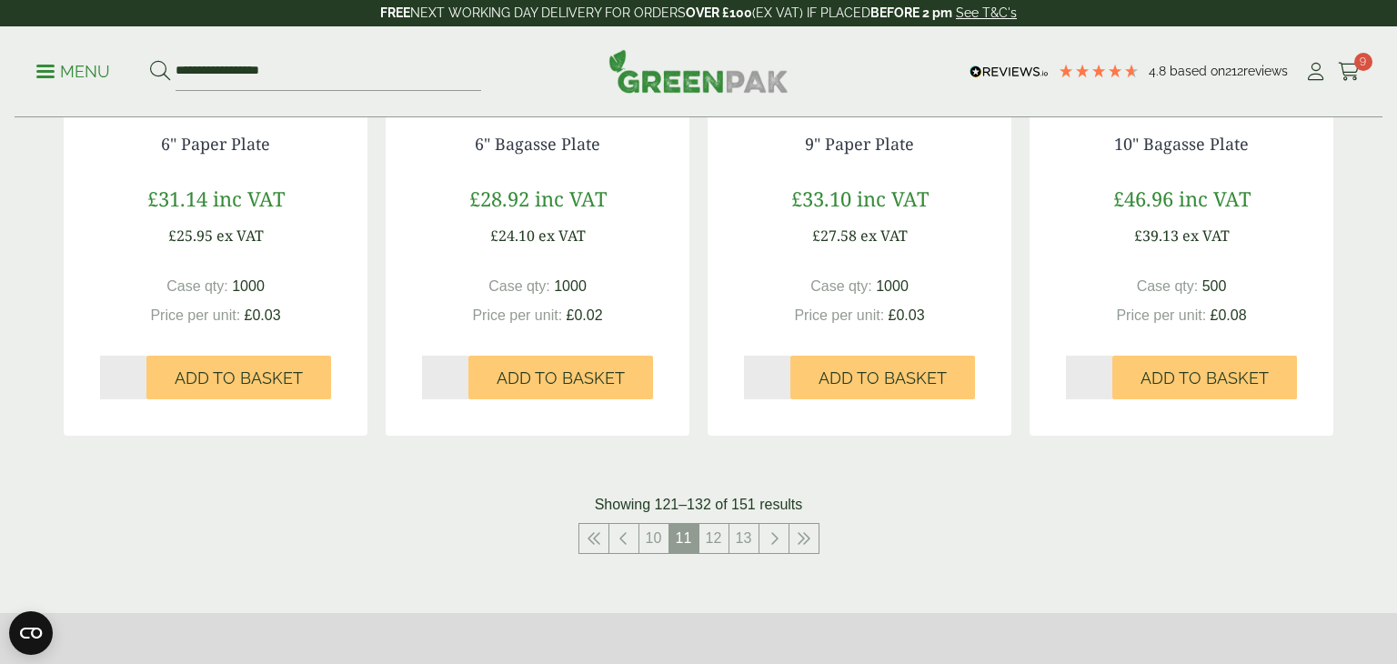
scroll to position [1884, 0]
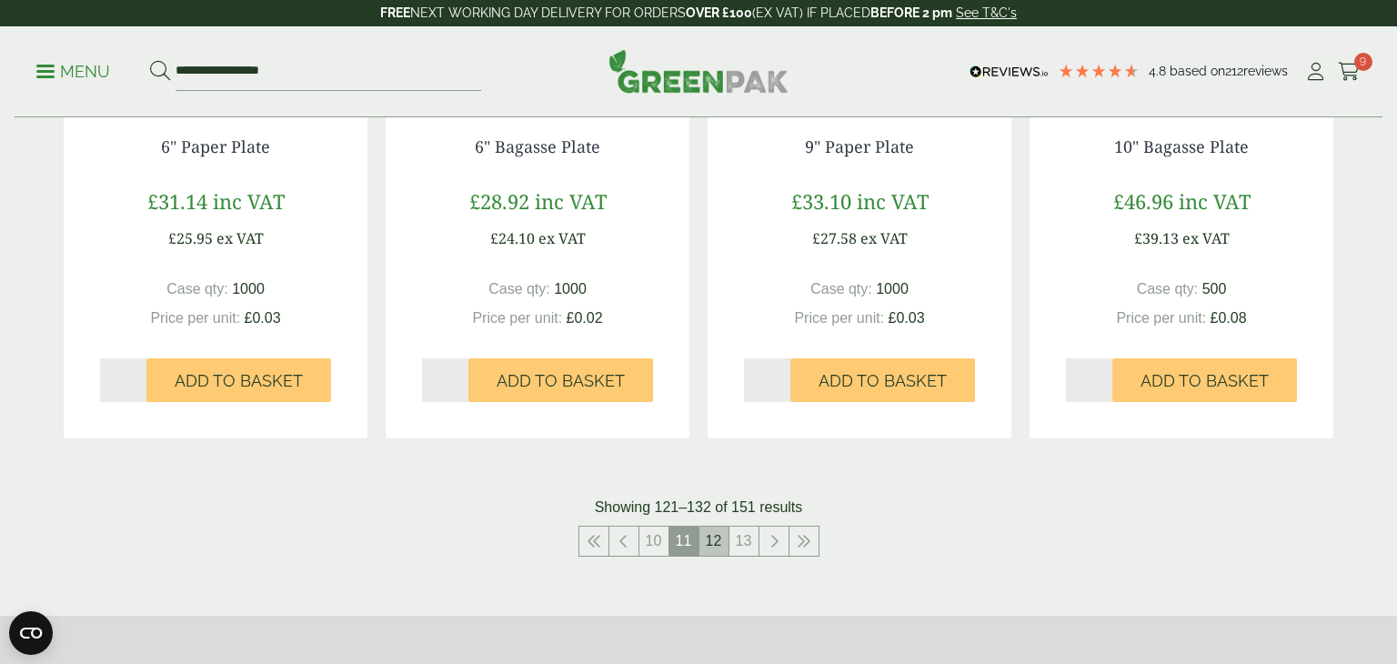
click at [717, 533] on link "12" at bounding box center [713, 541] width 29 height 29
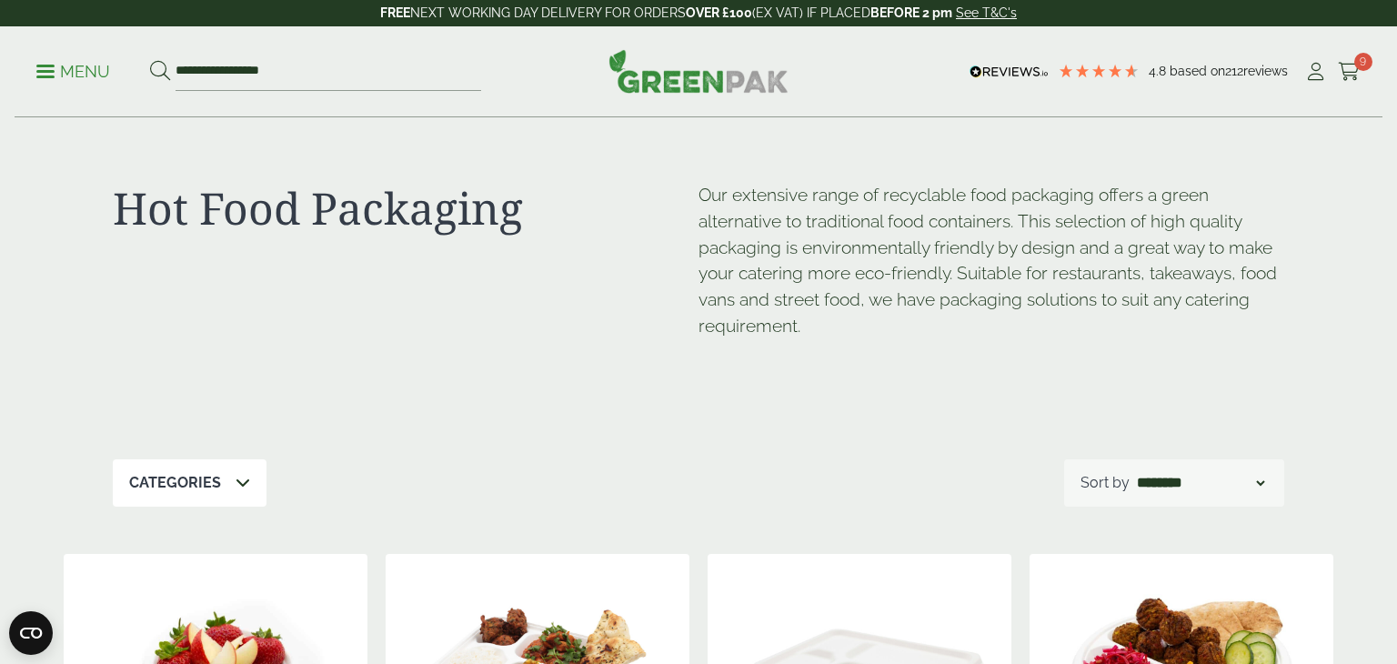
click at [48, 61] on p "Menu" at bounding box center [73, 72] width 74 height 22
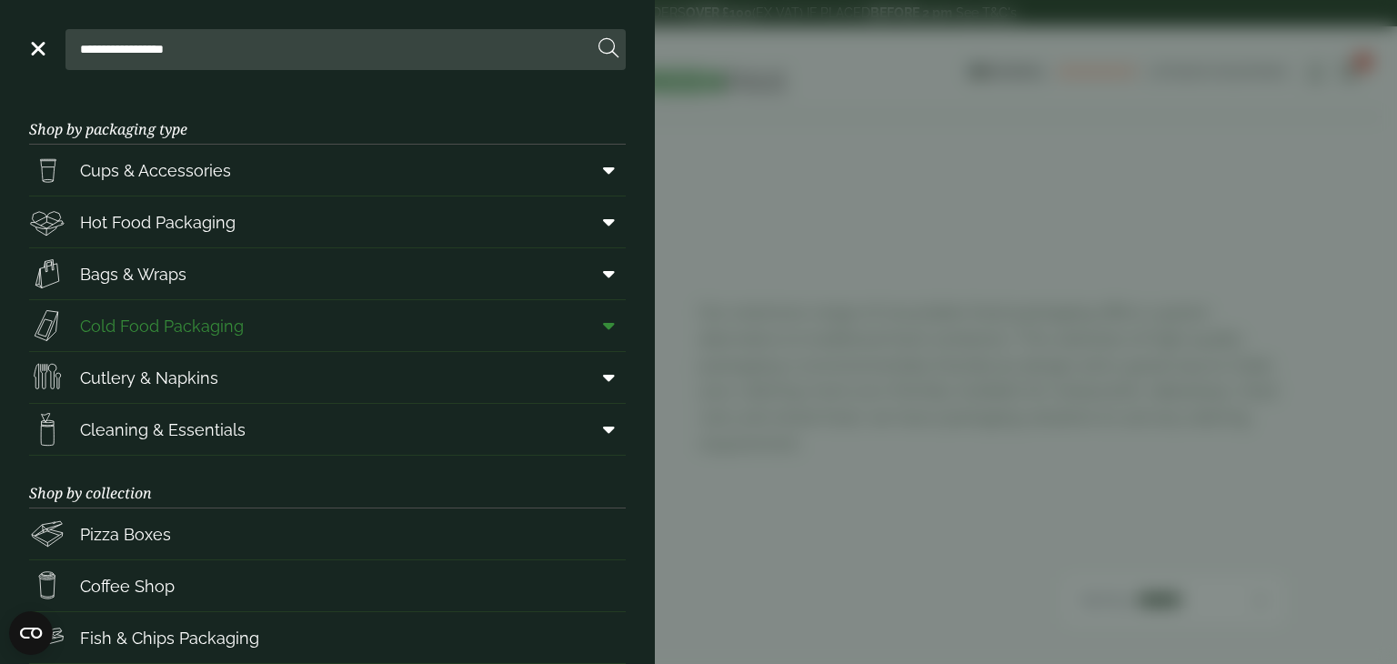
click at [240, 314] on span "Cold Food Packaging" at bounding box center [162, 326] width 164 height 25
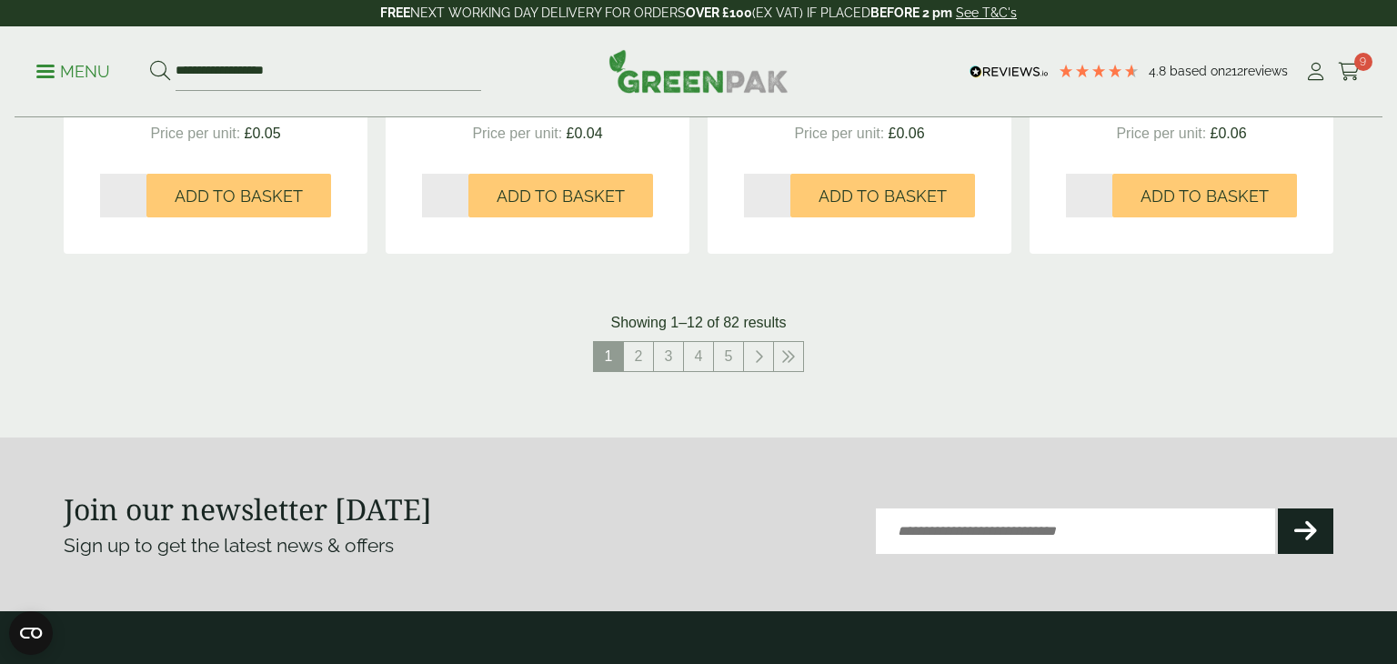
scroll to position [2055, 0]
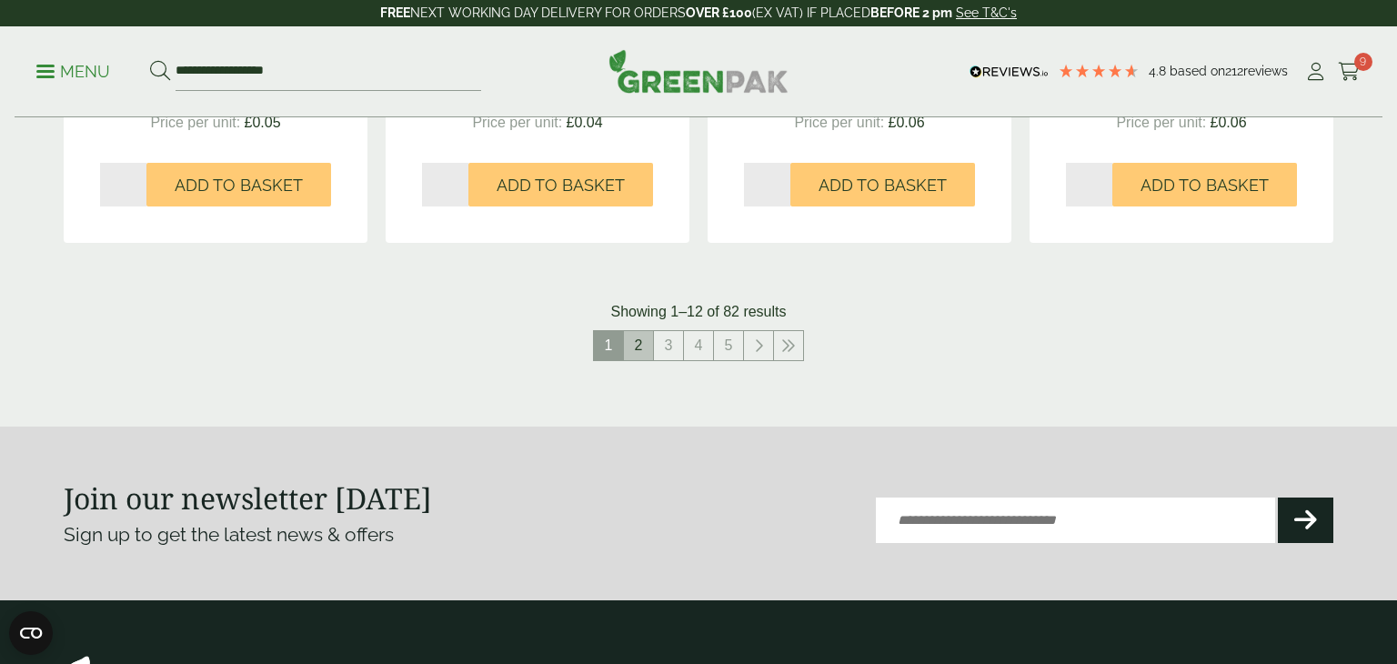
click at [648, 339] on link "2" at bounding box center [638, 345] width 29 height 29
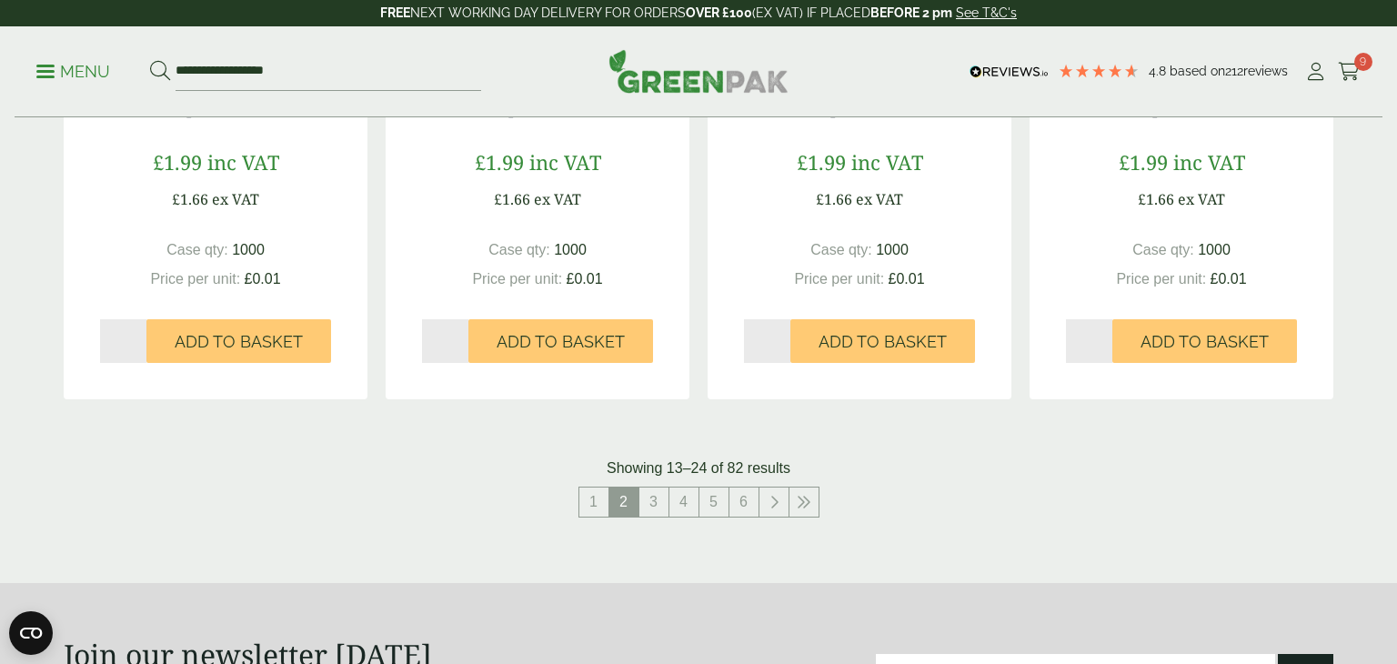
scroll to position [1896, 0]
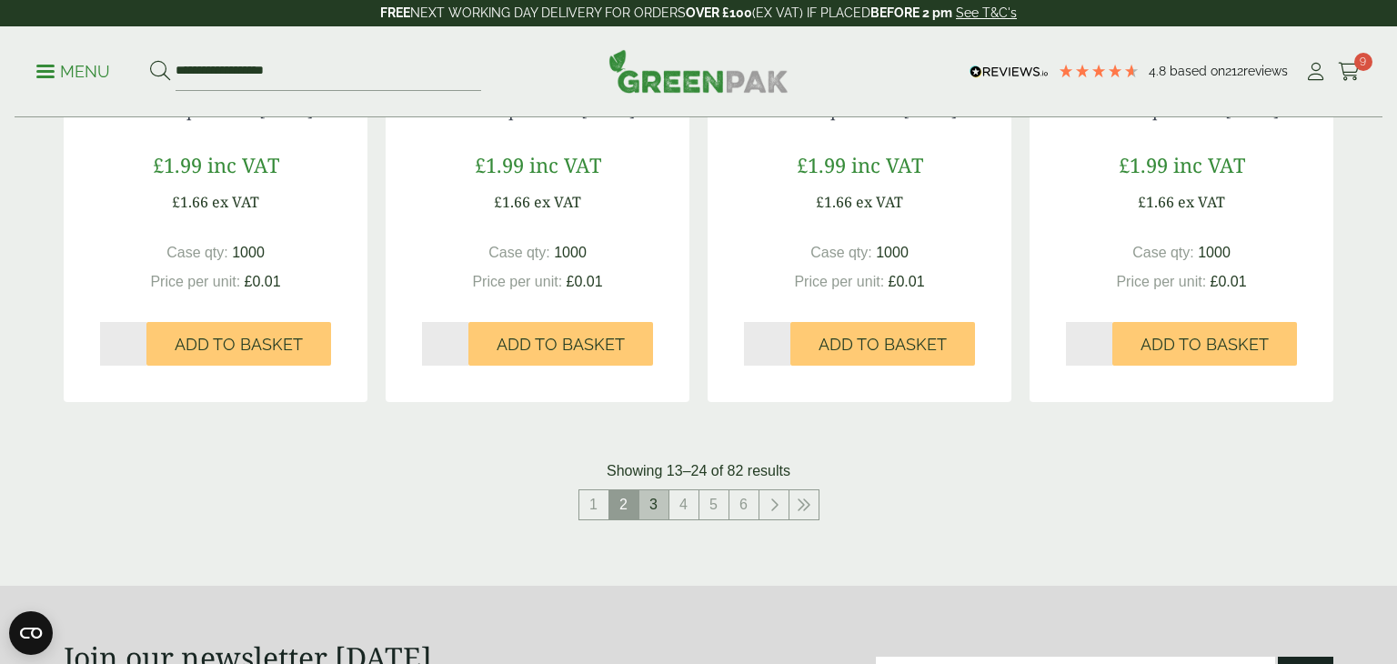
click at [657, 506] on link "3" at bounding box center [653, 504] width 29 height 29
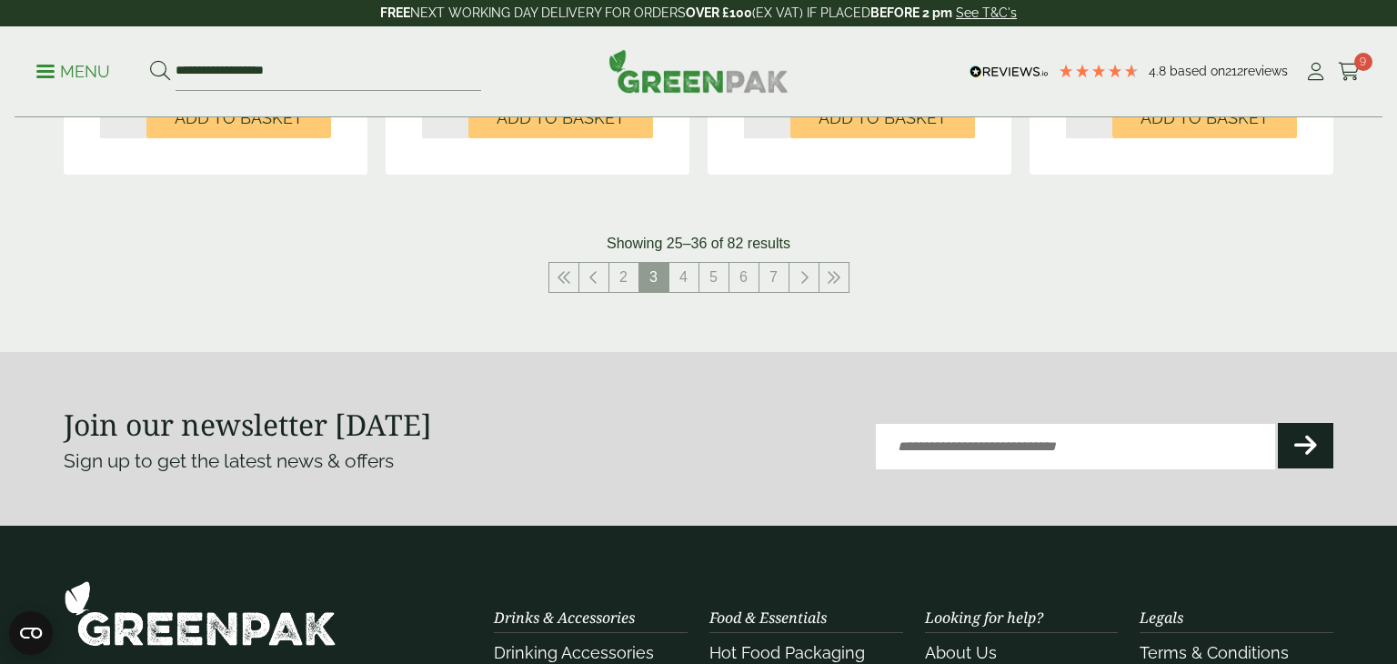
scroll to position [2084, 0]
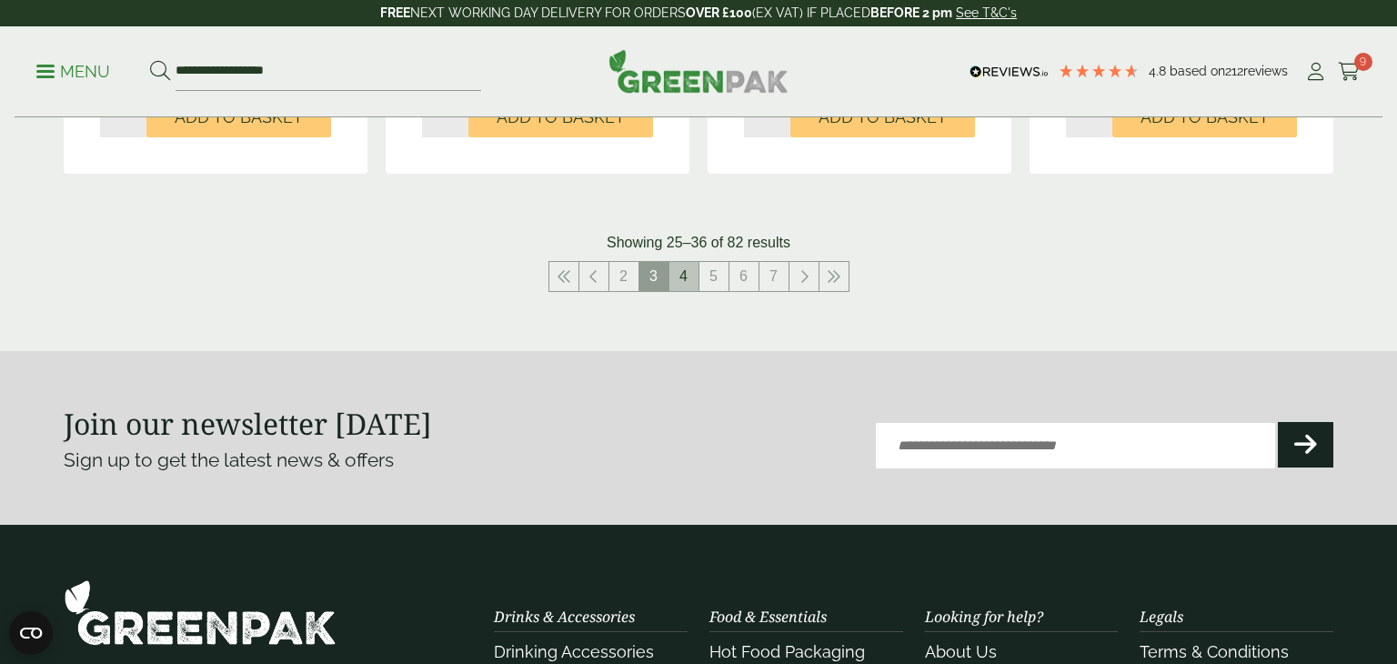
click at [681, 275] on link "4" at bounding box center [683, 276] width 29 height 29
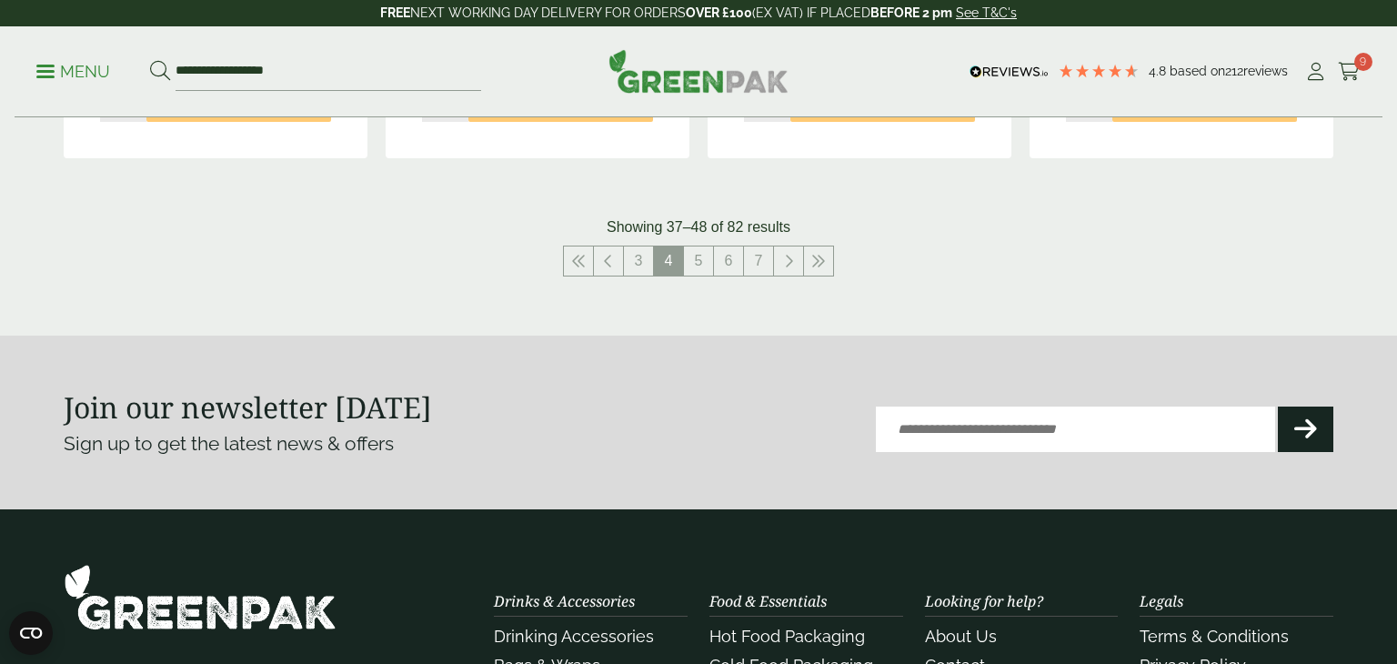
scroll to position [2159, 0]
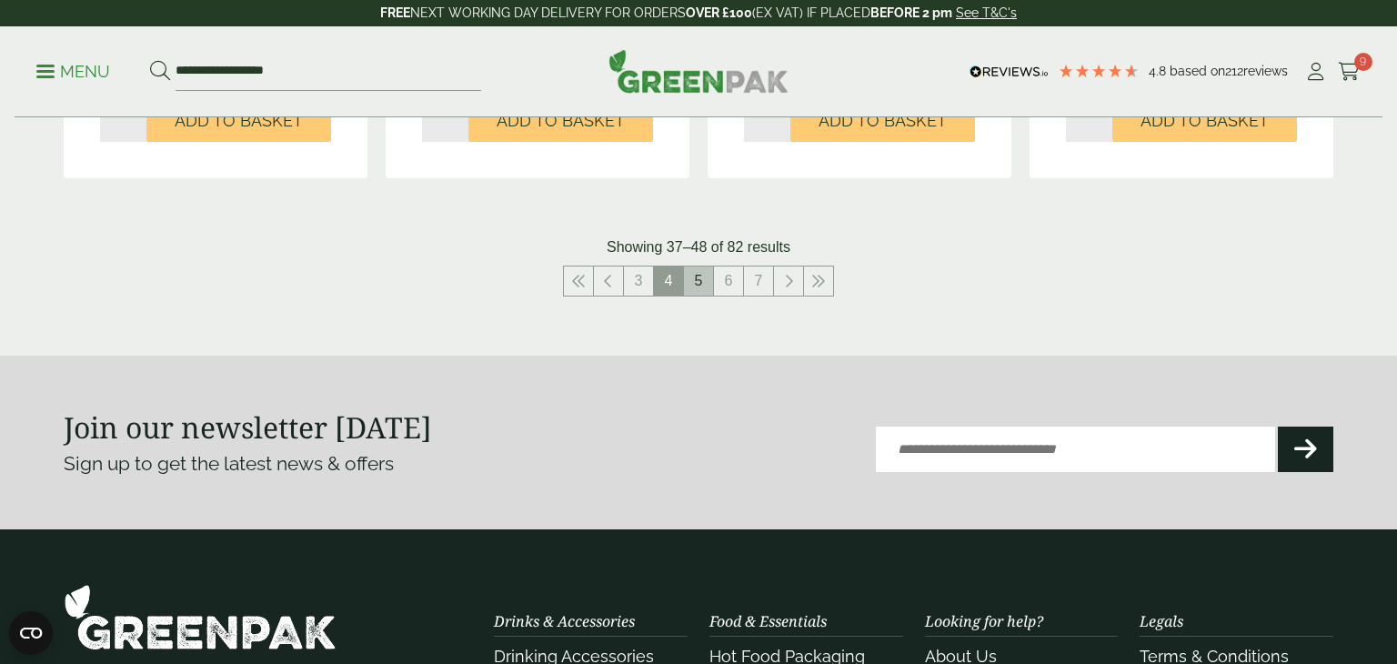
click at [697, 278] on link "5" at bounding box center [698, 280] width 29 height 29
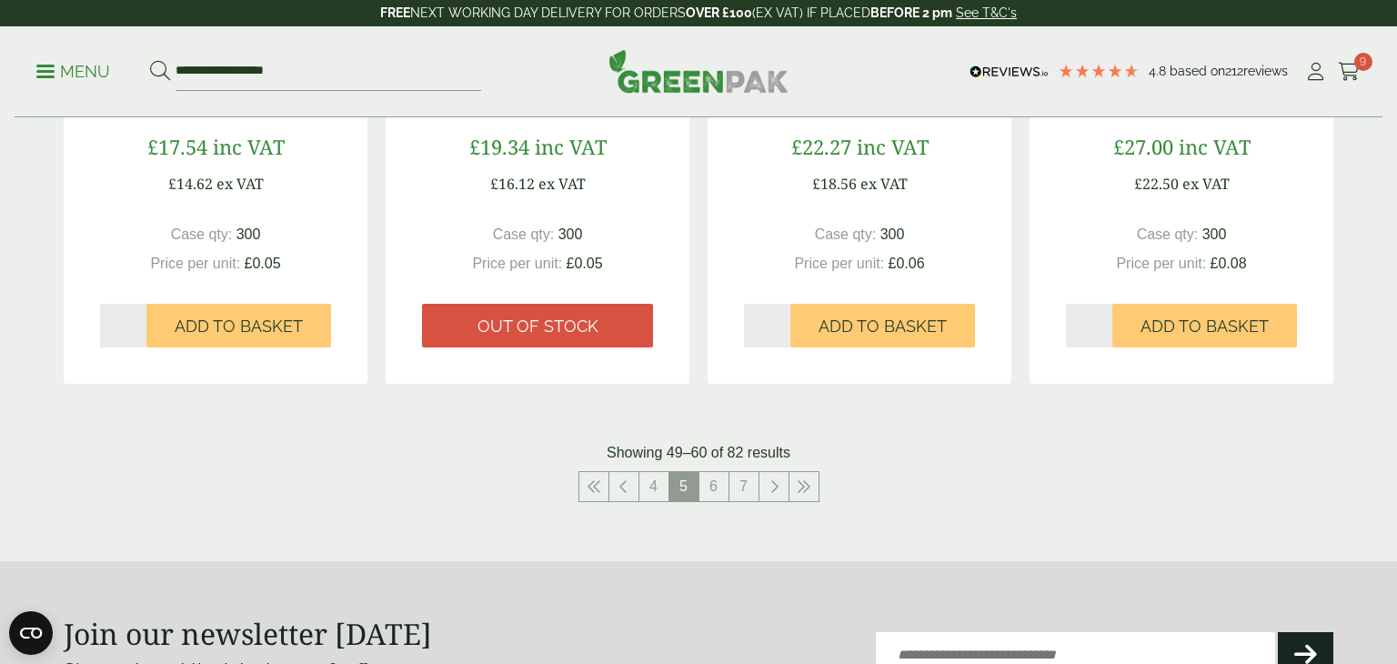
scroll to position [1895, 0]
click at [718, 488] on link "6" at bounding box center [713, 485] width 29 height 29
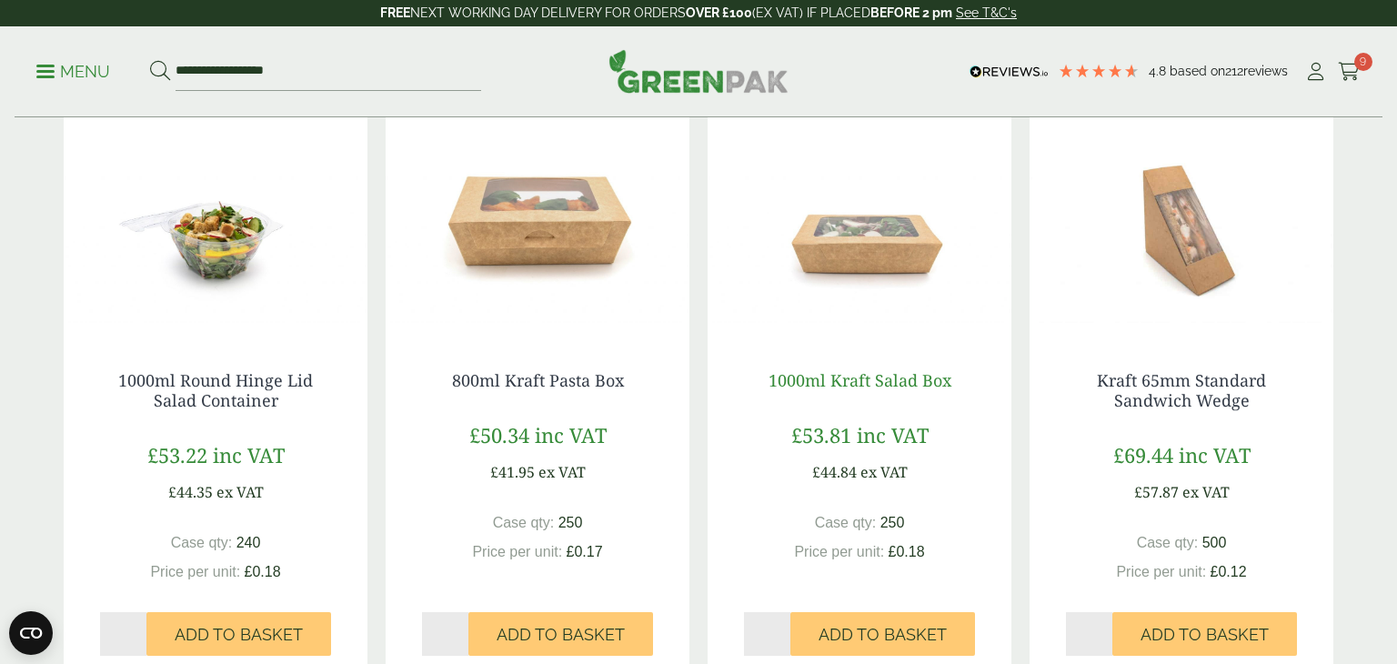
scroll to position [1607, 0]
click at [548, 383] on link "800ml Kraft Pasta Box" at bounding box center [538, 379] width 172 height 22
click at [900, 381] on link "1000ml Kraft Salad Box" at bounding box center [859, 379] width 183 height 22
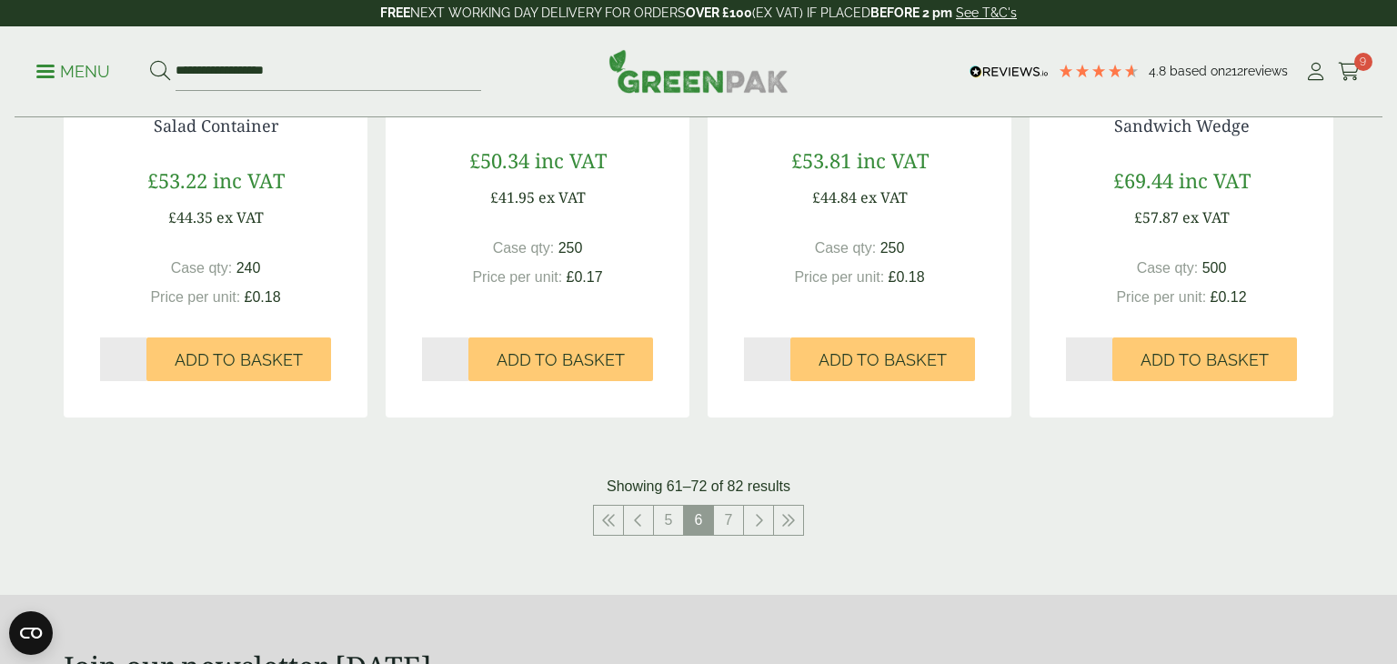
scroll to position [1880, 0]
click at [728, 524] on link "7" at bounding box center [728, 521] width 29 height 29
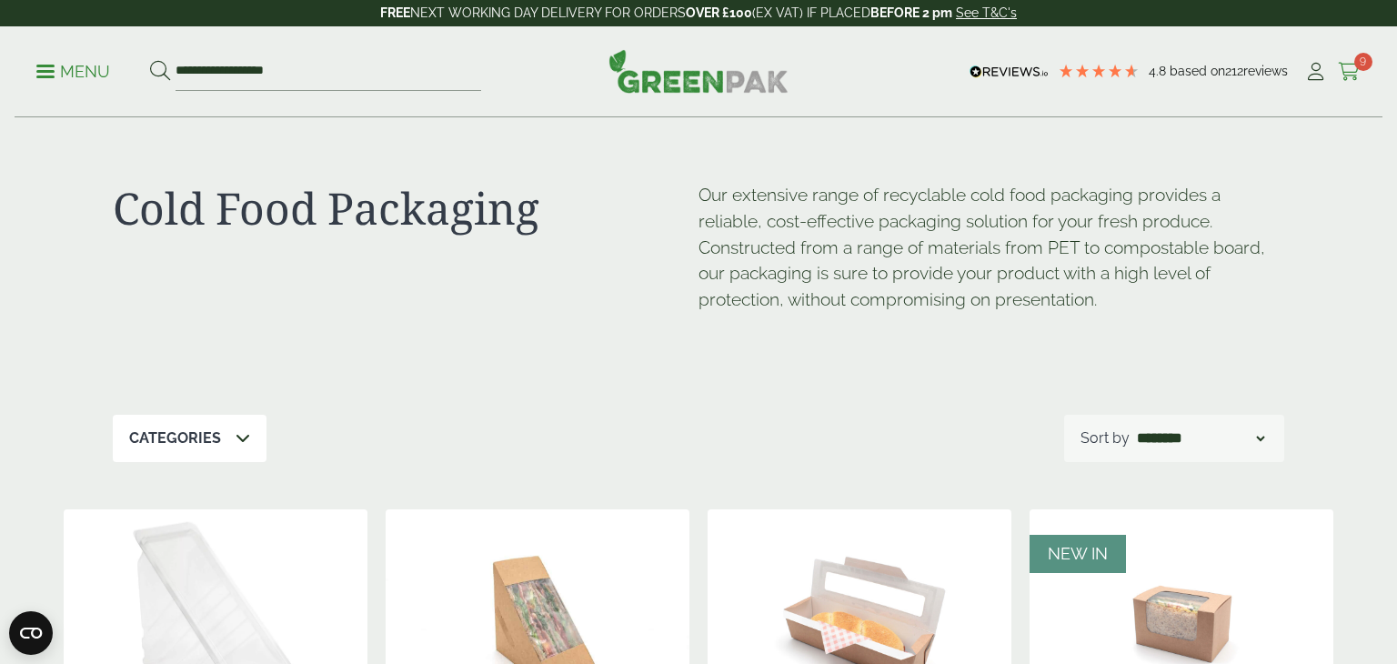
click at [1351, 75] on icon at bounding box center [1349, 72] width 23 height 18
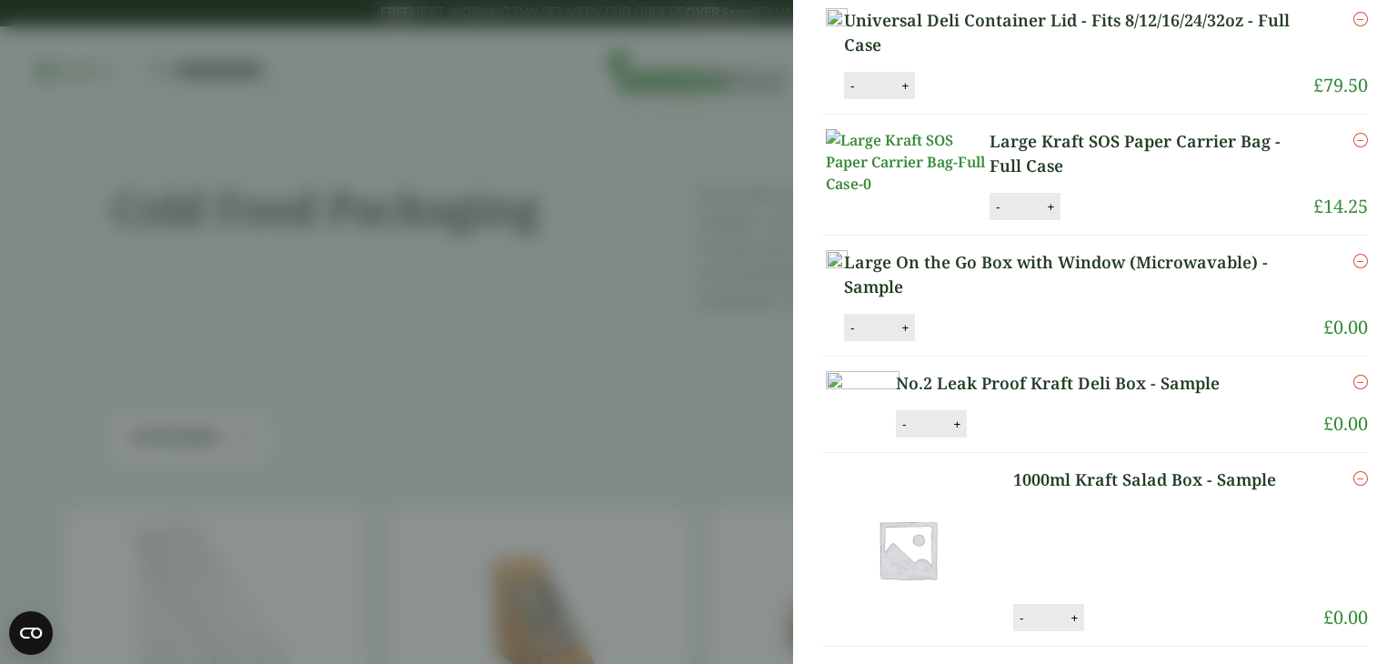
scroll to position [517, 0]
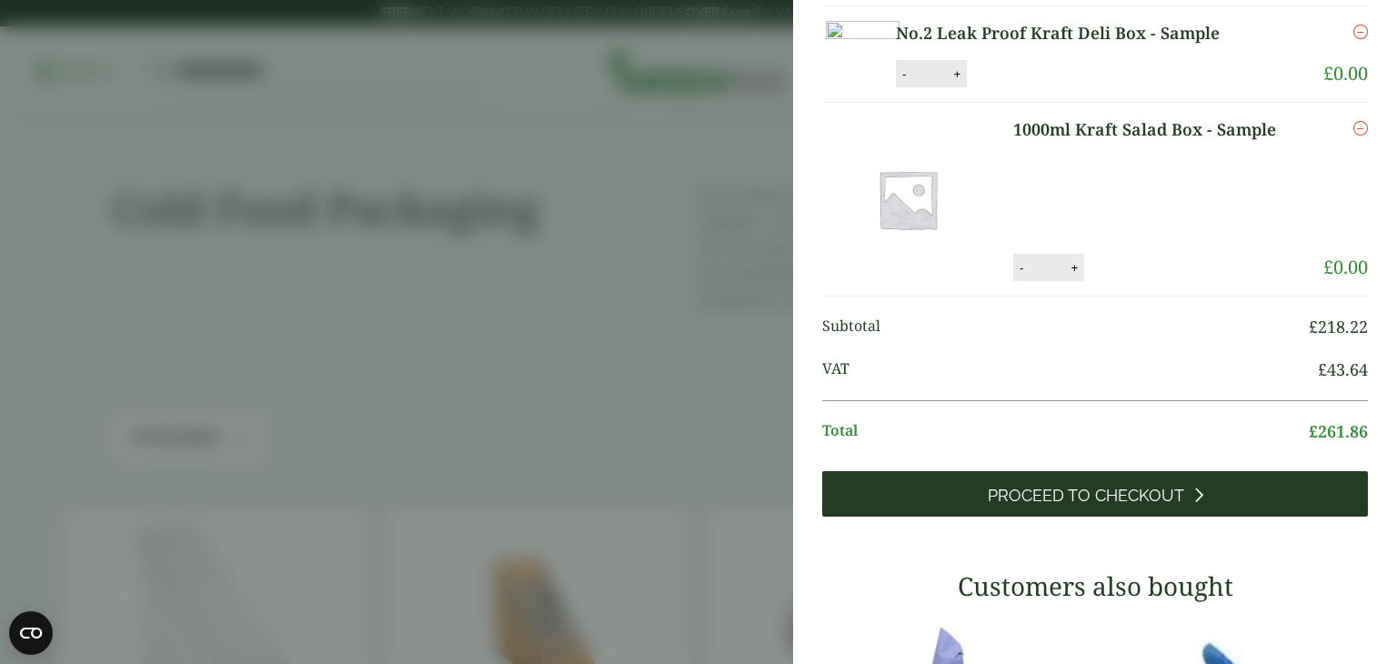
click at [1120, 517] on link "Proceed to Checkout" at bounding box center [1095, 493] width 546 height 45
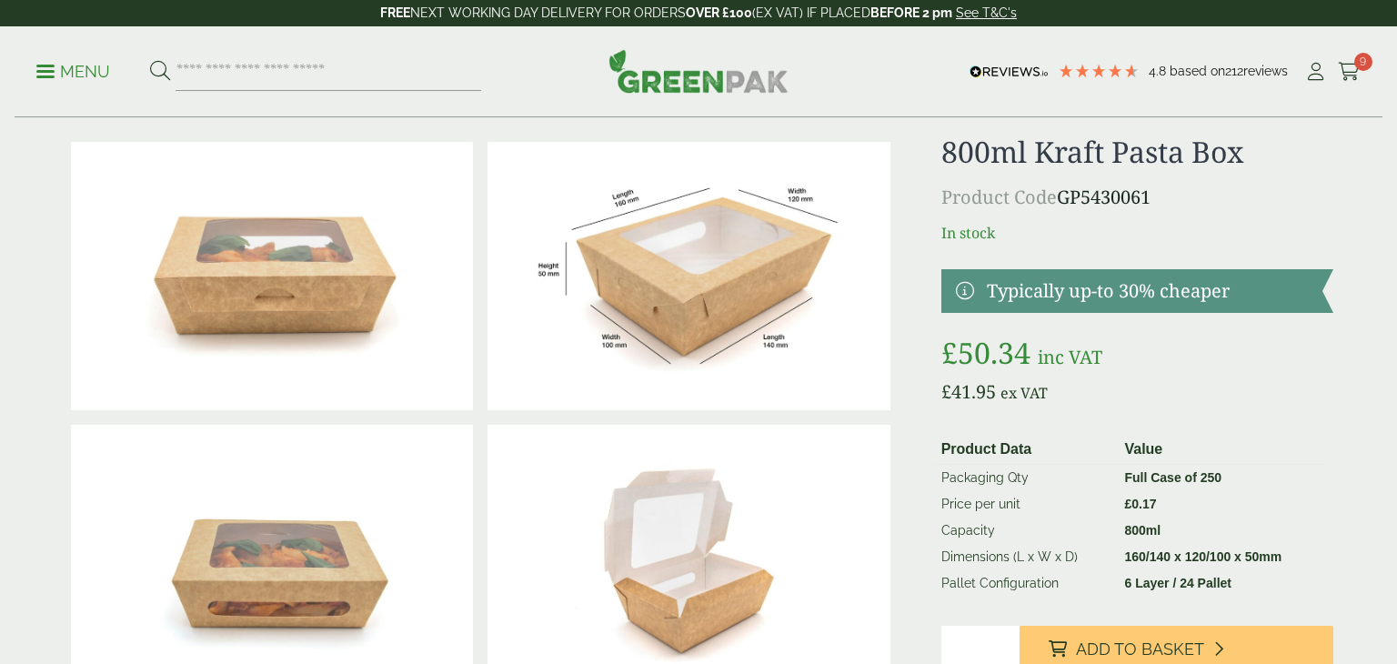
scroll to position [37, 0]
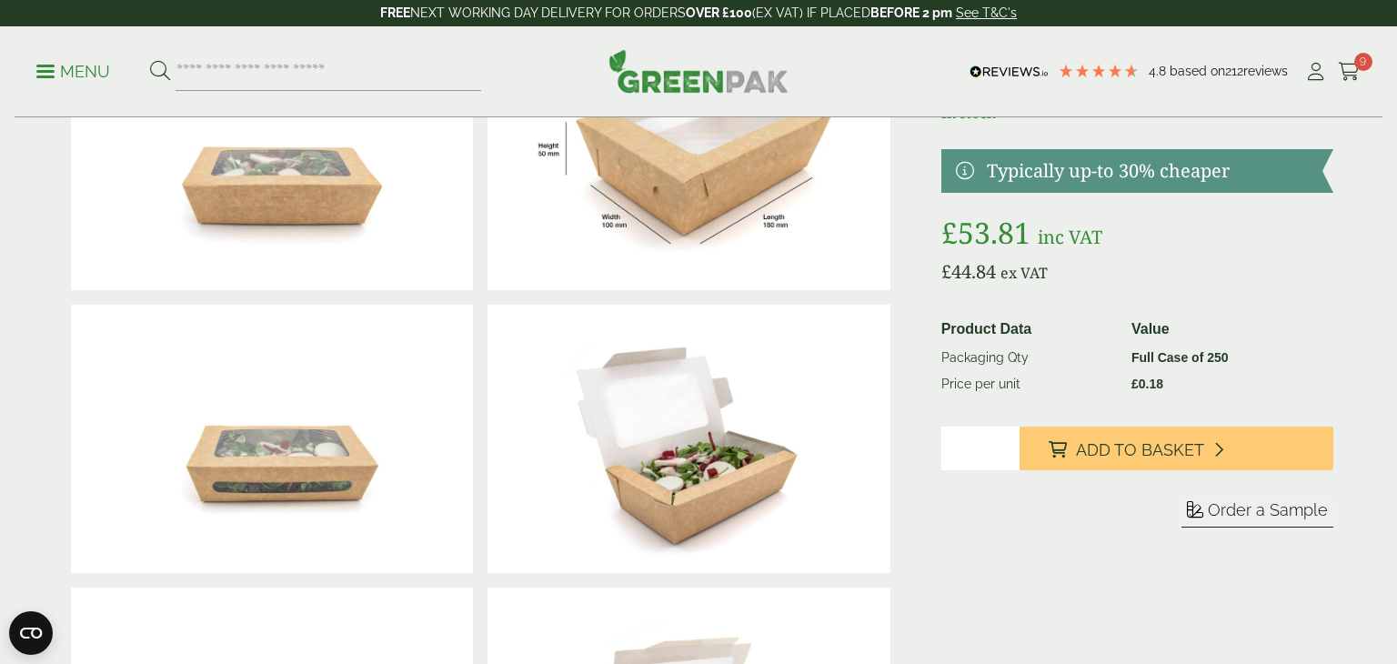
scroll to position [171, 0]
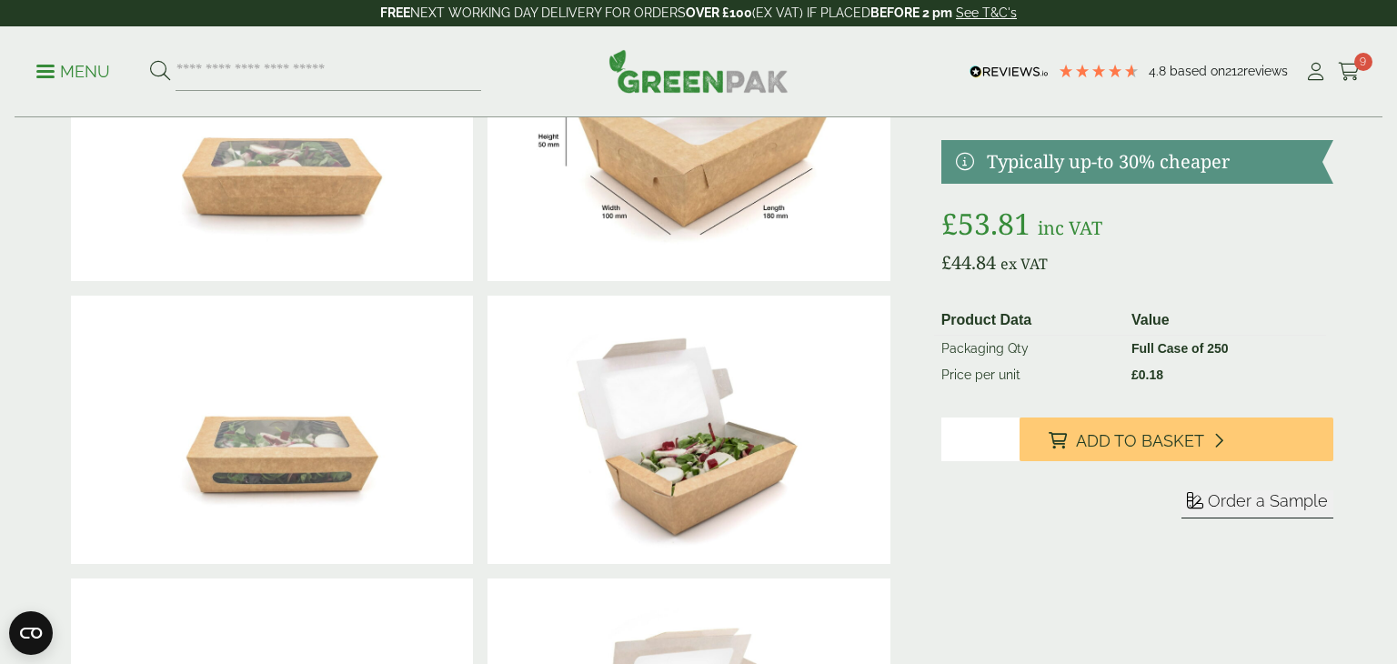
click at [1231, 511] on button "Order a Sample" at bounding box center [1257, 504] width 152 height 28
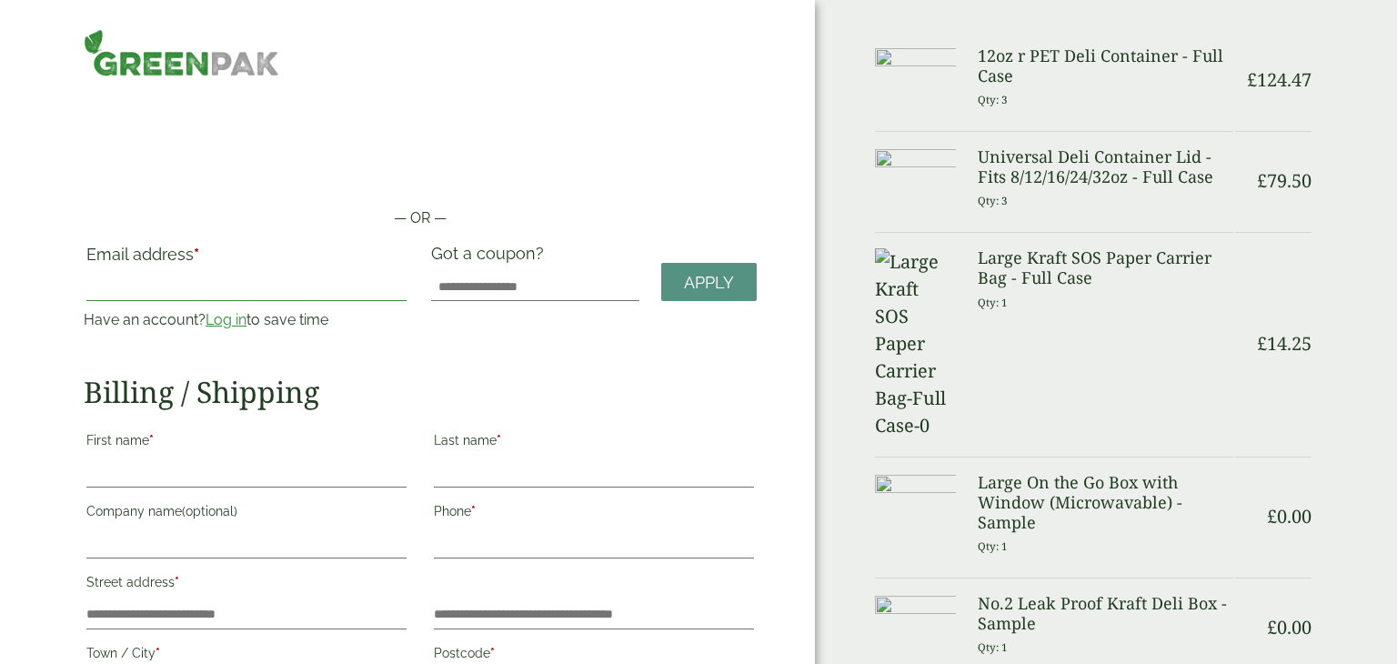
click at [223, 283] on input "Email address *" at bounding box center [246, 286] width 320 height 29
type input "**********"
type input "*******"
type input "******"
type input "**********"
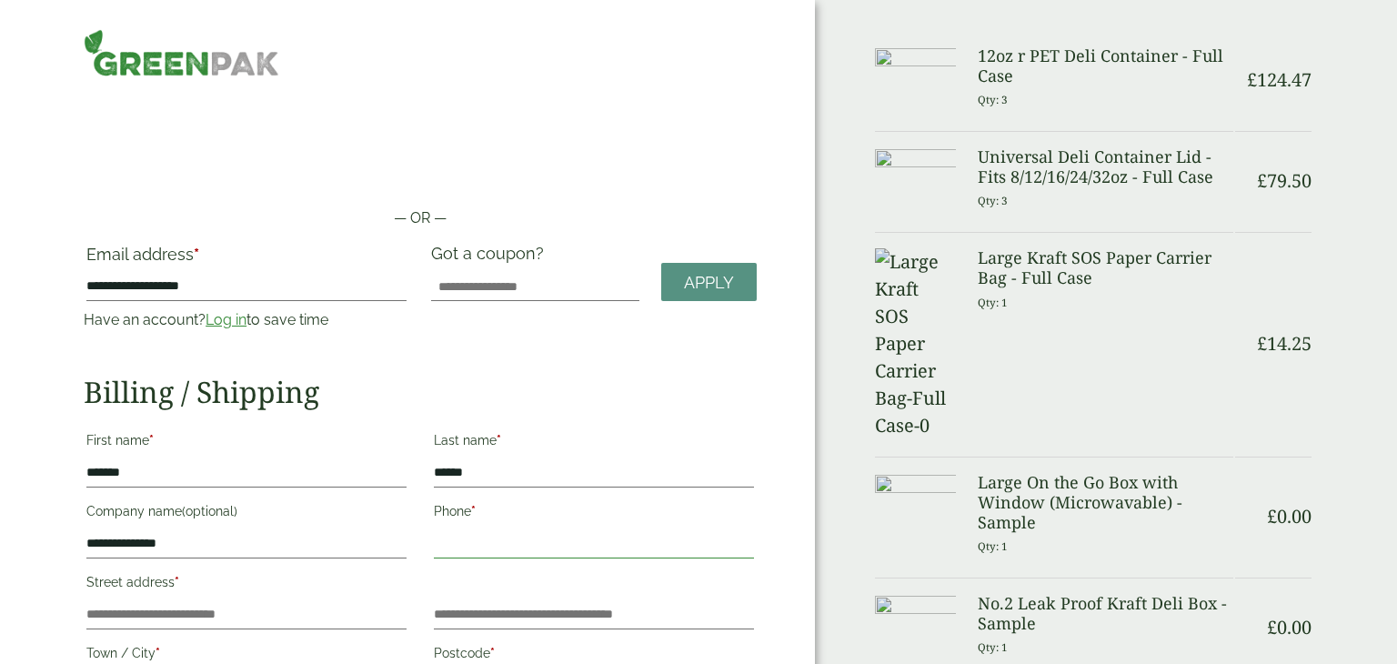
type input "**********"
type input "********"
type input "**********"
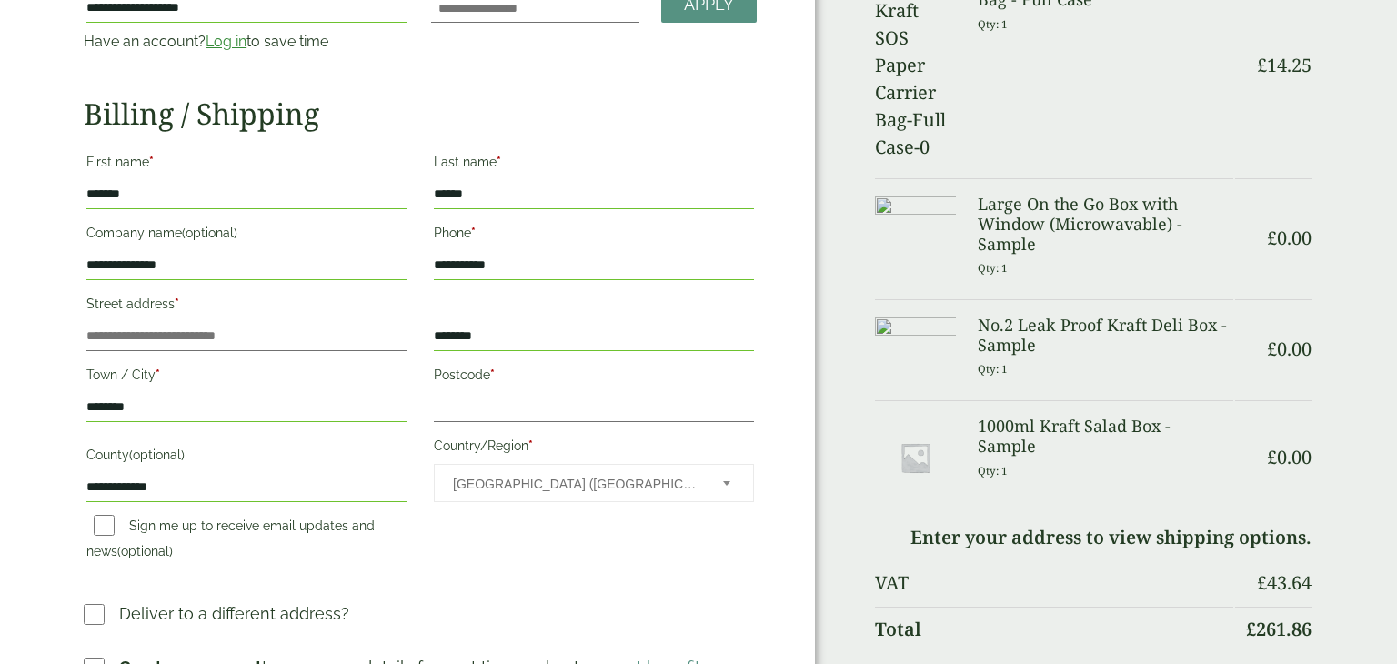
scroll to position [276, 0]
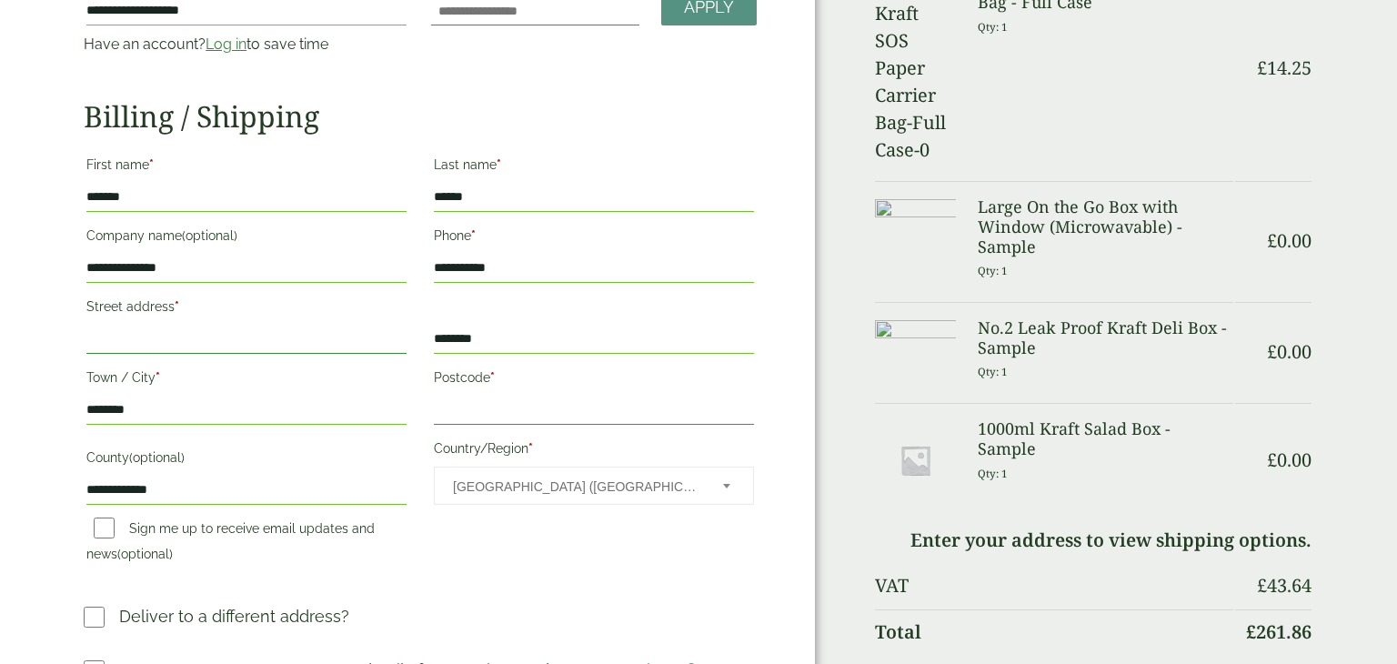
click at [246, 326] on input "Street address *" at bounding box center [246, 339] width 320 height 29
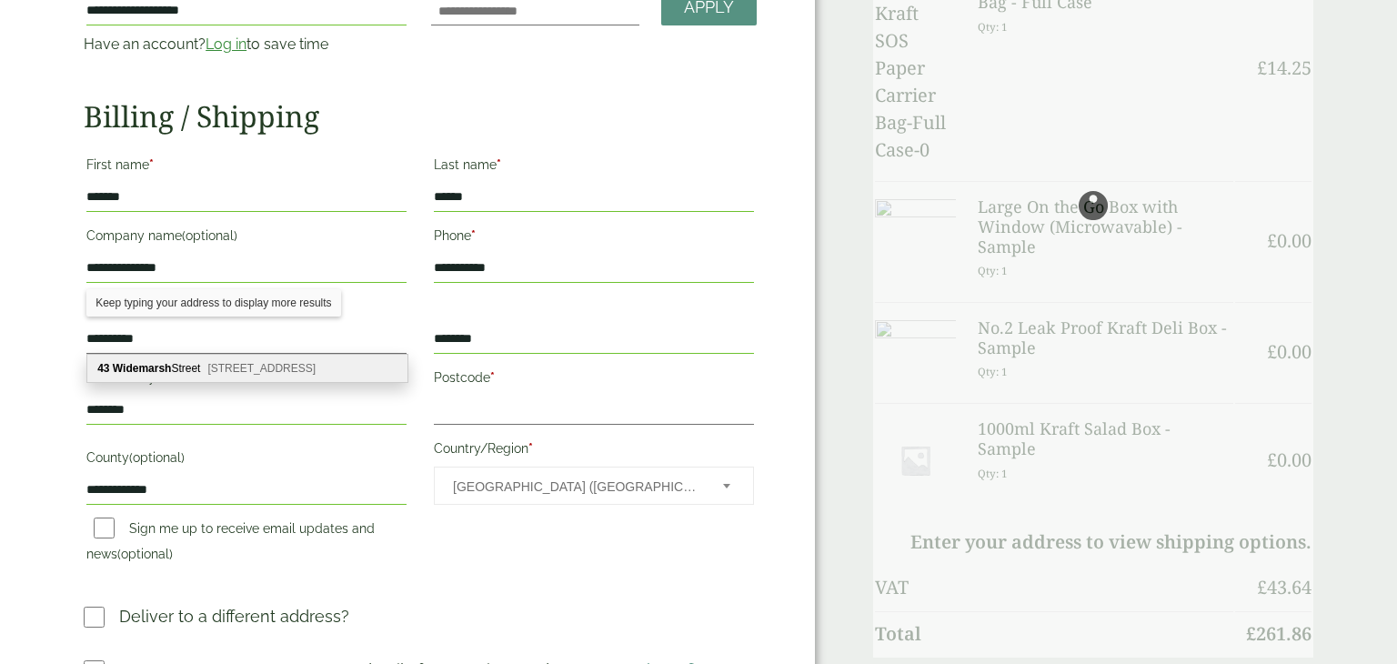
click at [246, 381] on div "43 Widemarsh Street Hereford, HR4 9EA" at bounding box center [247, 368] width 320 height 27
type input "**********"
type input "*******"
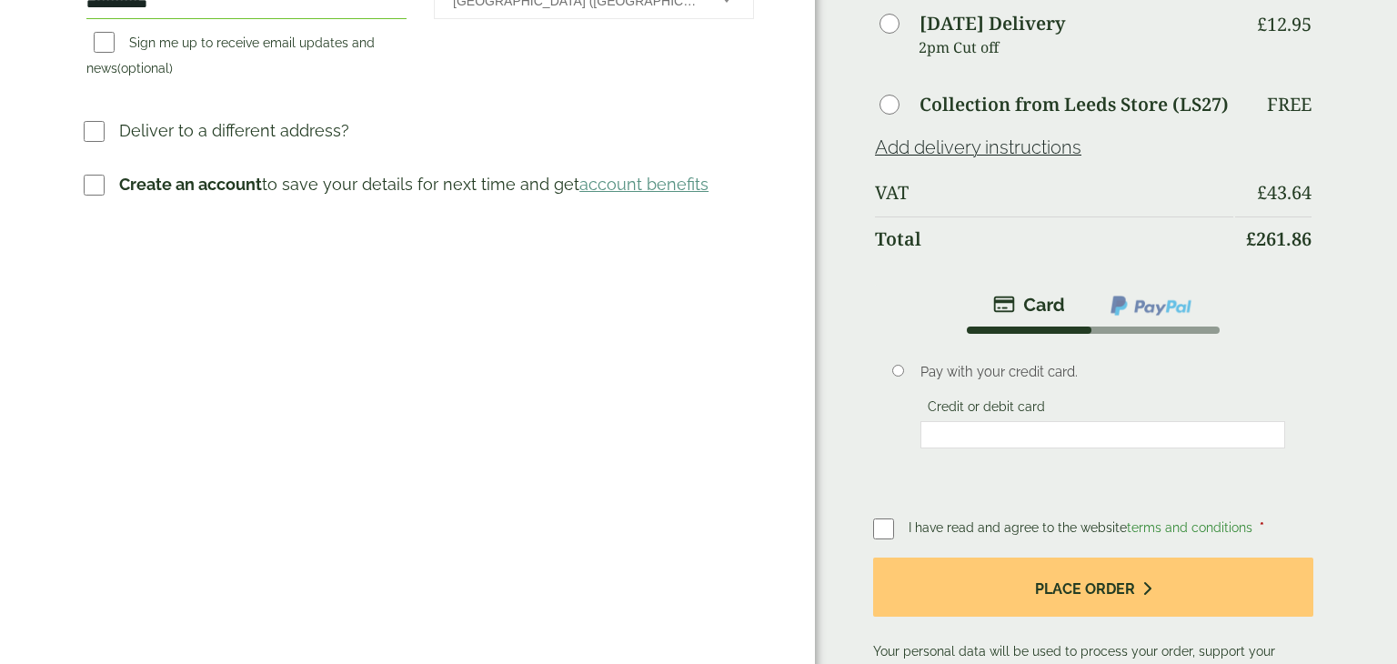
scroll to position [763, 0]
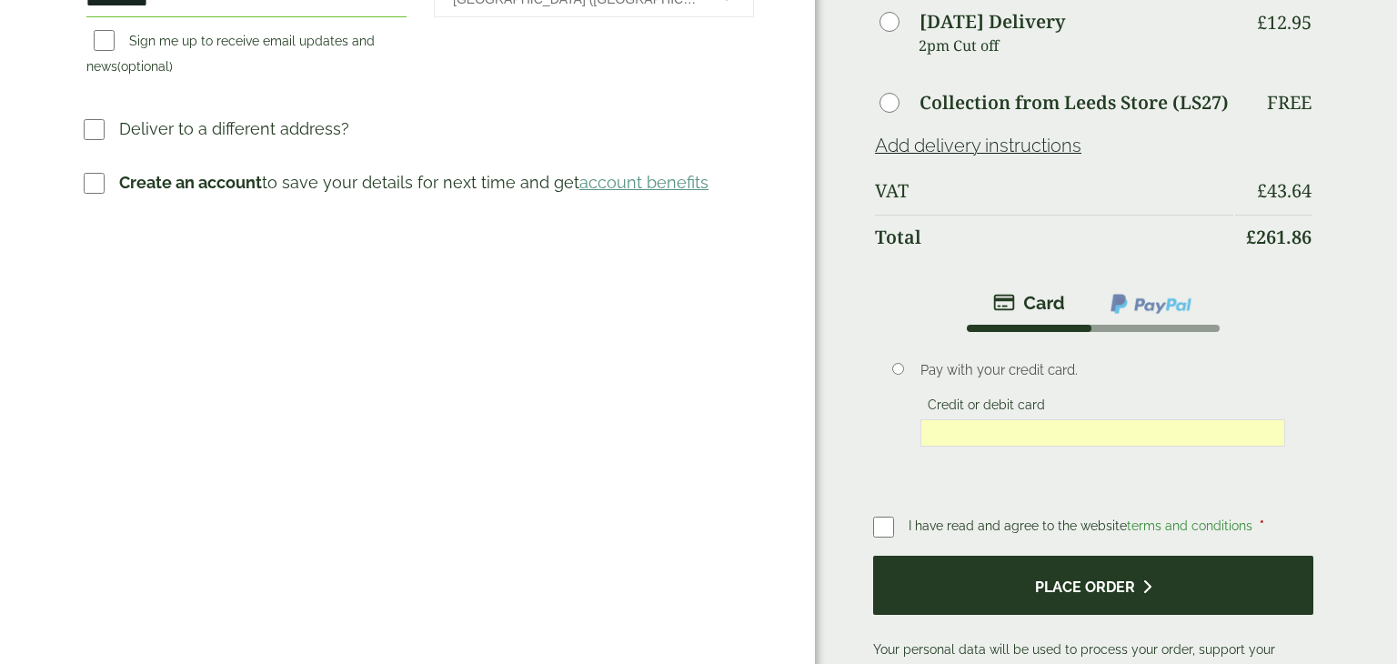
click at [999, 602] on button "Place order" at bounding box center [1093, 585] width 440 height 59
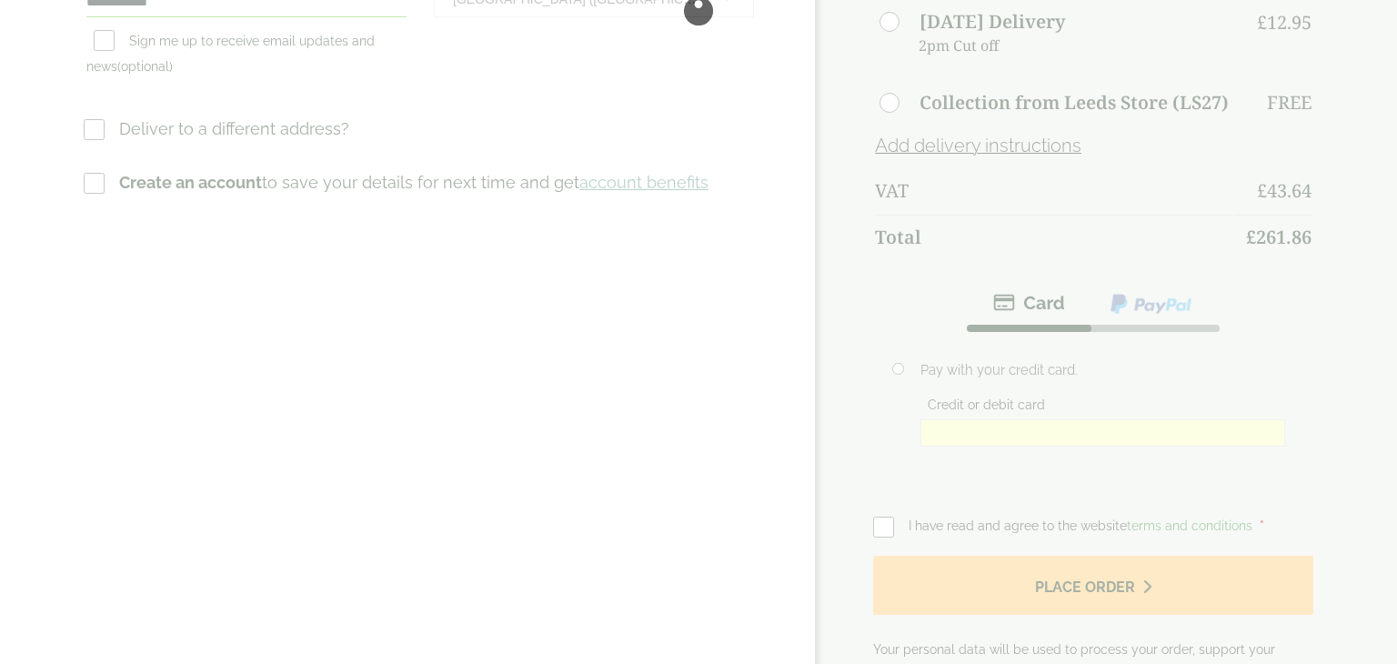
scroll to position [0, 0]
